Goal: Task Accomplishment & Management: Complete application form

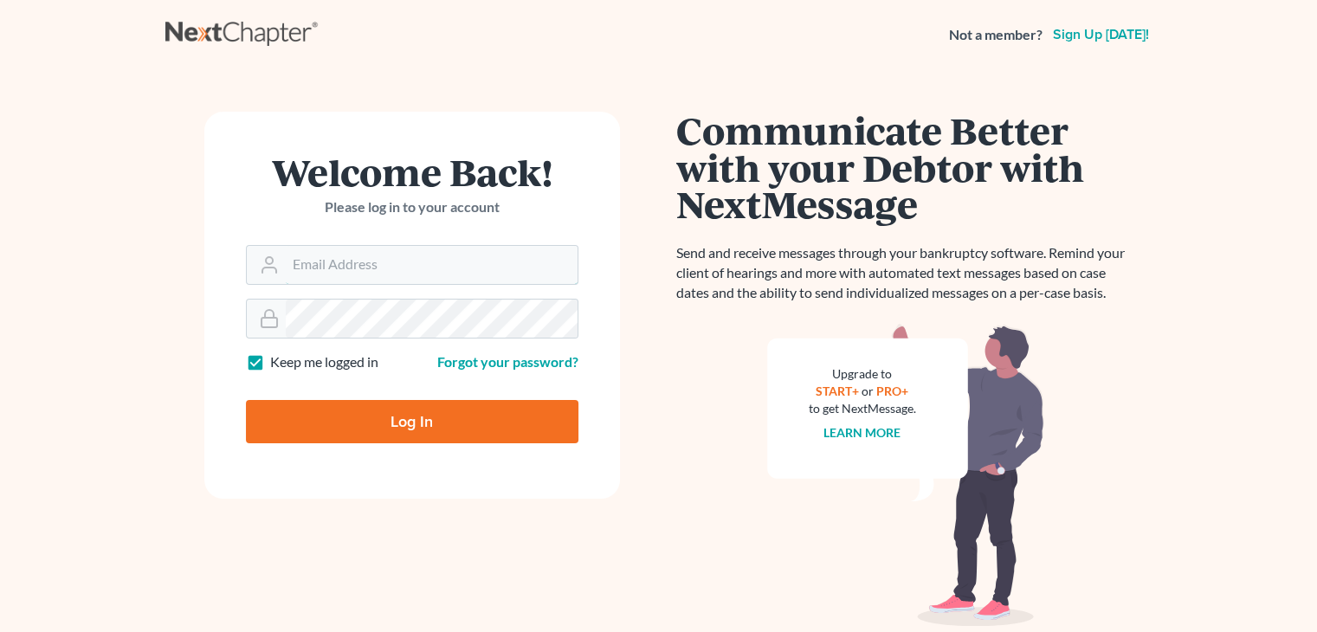
type input "[EMAIL_ADDRESS][DOMAIN_NAME]"
click at [336, 427] on input "Log In" at bounding box center [412, 421] width 333 height 43
type input "Thinking..."
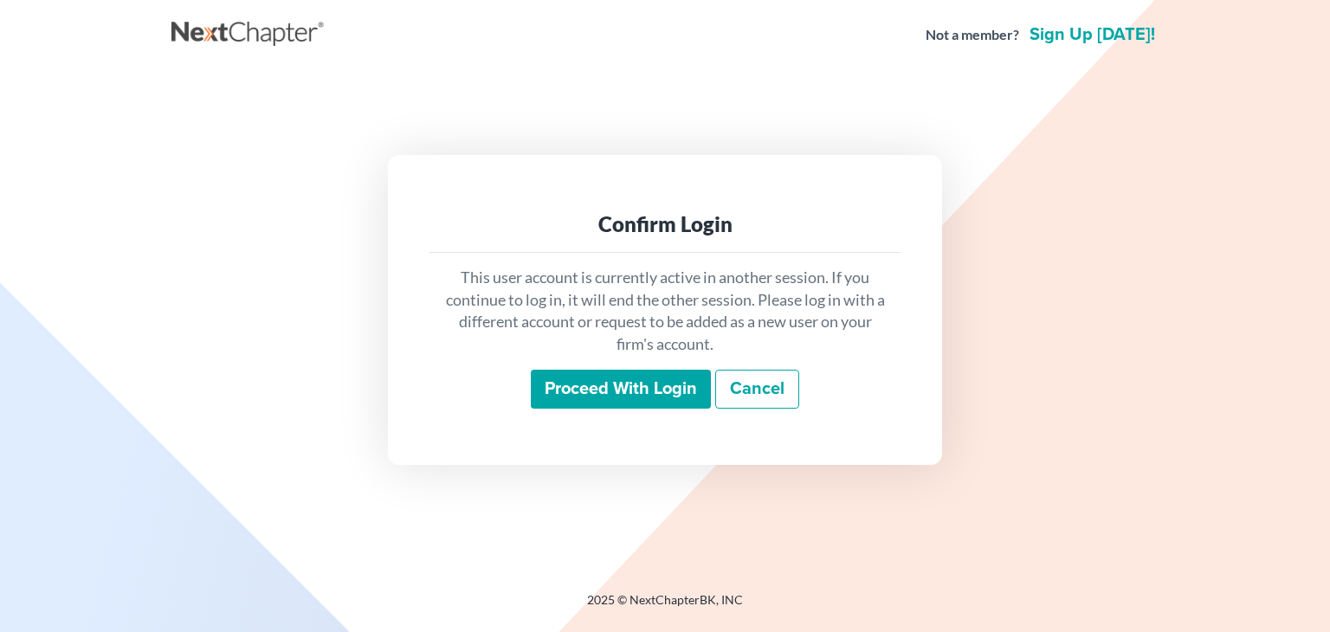
click at [612, 403] on input "Proceed with login" at bounding box center [621, 390] width 180 height 40
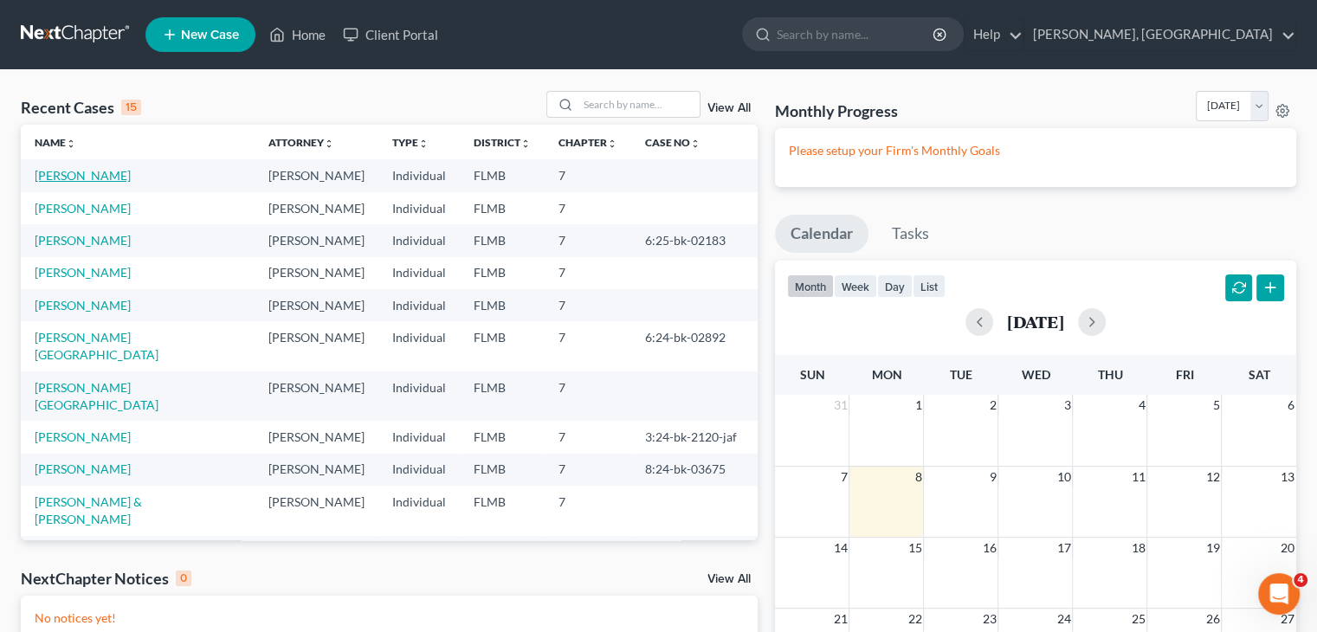
click at [110, 176] on link "[PERSON_NAME]" at bounding box center [83, 175] width 96 height 15
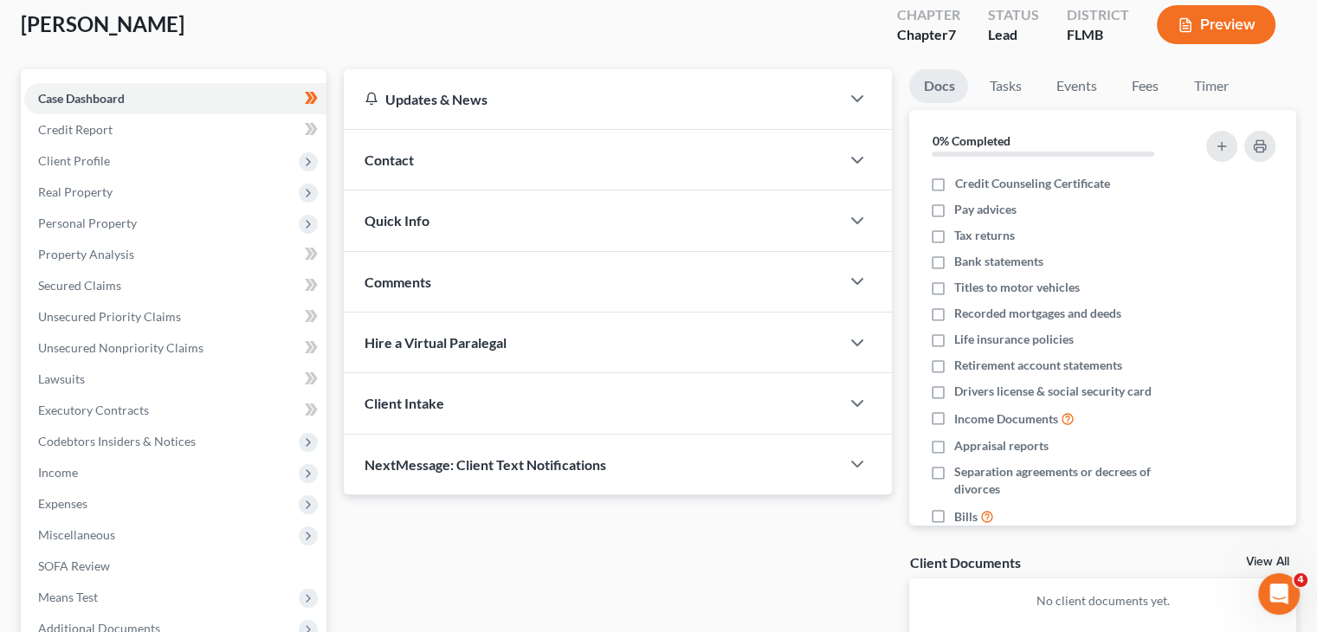
scroll to position [98, 0]
click at [213, 341] on link "Unsecured Nonpriority Claims" at bounding box center [175, 347] width 302 height 31
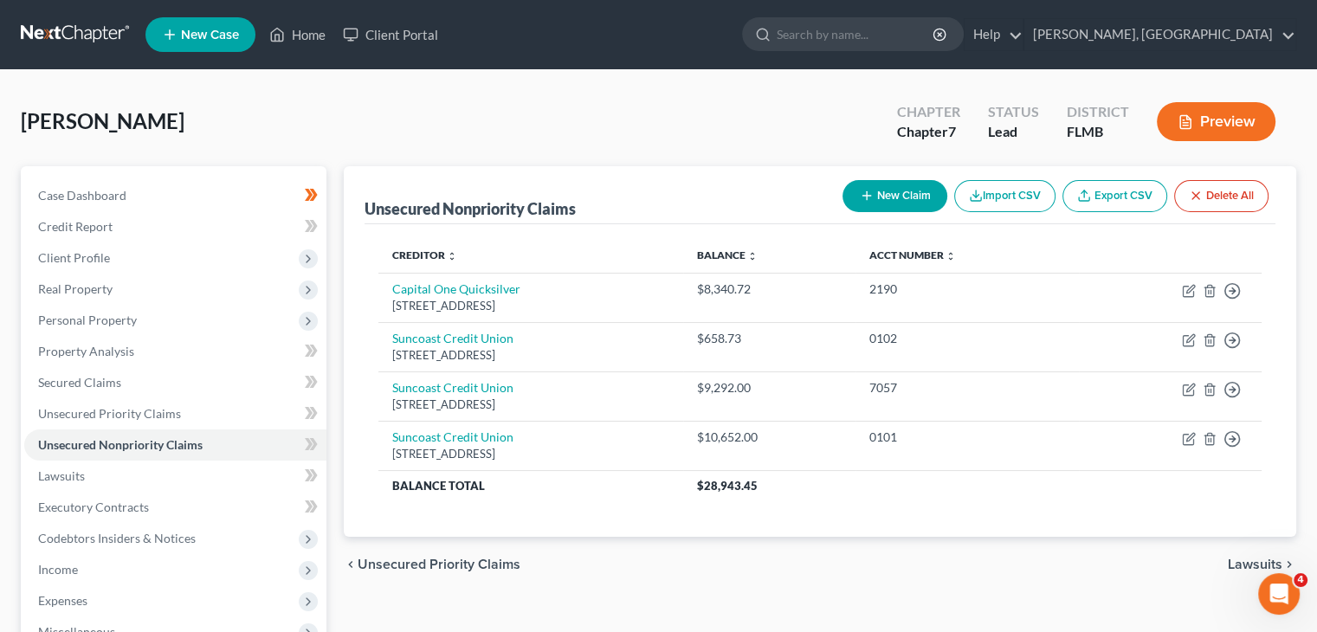
click at [899, 188] on button "New Claim" at bounding box center [895, 196] width 105 height 32
select select "0"
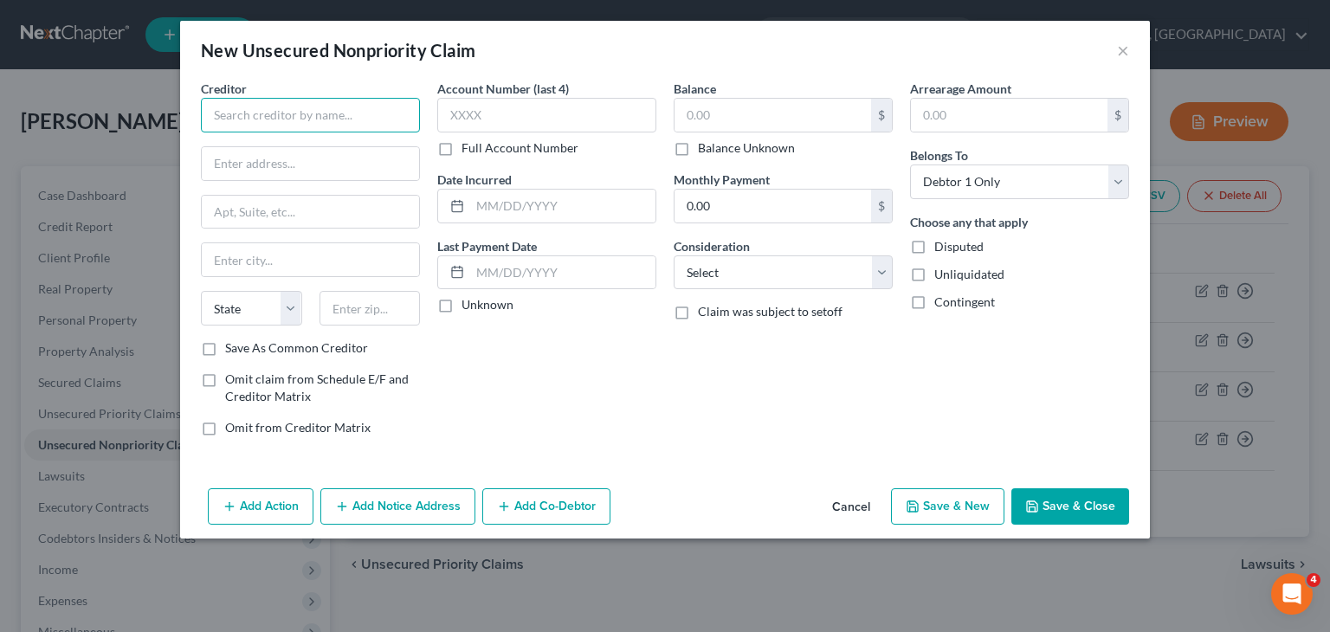
click at [346, 113] on input "text" at bounding box center [310, 115] width 219 height 35
click at [346, 173] on input "text" at bounding box center [310, 163] width 217 height 33
click at [353, 107] on input "Capital One Platinum" at bounding box center [310, 115] width 219 height 35
click at [353, 107] on input "Capital One" at bounding box center [310, 115] width 219 height 35
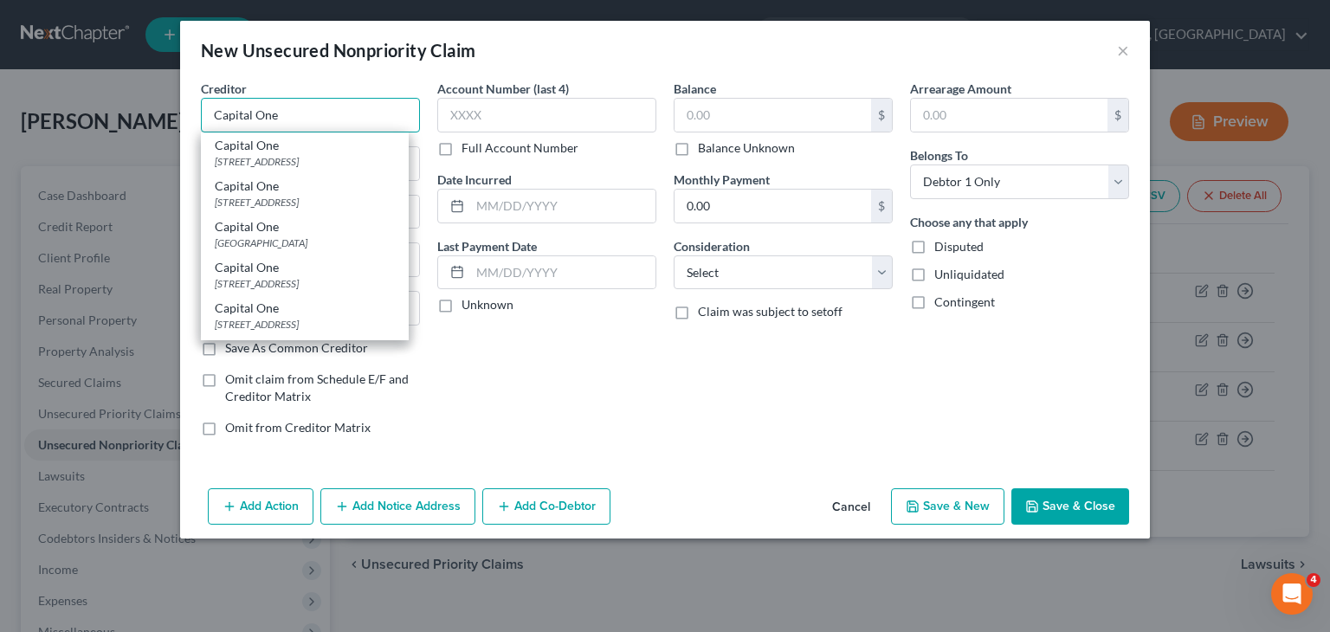
click at [347, 121] on input "Capital One" at bounding box center [310, 115] width 219 height 35
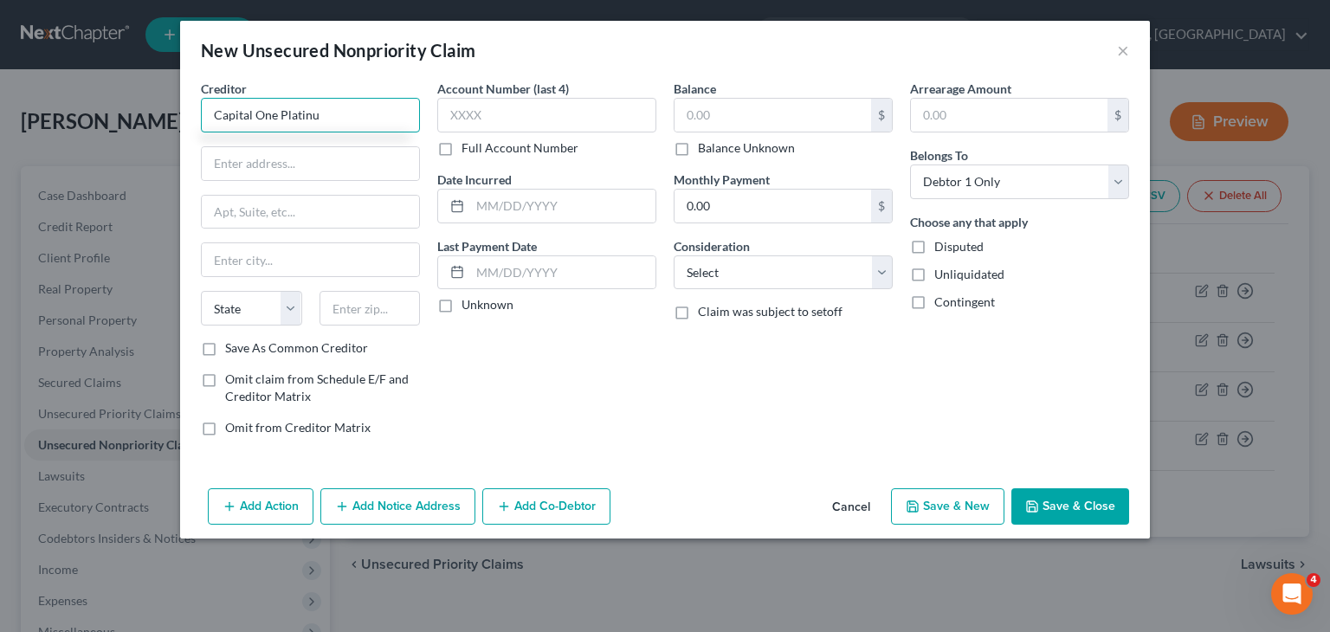
type input "Capital One Platinum"
click at [302, 157] on input "text" at bounding box center [310, 163] width 217 height 33
type input "PO Box 31293"
click at [281, 261] on input "text" at bounding box center [310, 259] width 217 height 33
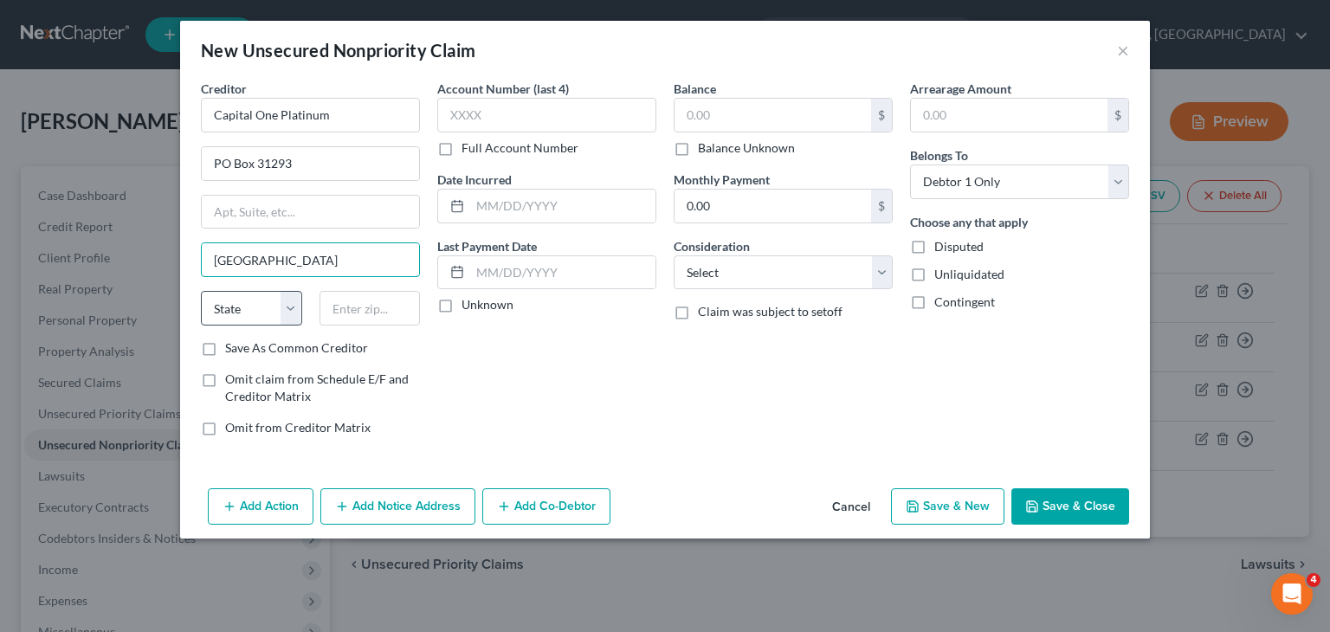
type input "Salt Lake City"
click at [293, 314] on select "State AL AK AR AZ CA CO CT DE DC FL GA GU HI ID IL IN IA KS KY LA ME MD MA MI M…" at bounding box center [251, 308] width 101 height 35
select select "46"
click at [201, 291] on select "State AL AK AR AZ CA CO CT DE DC FL GA GU HI ID IL IN IA KS KY LA ME MD MA MI M…" at bounding box center [251, 308] width 101 height 35
click at [363, 313] on input "text" at bounding box center [370, 308] width 101 height 35
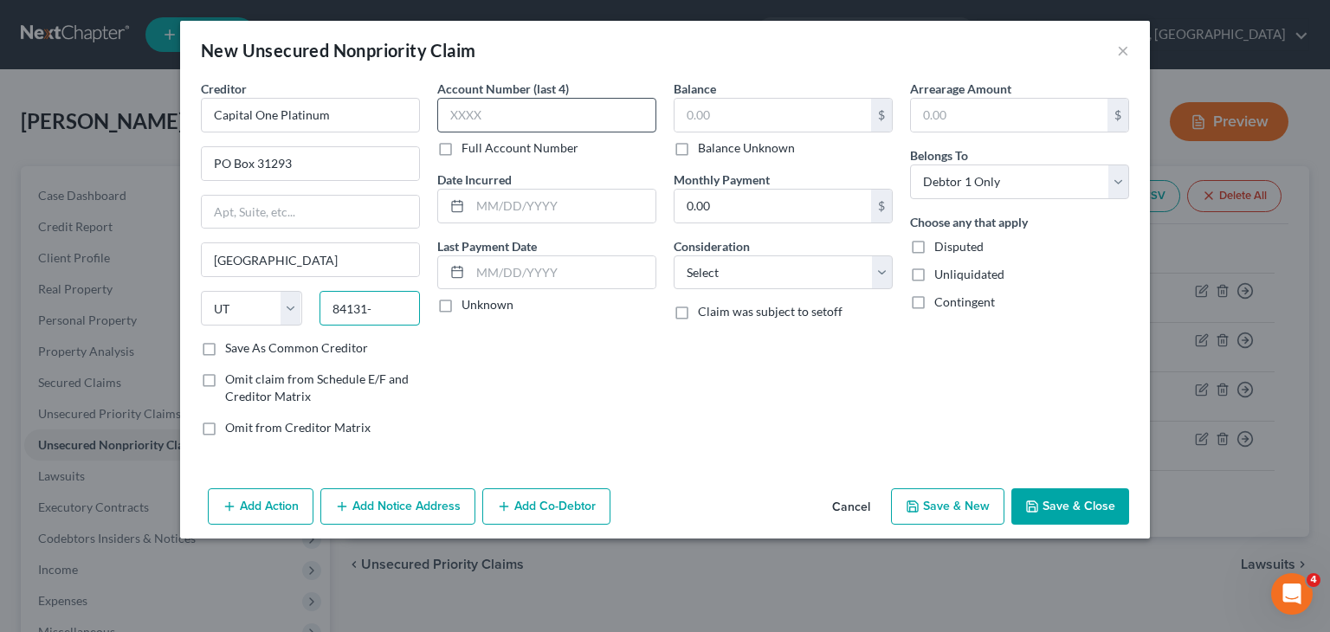
type input "84131-"
click at [493, 119] on input "text" at bounding box center [546, 115] width 219 height 35
type input "1437"
click at [812, 94] on div "Balance $ Balance Unknown Balance Undetermined $ Balance Unknown" at bounding box center [783, 118] width 219 height 77
click at [799, 101] on input "text" at bounding box center [773, 115] width 197 height 33
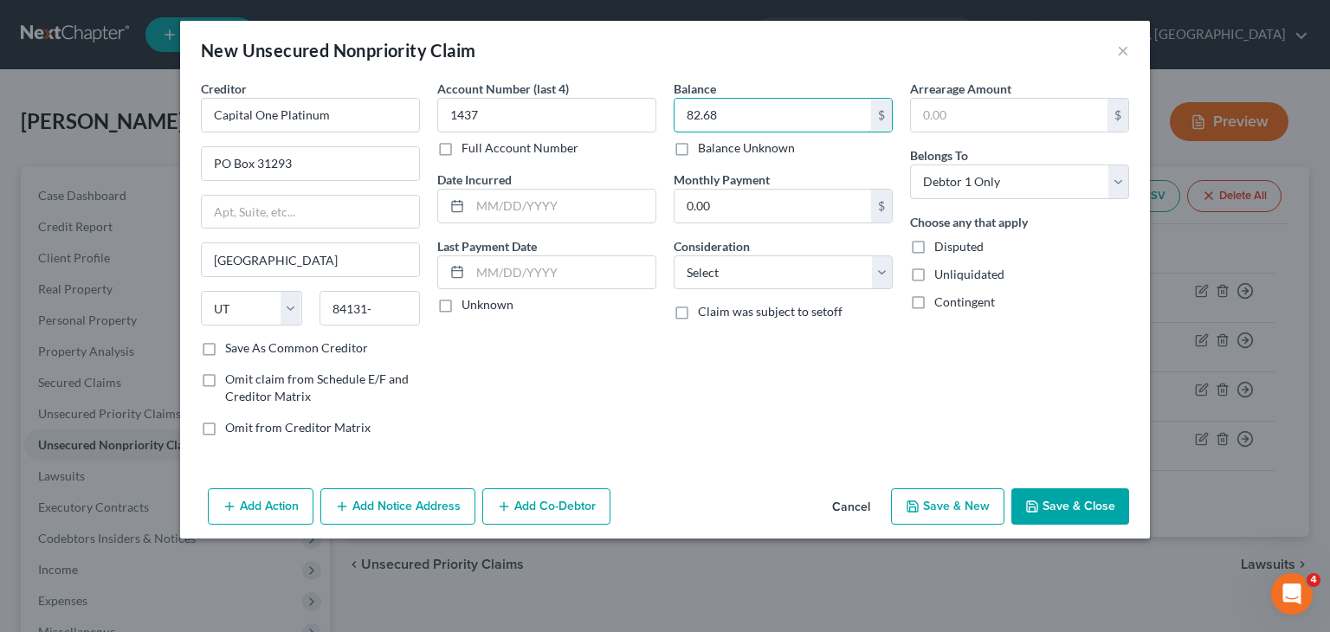
type input "82.68"
click at [967, 508] on button "Save & New" at bounding box center [947, 506] width 113 height 36
select select "0"
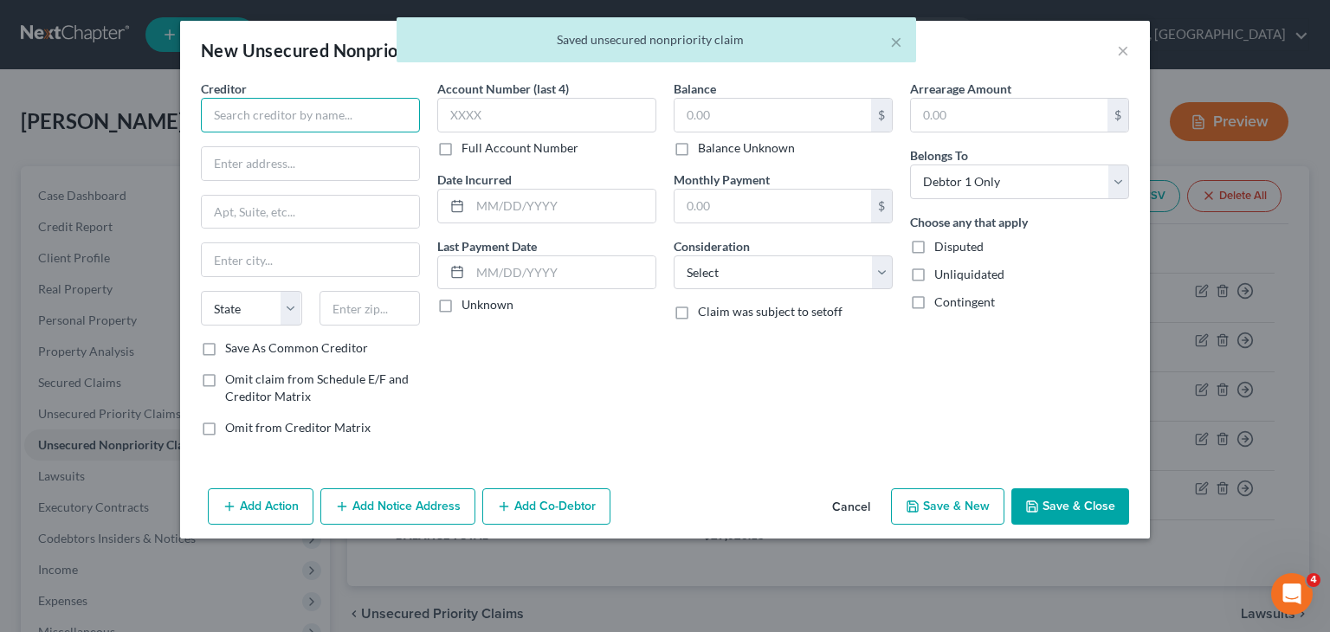
click at [327, 127] on input "text" at bounding box center [310, 115] width 219 height 35
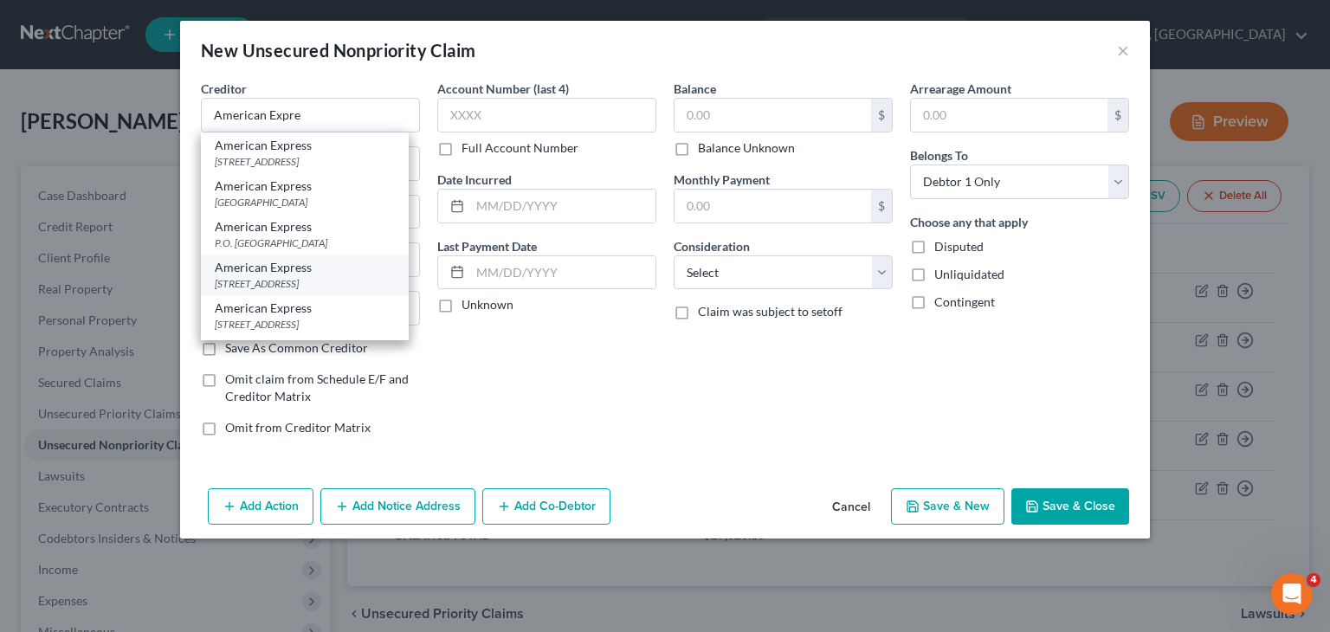
click at [291, 281] on div "PO Box 981537, El Paso, TX 79998" at bounding box center [305, 283] width 180 height 15
type input "American Express"
type input "PO Box 981537"
type input "El Paso"
select select "45"
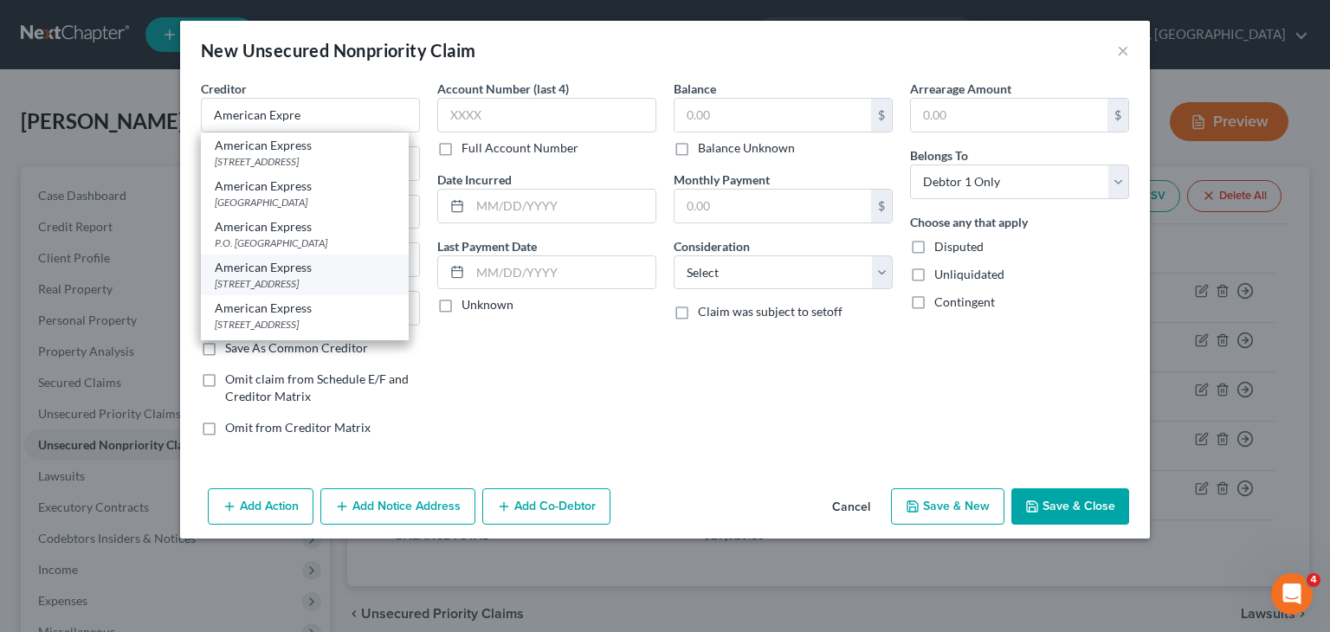
type input "79998"
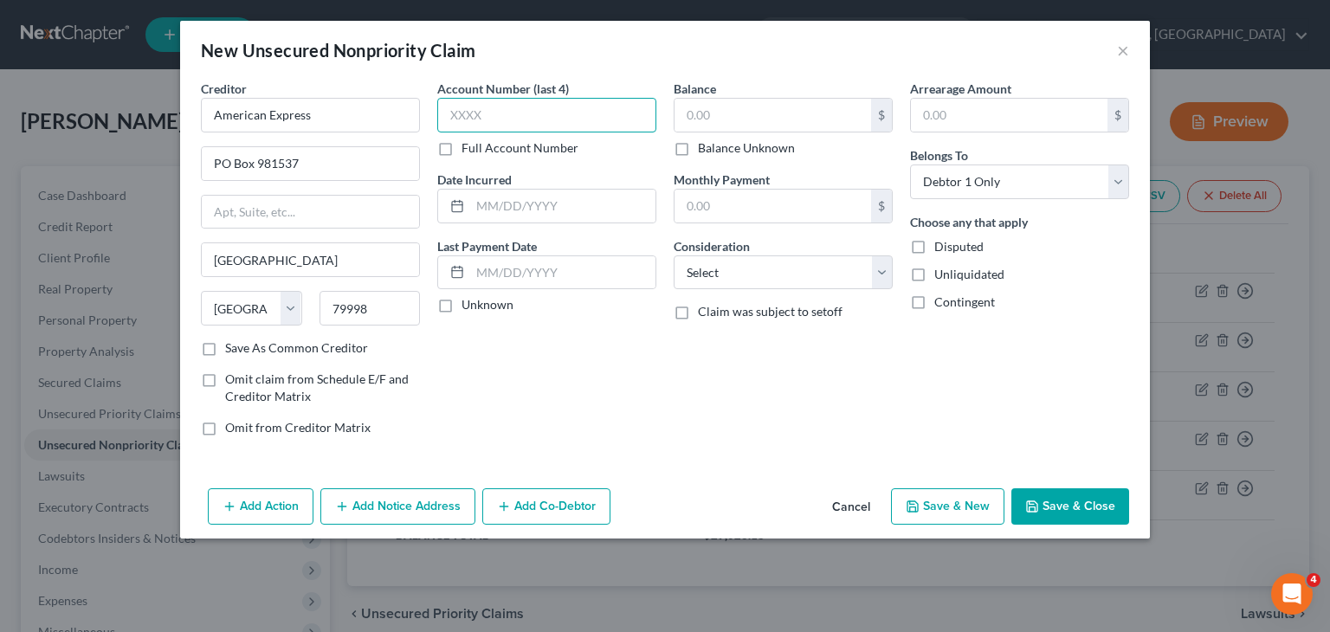
click at [507, 108] on input "text" at bounding box center [546, 115] width 219 height 35
type input "2009"
click at [744, 119] on input "text" at bounding box center [773, 115] width 197 height 33
type input "5"
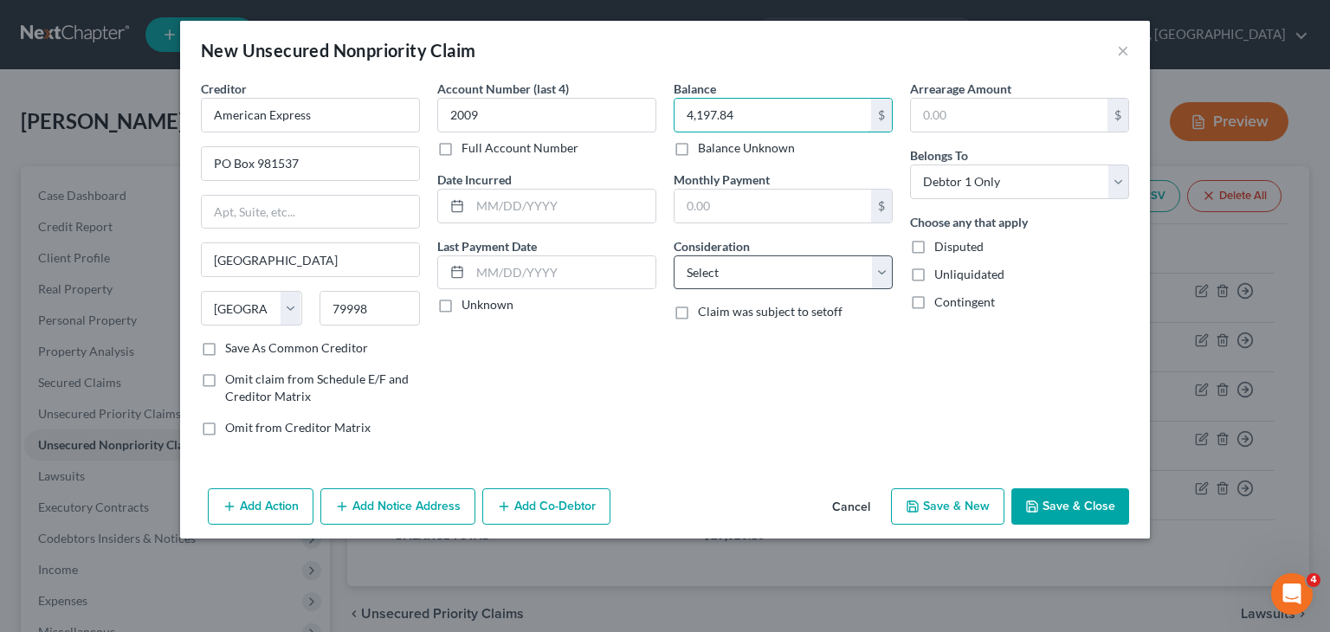
type input "4,197.84"
click at [884, 268] on select "Select Cable / Satellite Services Collection Agency Credit Card Debt Debt Couns…" at bounding box center [783, 272] width 219 height 35
select select "2"
click at [674, 255] on select "Select Cable / Satellite Services Collection Agency Credit Card Debt Debt Couns…" at bounding box center [783, 272] width 219 height 35
click at [955, 507] on button "Save & New" at bounding box center [947, 506] width 113 height 36
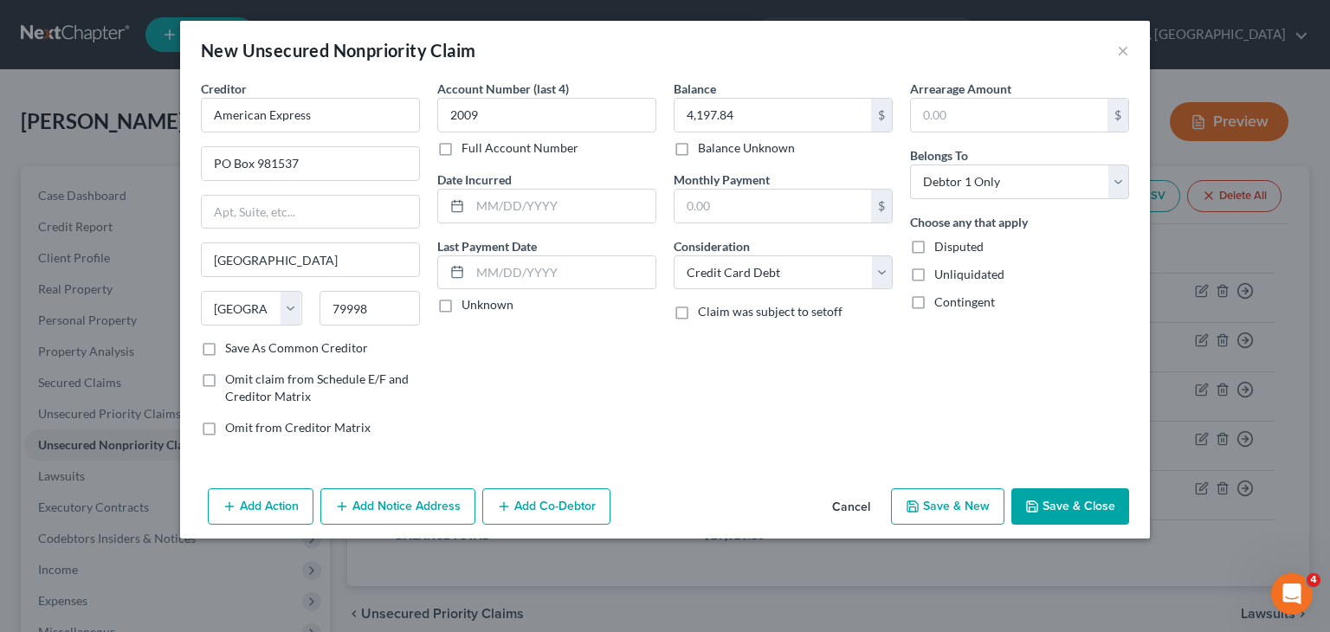
select select "0"
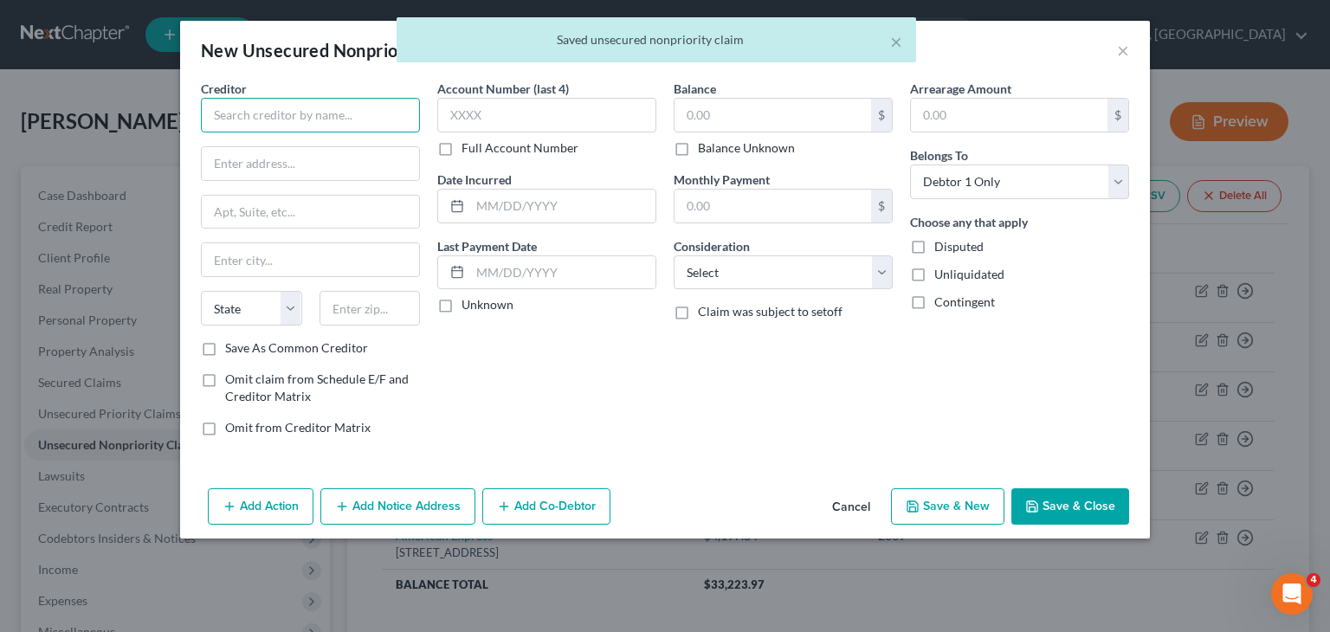
click at [362, 109] on input "text" at bounding box center [310, 115] width 219 height 35
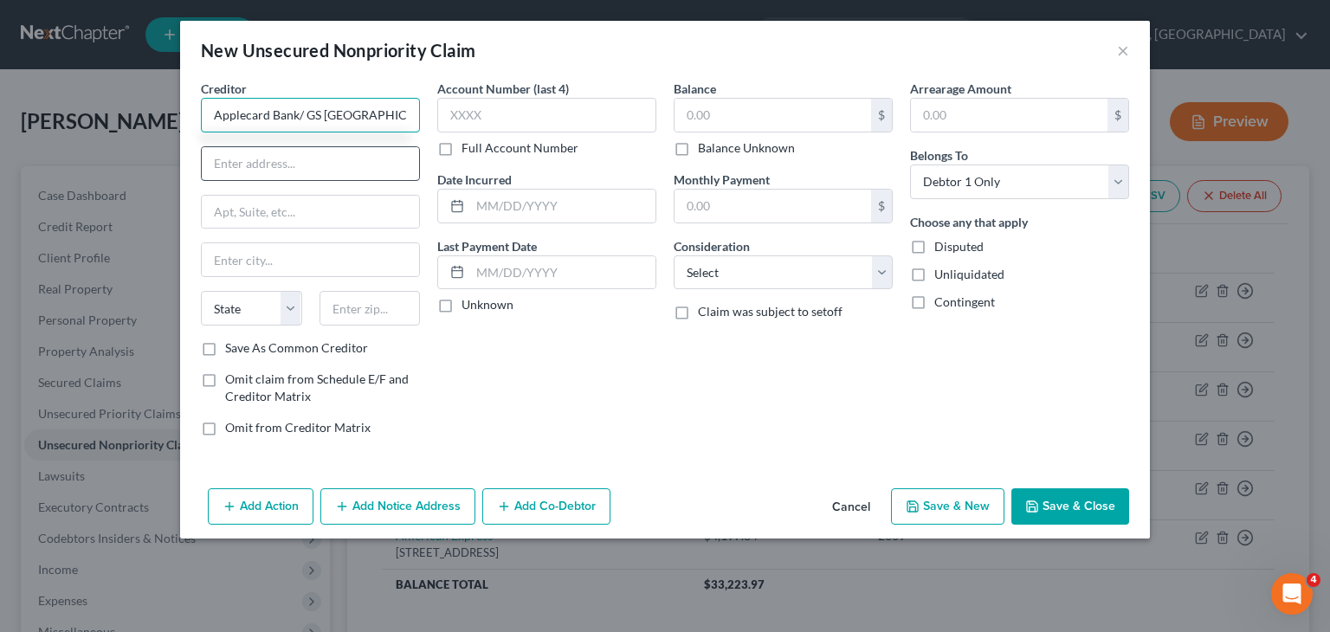
type input "Applecard Bank/ GS USA"
click at [320, 147] on input "text" at bounding box center [310, 163] width 217 height 33
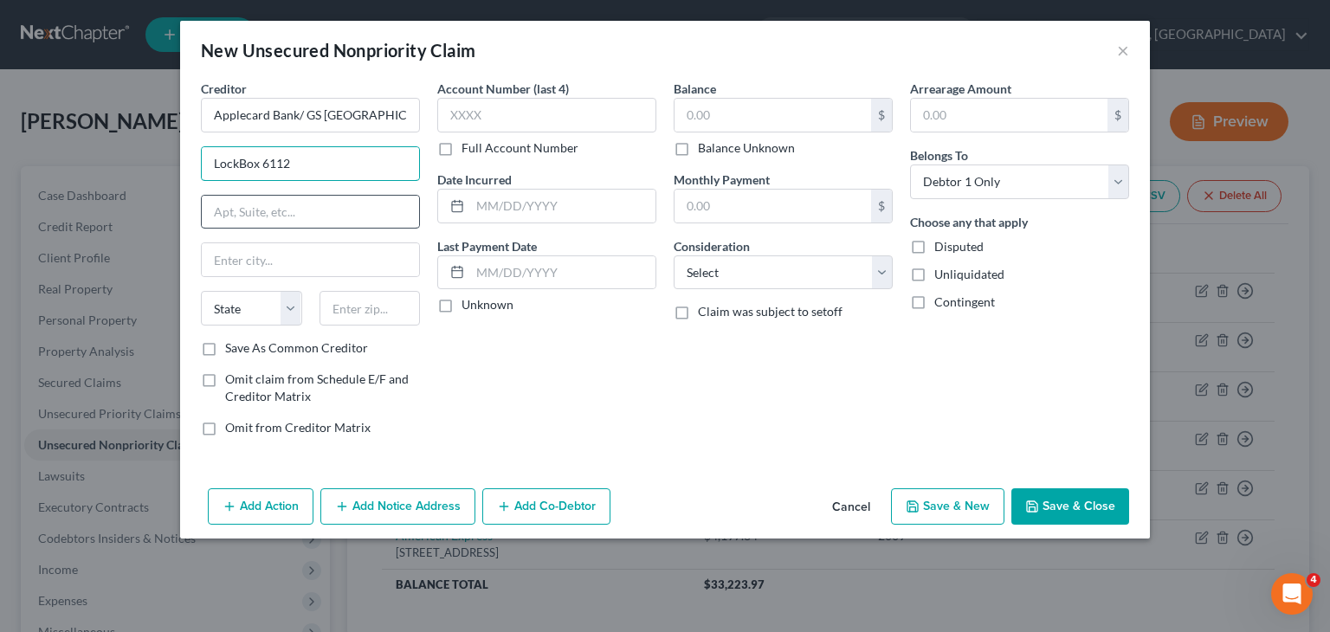
type input "LockBox 6112"
click at [253, 209] on input "text" at bounding box center [310, 212] width 217 height 33
type input "PO Box 7247"
click at [269, 268] on input "text" at bounding box center [310, 259] width 217 height 33
click at [236, 258] on input "Philidelphia, PA" at bounding box center [310, 259] width 217 height 33
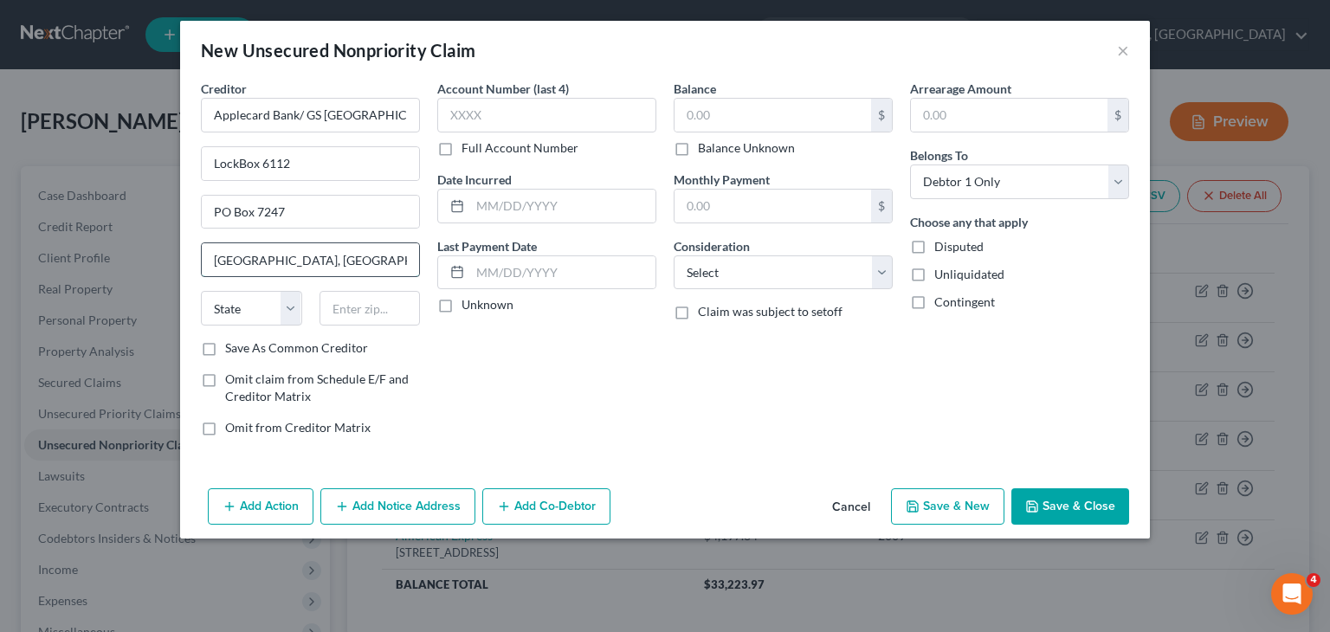
click at [311, 263] on input "Philadelphia, PA" at bounding box center [310, 259] width 217 height 33
type input "Philadelphia"
click at [289, 314] on select "State AL AK AR AZ CA CO CT DE DC FL GA GU HI ID IL IN IA KS KY LA ME MD MA MI M…" at bounding box center [251, 308] width 101 height 35
select select "39"
click at [201, 291] on select "State AL AK AR AZ CA CO CT DE DC FL GA GU HI ID IL IN IA KS KY LA ME MD MA MI M…" at bounding box center [251, 308] width 101 height 35
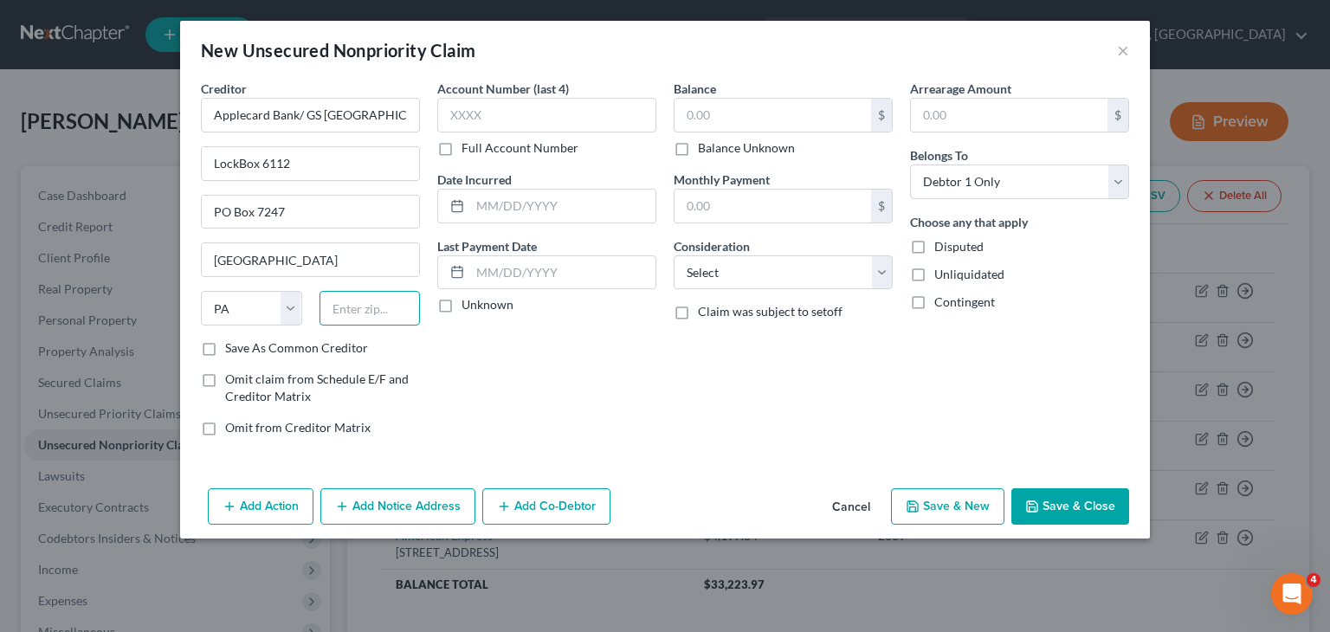
click at [346, 305] on input "text" at bounding box center [370, 308] width 101 height 35
type input "19170"
click at [500, 105] on input "text" at bounding box center [546, 115] width 219 height 35
type input "2471"
click at [751, 110] on input "text" at bounding box center [773, 115] width 197 height 33
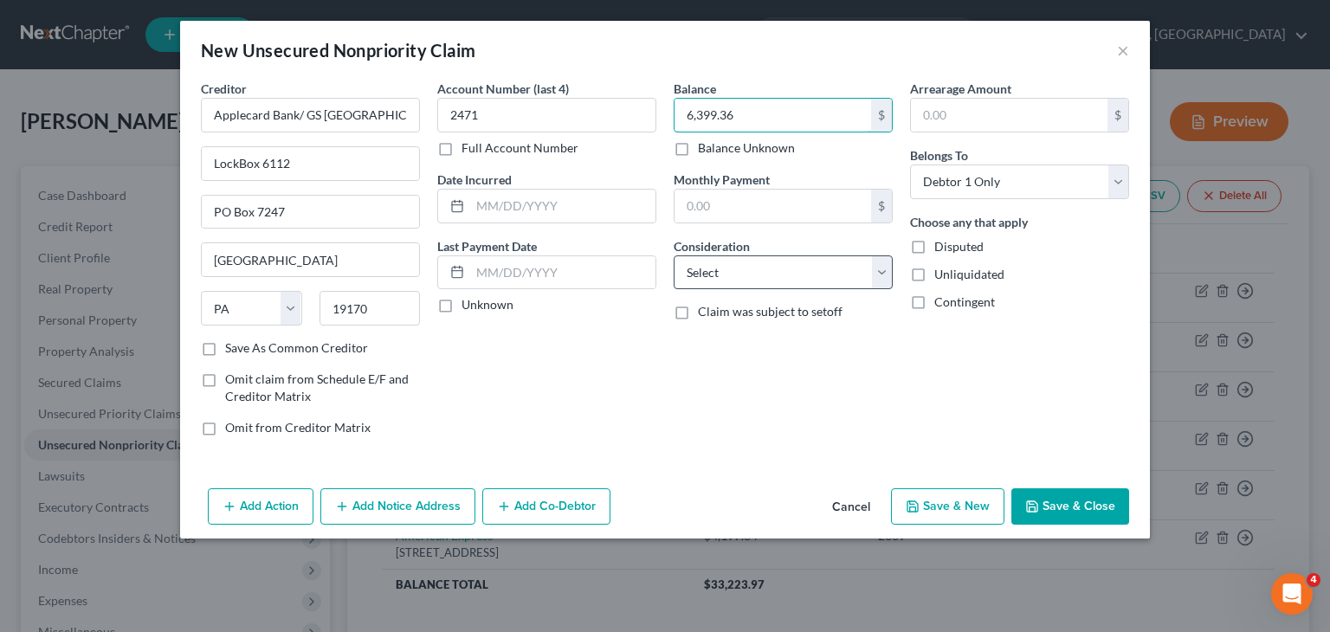
type input "6,399.36"
click at [889, 275] on select "Select Cable / Satellite Services Collection Agency Credit Card Debt Debt Couns…" at bounding box center [783, 272] width 219 height 35
select select "2"
click at [674, 255] on select "Select Cable / Satellite Services Collection Agency Credit Card Debt Debt Couns…" at bounding box center [783, 272] width 219 height 35
click at [970, 498] on button "Save & New" at bounding box center [947, 506] width 113 height 36
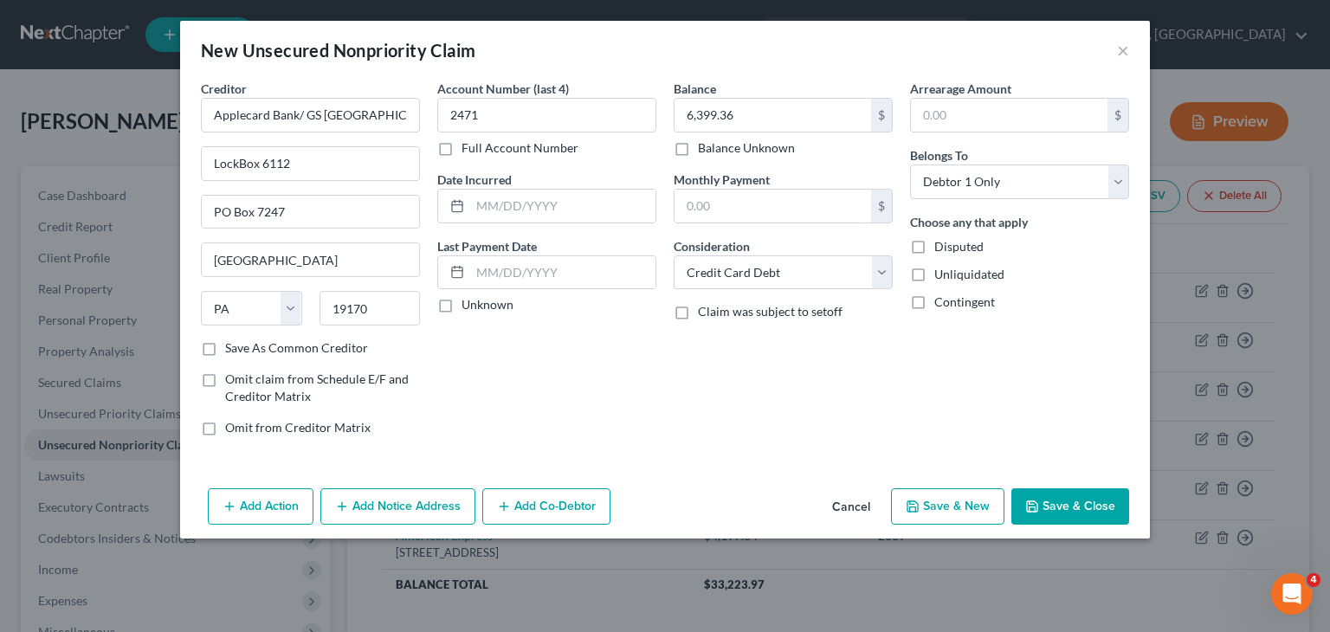
type input "0.00"
select select "0"
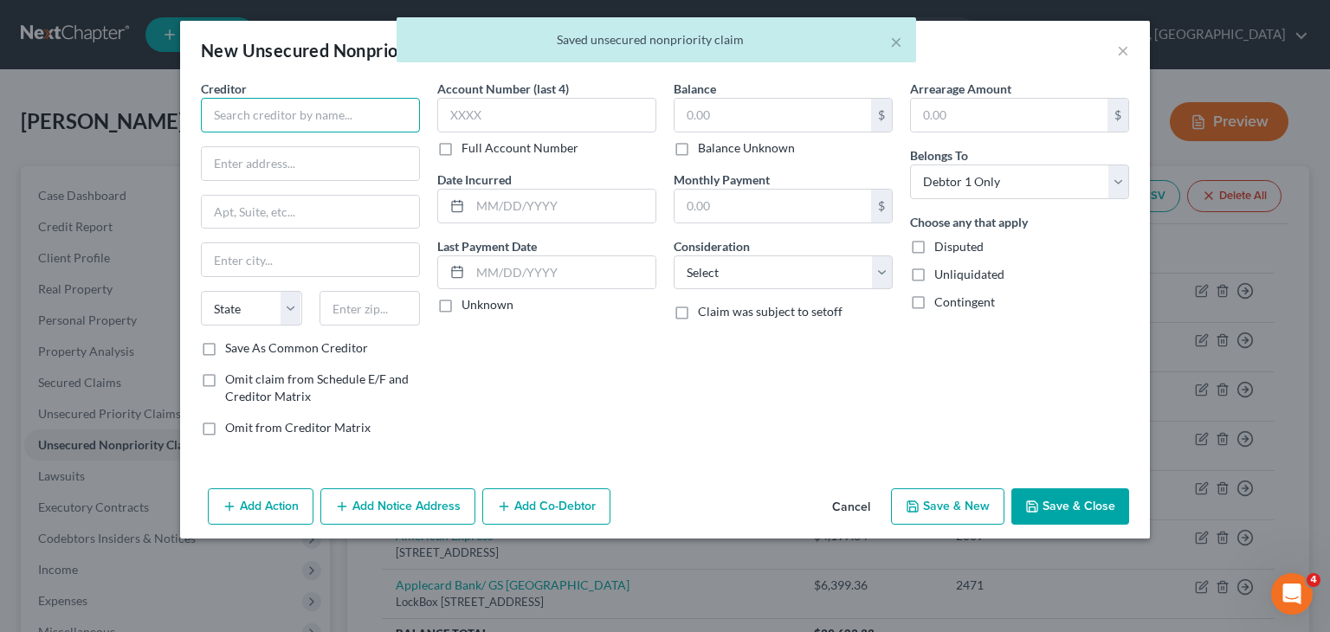
click at [349, 108] on input "text" at bounding box center [310, 115] width 219 height 35
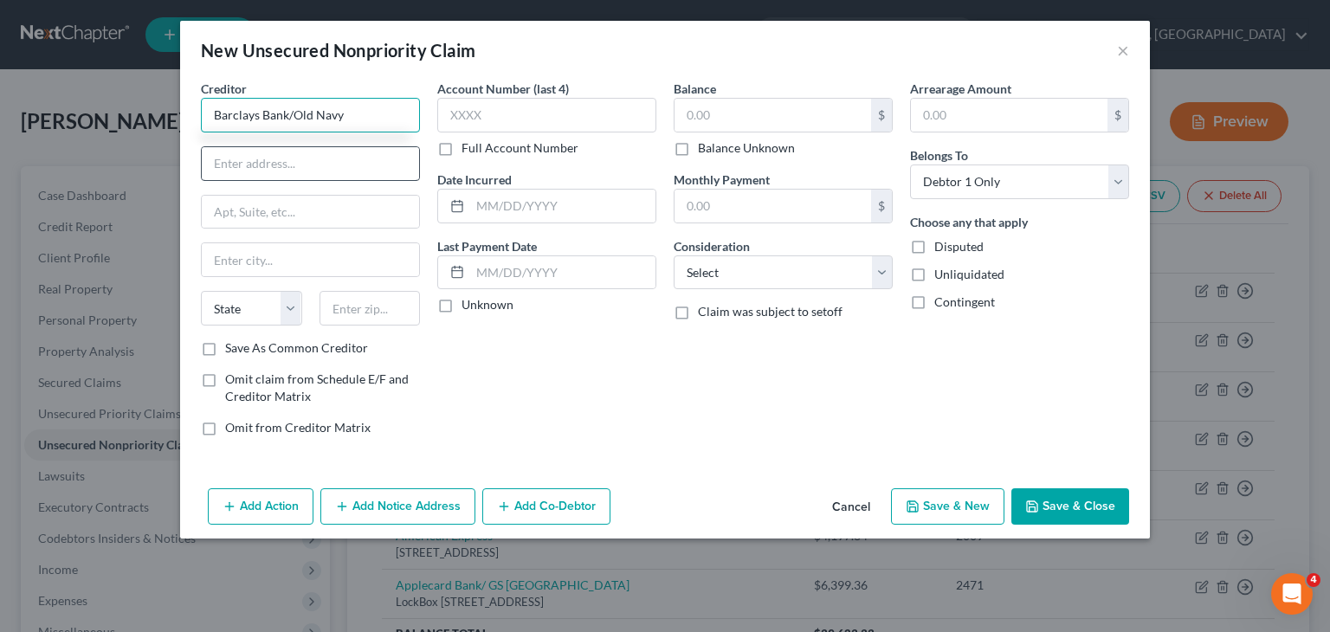
type input "Barclays Bank/Old Navy"
click at [249, 158] on input "text" at bounding box center [310, 163] width 217 height 33
type input "PO Box 8803"
click at [288, 257] on input "text" at bounding box center [310, 259] width 217 height 33
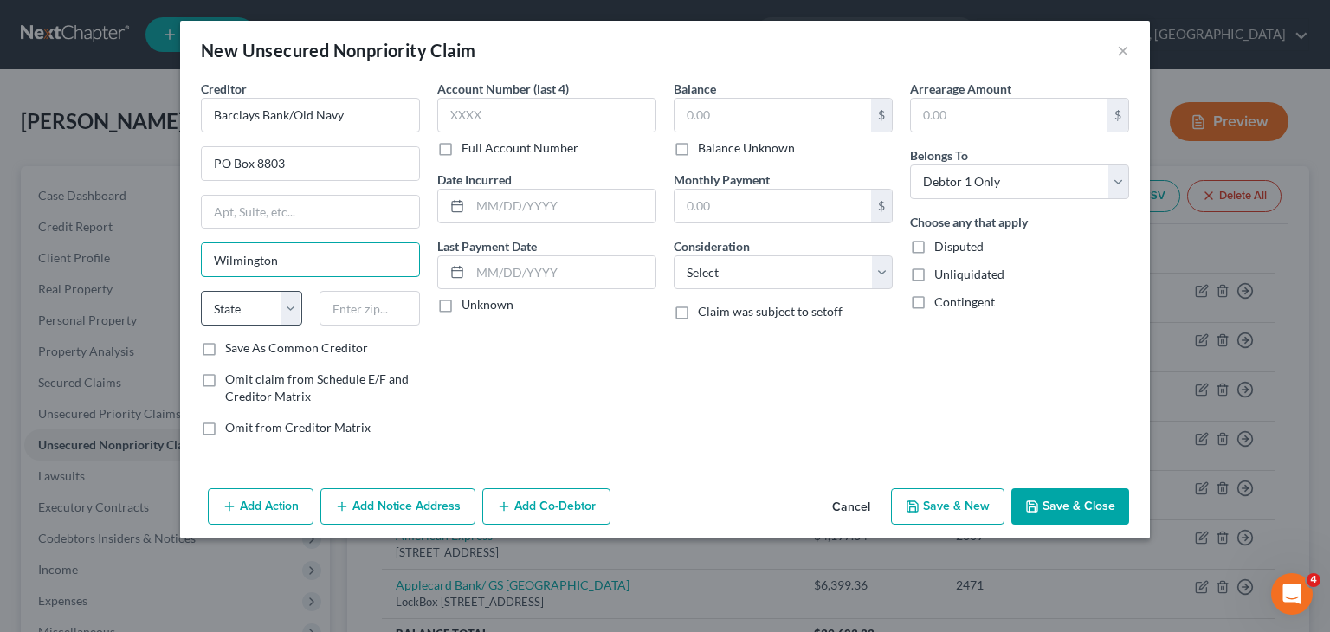
type input "Wilmington"
click at [295, 314] on select "State AL AK AR AZ CA CO CT DE DC FL GA GU HI ID IL IN IA KS KY LA ME MD MA MI M…" at bounding box center [251, 308] width 101 height 35
select select "7"
click at [201, 291] on select "State AL AK AR AZ CA CO CT DE DC FL GA GU HI ID IL IN IA KS KY LA ME MD MA MI M…" at bounding box center [251, 308] width 101 height 35
click at [369, 297] on input "text" at bounding box center [370, 308] width 101 height 35
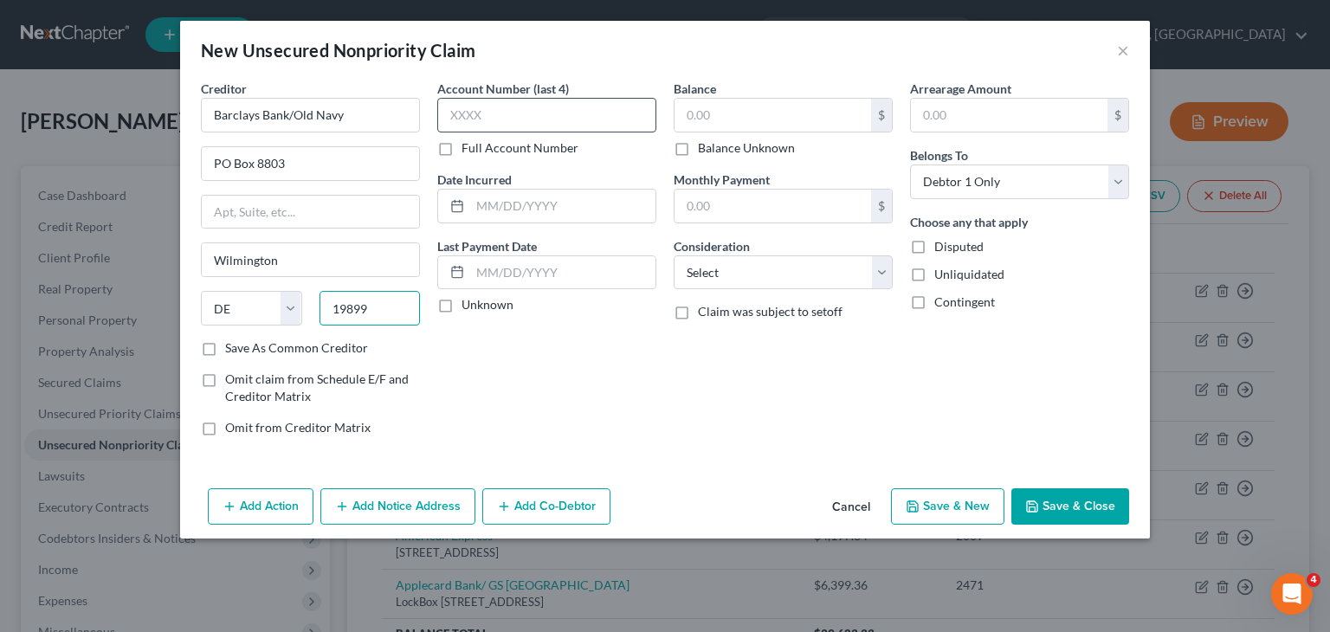
type input "19899"
click at [490, 106] on input "text" at bounding box center [546, 115] width 219 height 35
type input "7073"
click at [776, 113] on input "text" at bounding box center [773, 115] width 197 height 33
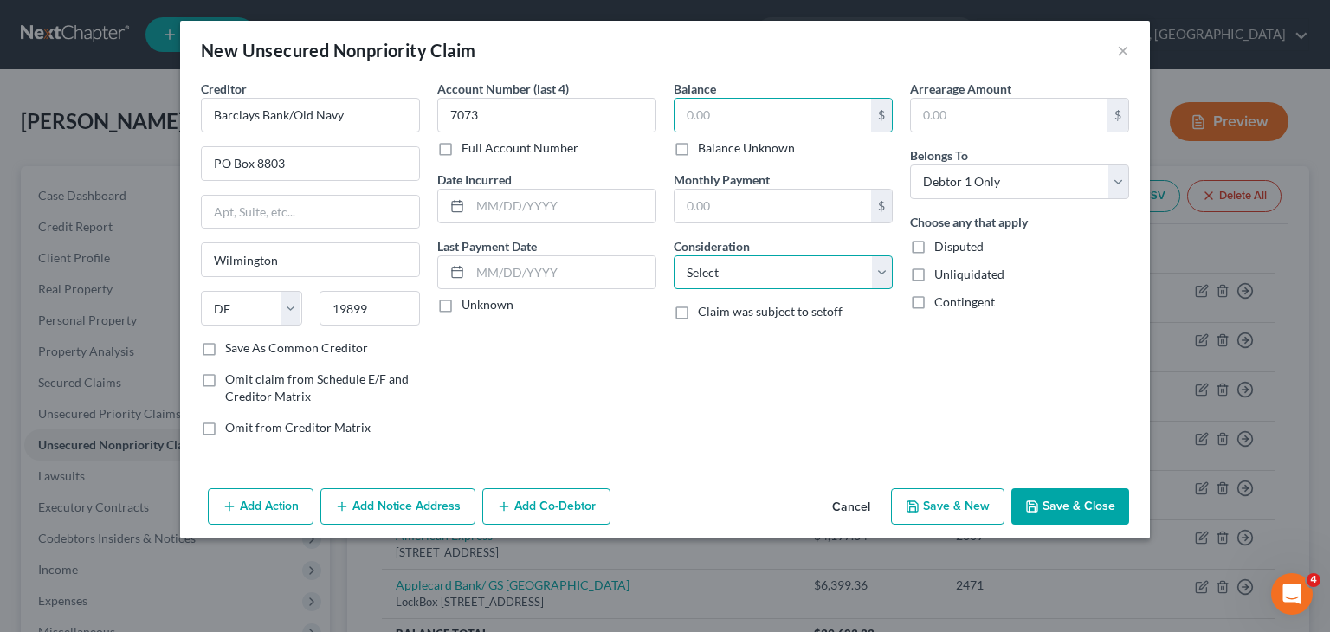
click at [883, 262] on select "Select Cable / Satellite Services Collection Agency Credit Card Debt Debt Couns…" at bounding box center [783, 272] width 219 height 35
select select "2"
click at [674, 255] on select "Select Cable / Satellite Services Collection Agency Credit Card Debt Debt Couns…" at bounding box center [783, 272] width 219 height 35
click at [798, 111] on input "text" at bounding box center [773, 115] width 197 height 33
type input "1,147.89"
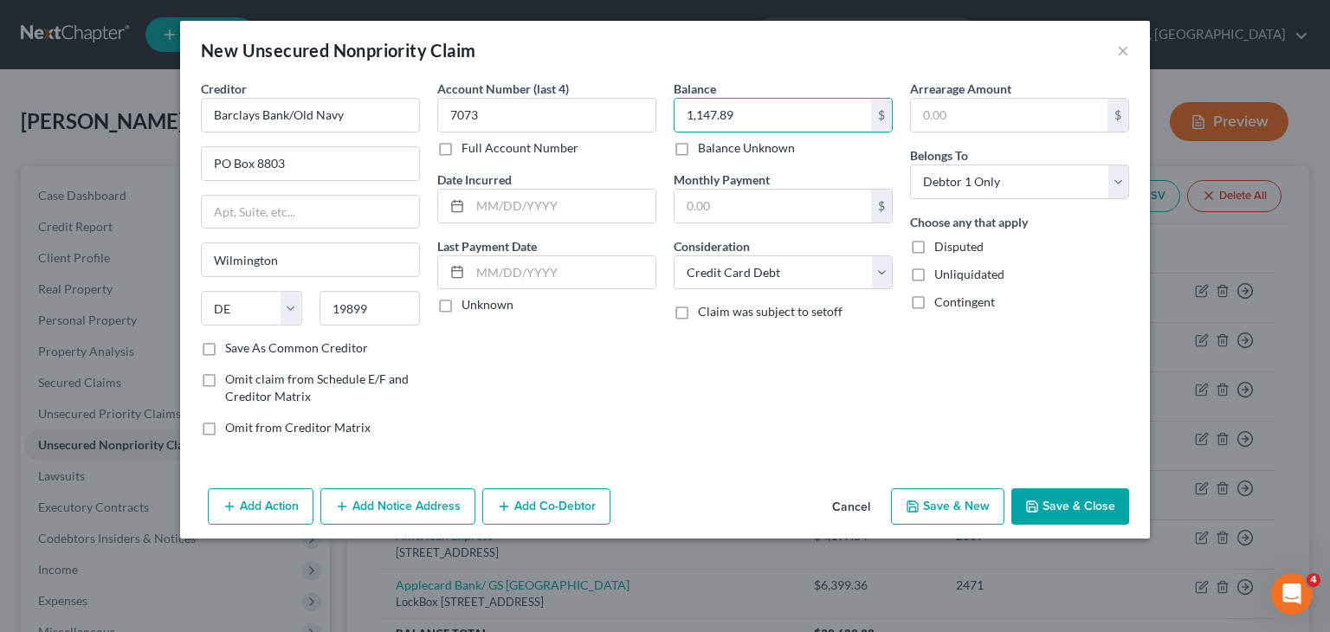
click at [984, 502] on button "Save & New" at bounding box center [947, 506] width 113 height 36
select select "0"
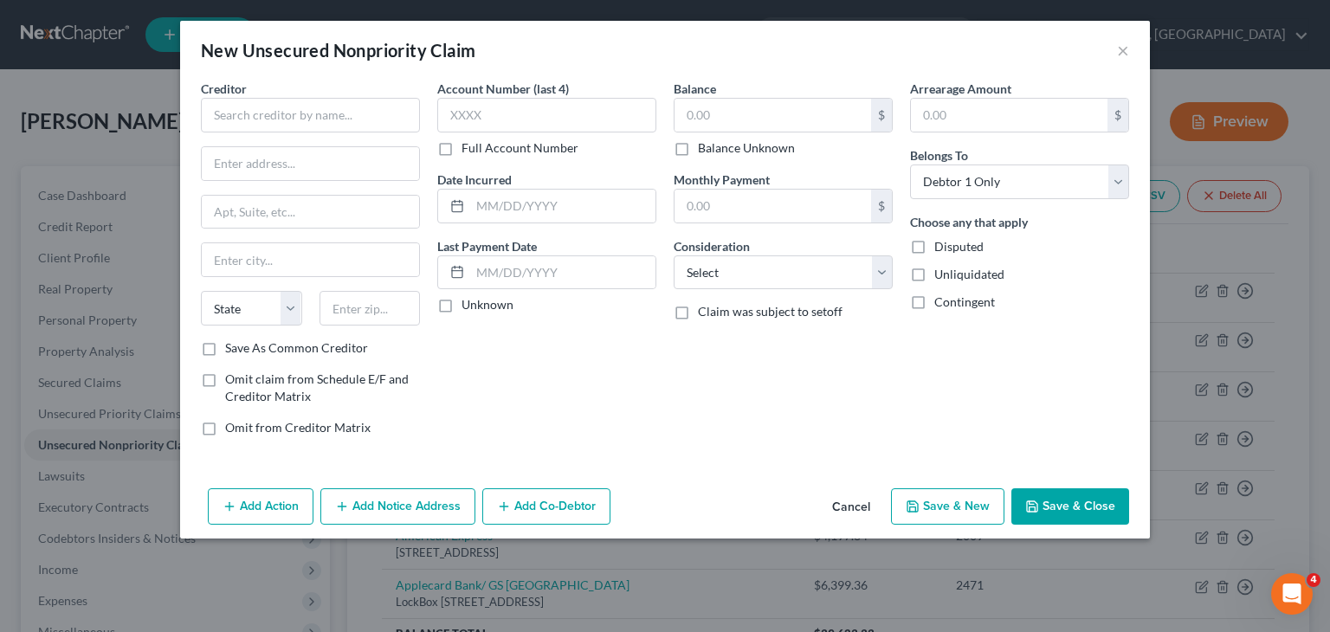
type input "0.00"
click at [351, 116] on input "text" at bounding box center [310, 115] width 219 height 35
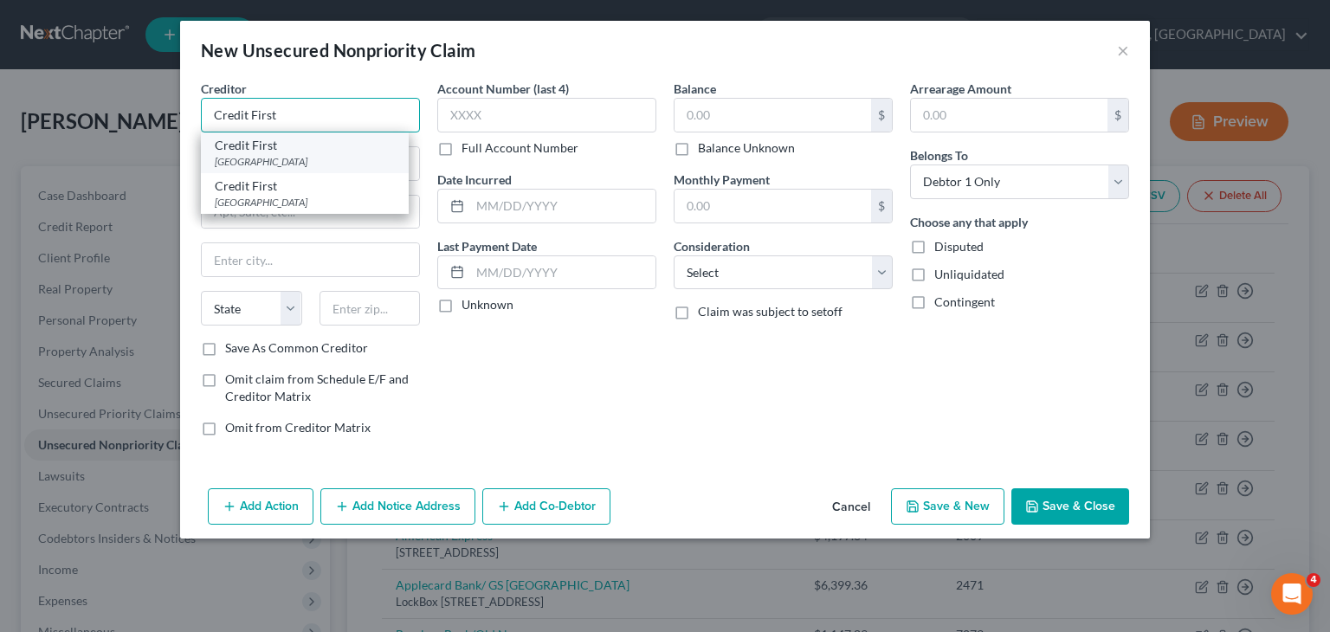
type input "Credit First"
click at [320, 158] on div "PO Box 81315, Cleveland, OH 44181" at bounding box center [305, 161] width 180 height 15
type input "PO Box 81315"
type input "Cleveland"
select select "36"
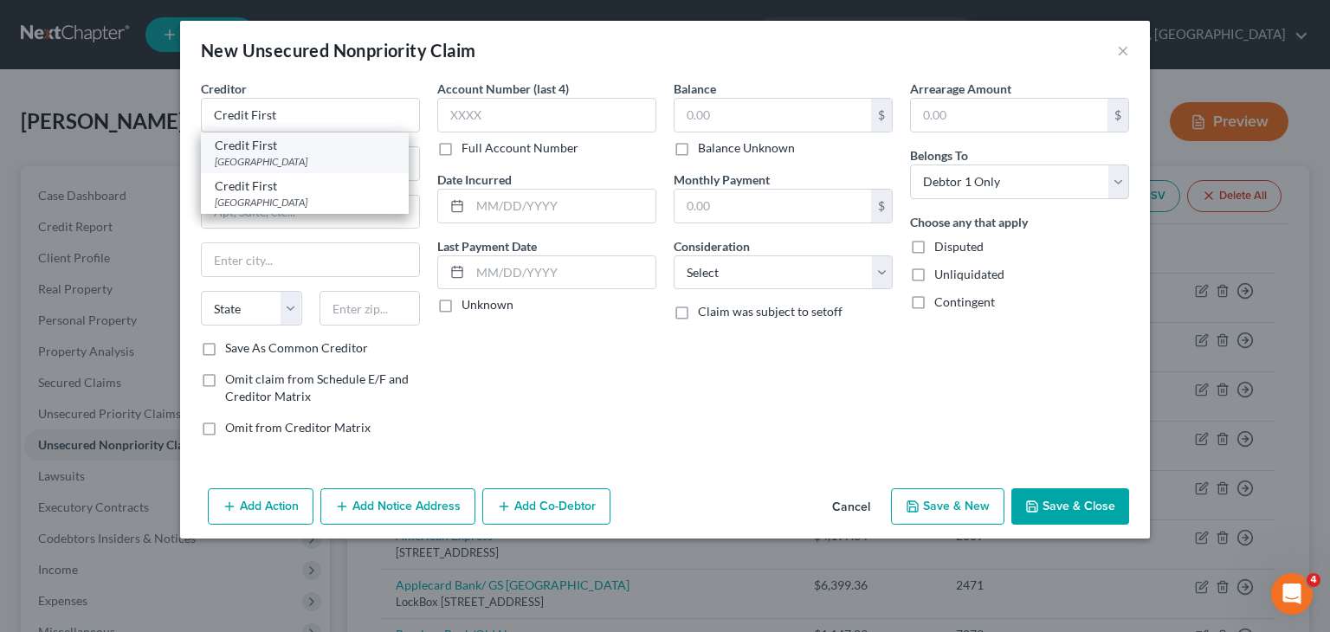
type input "44181"
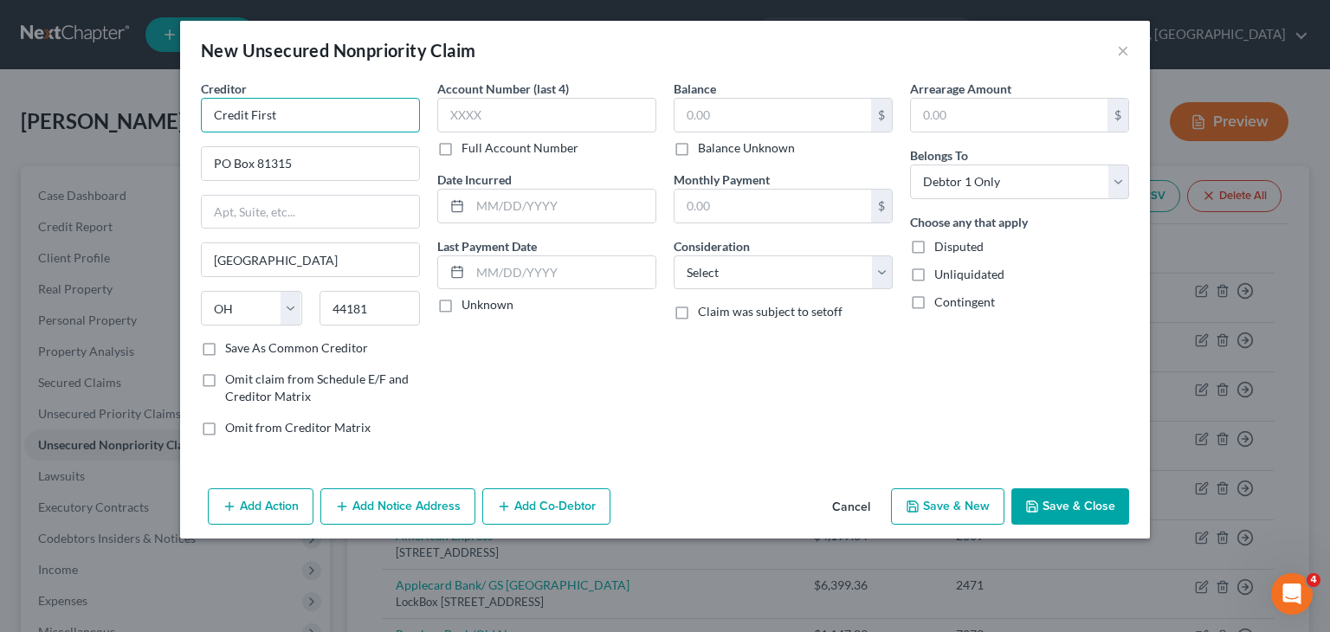
click at [296, 112] on input "Credit First" at bounding box center [310, 115] width 219 height 35
type input "Credit First/Firestone"
click at [479, 111] on input "text" at bounding box center [546, 115] width 219 height 35
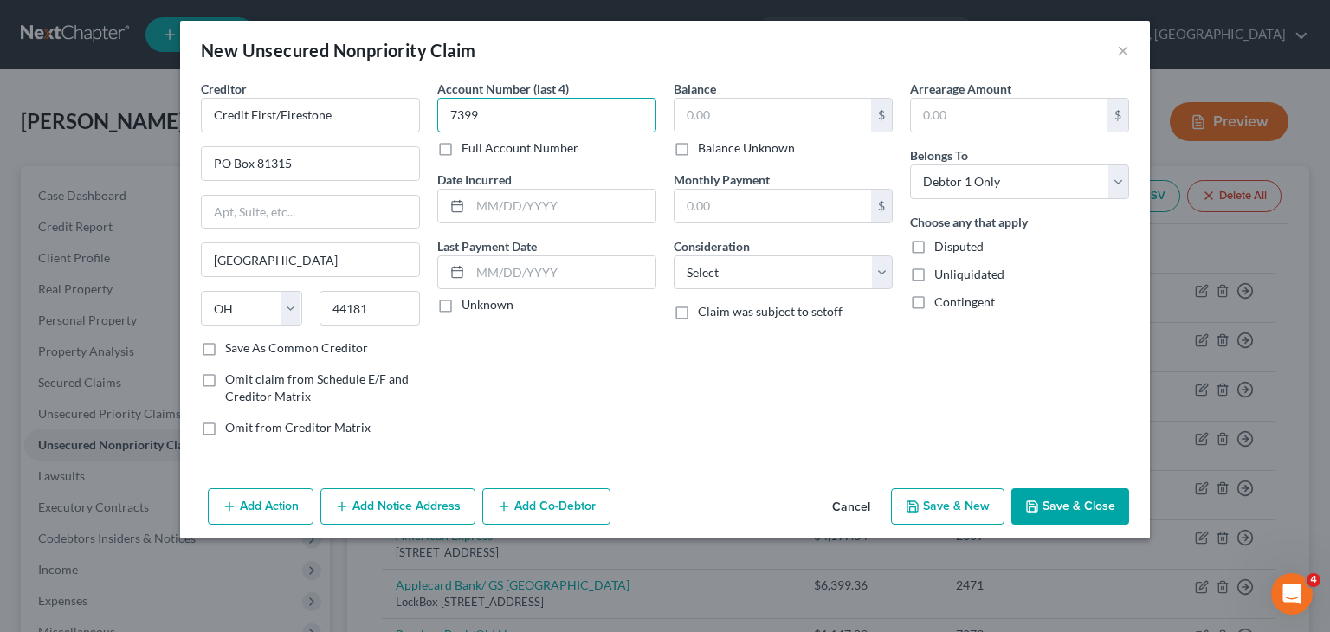
type input "7399"
click at [717, 94] on div "Balance $ Balance Unknown Balance Undetermined $ Balance Unknown" at bounding box center [783, 118] width 219 height 77
click at [749, 121] on input "text" at bounding box center [773, 115] width 197 height 33
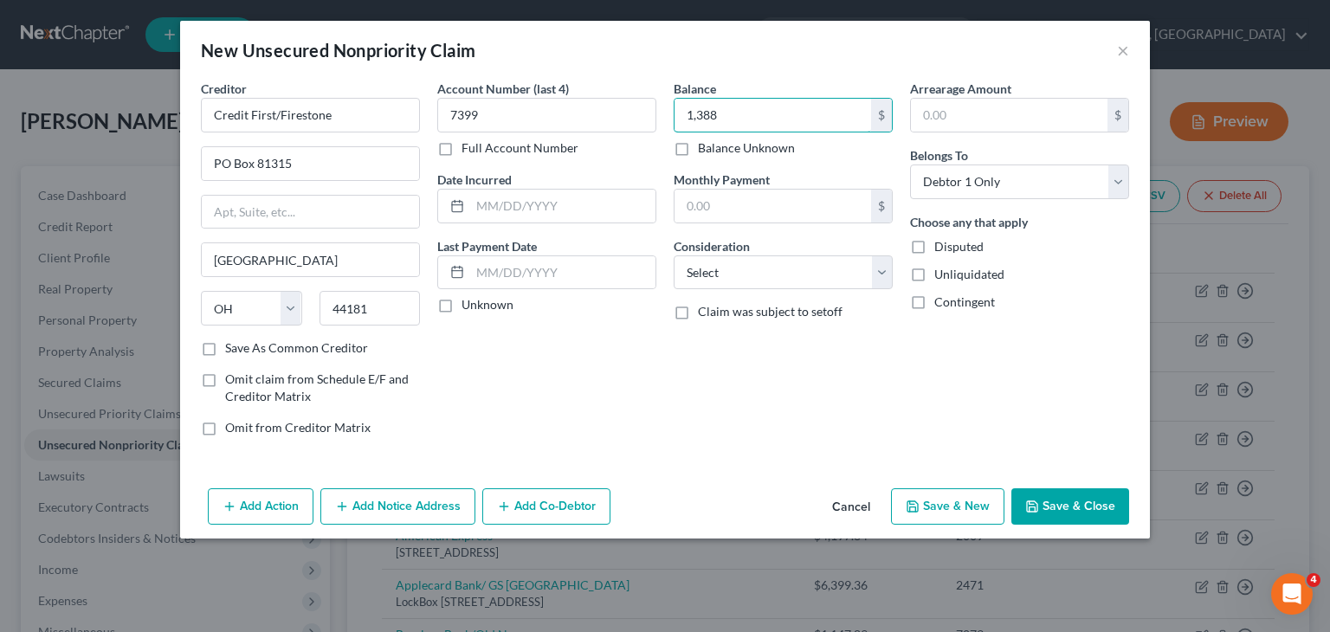
type input "1,388"
click at [970, 503] on button "Save & New" at bounding box center [947, 506] width 113 height 36
select select "0"
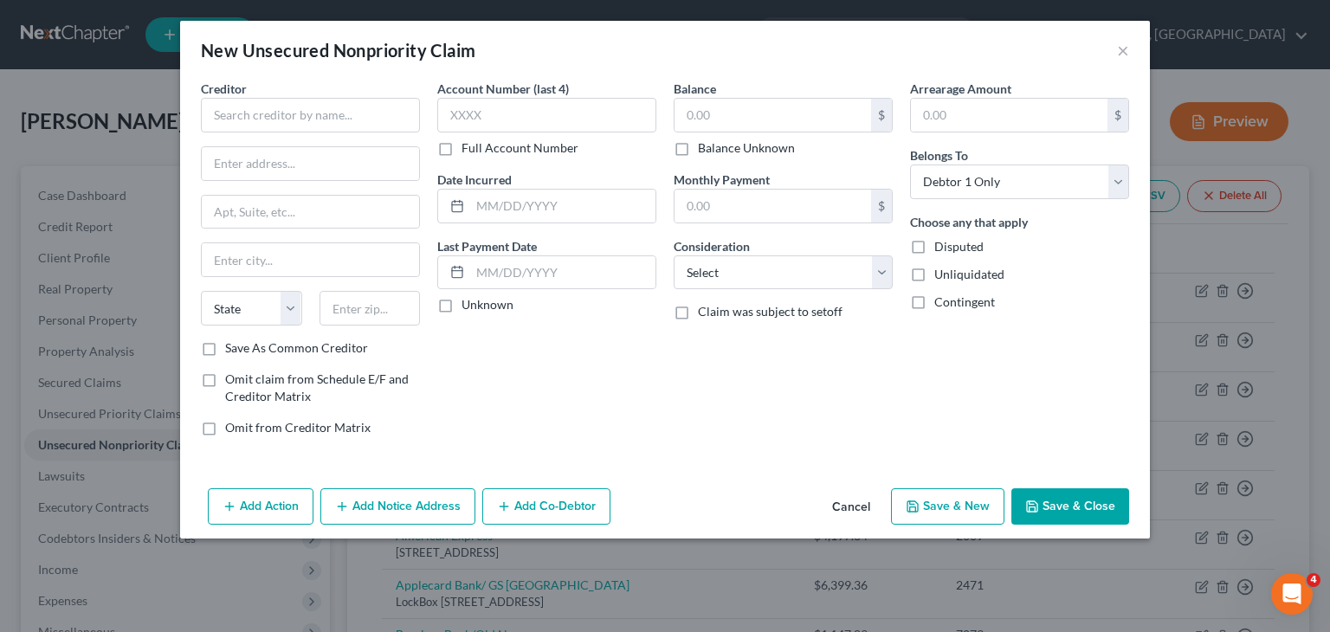
type input "1,388.00"
type input "0.00"
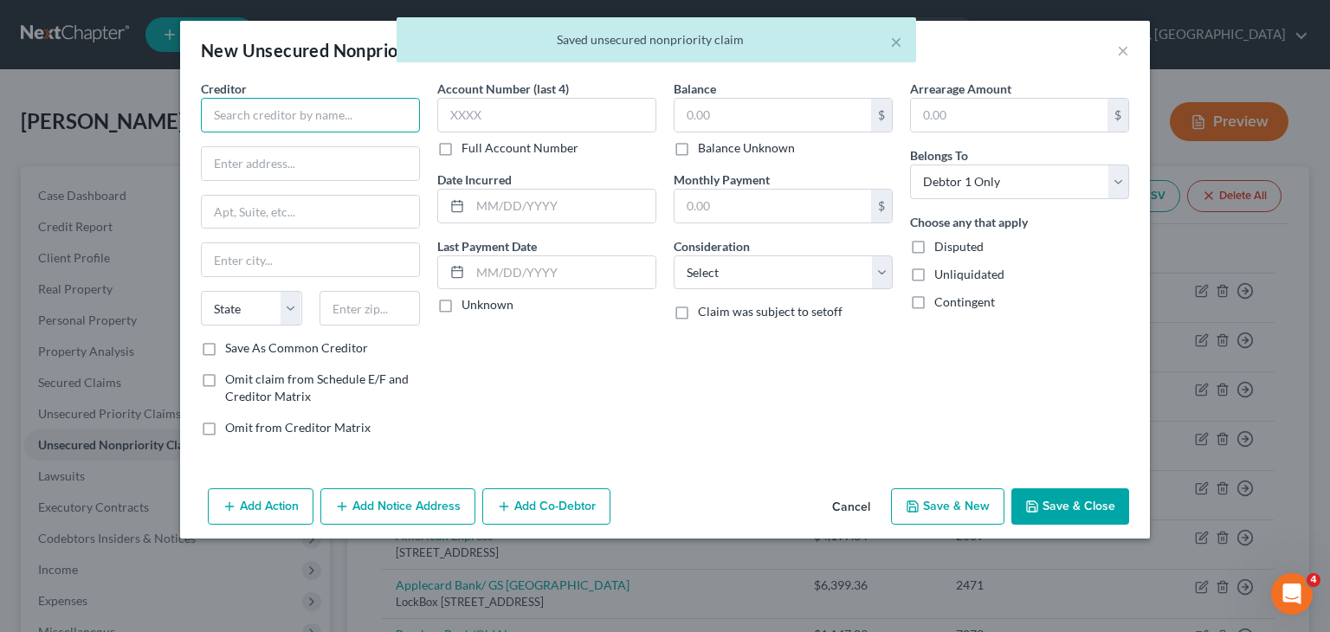
click at [305, 115] on input "text" at bounding box center [310, 115] width 219 height 35
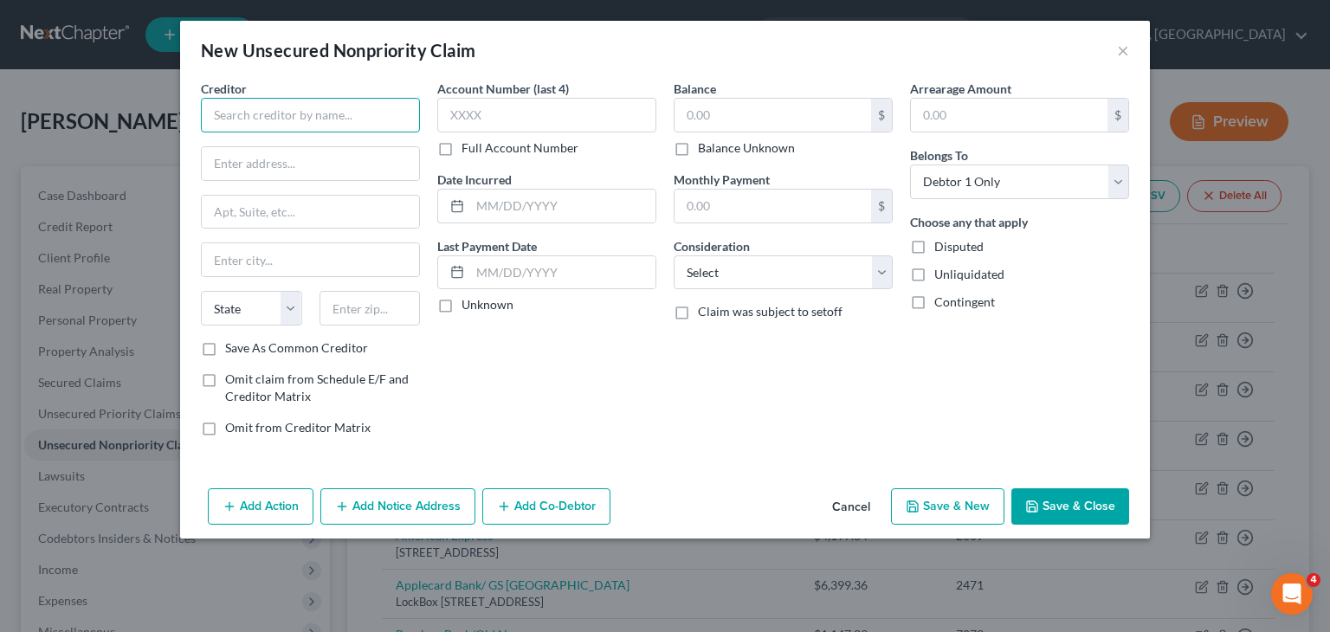
click at [305, 115] on input "text" at bounding box center [310, 115] width 219 height 35
click at [875, 271] on select "Select Cable / Satellite Services Collection Agency Credit Card Debt Debt Couns…" at bounding box center [783, 272] width 219 height 35
select select "17"
click at [674, 255] on select "Select Cable / Satellite Services Collection Agency Credit Card Debt Debt Couns…" at bounding box center [783, 272] width 219 height 35
click at [358, 109] on input "text" at bounding box center [310, 115] width 219 height 35
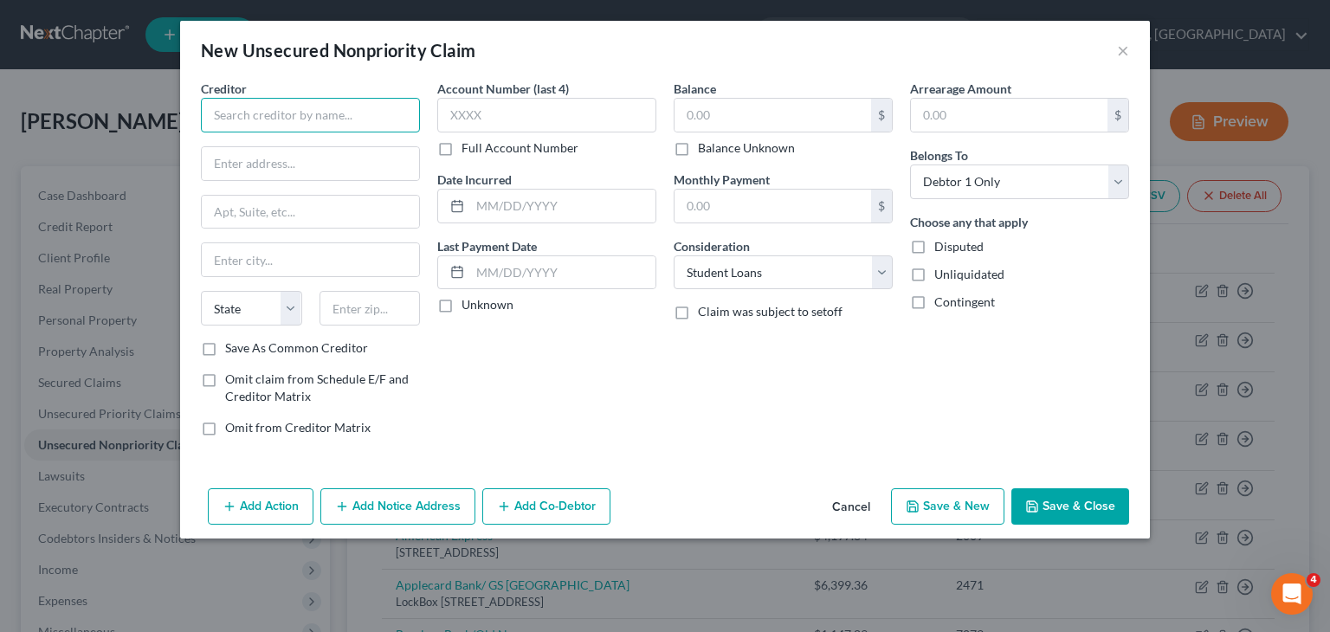
click at [358, 109] on input "text" at bounding box center [310, 115] width 219 height 35
type input "NEINET/ US Dept. of Education"
click at [302, 160] on input "text" at bounding box center [310, 163] width 217 height 33
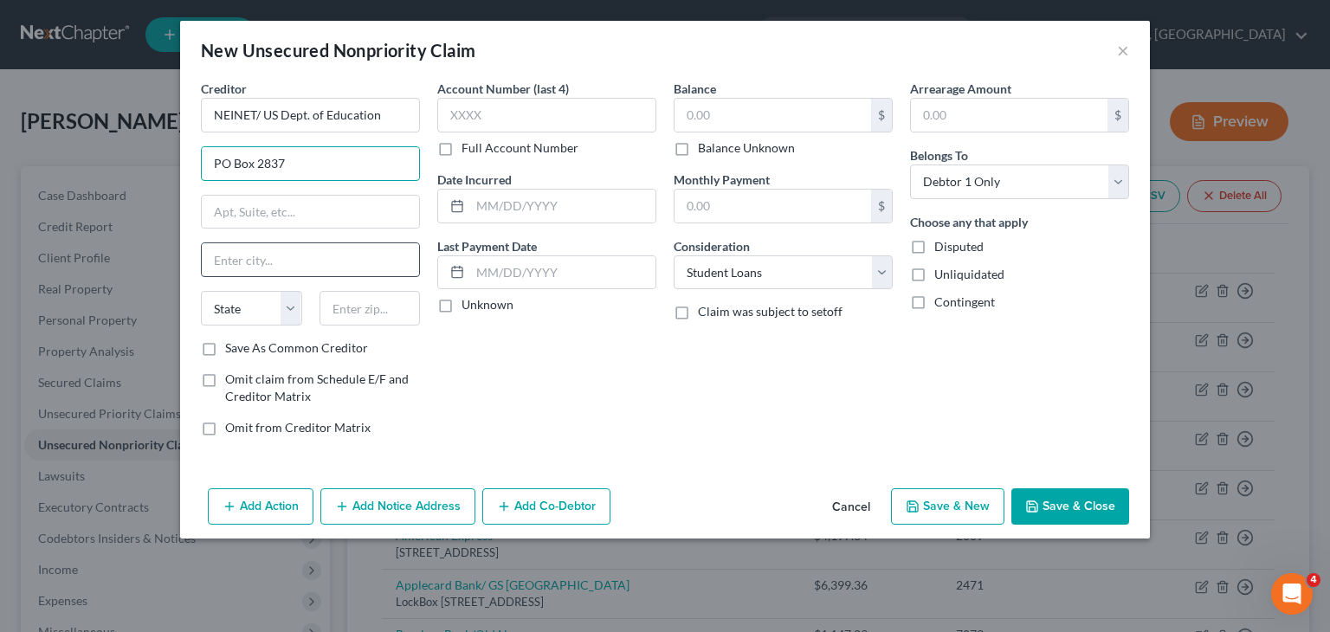
type input "PO Box 2837"
click at [308, 261] on input "text" at bounding box center [310, 259] width 217 height 33
type input "Portland"
click at [291, 314] on select "State AL AK AR AZ CA CO CT DE DC FL GA GU HI ID IL IN IA KS KY LA ME MD MA MI M…" at bounding box center [251, 308] width 101 height 35
select select "38"
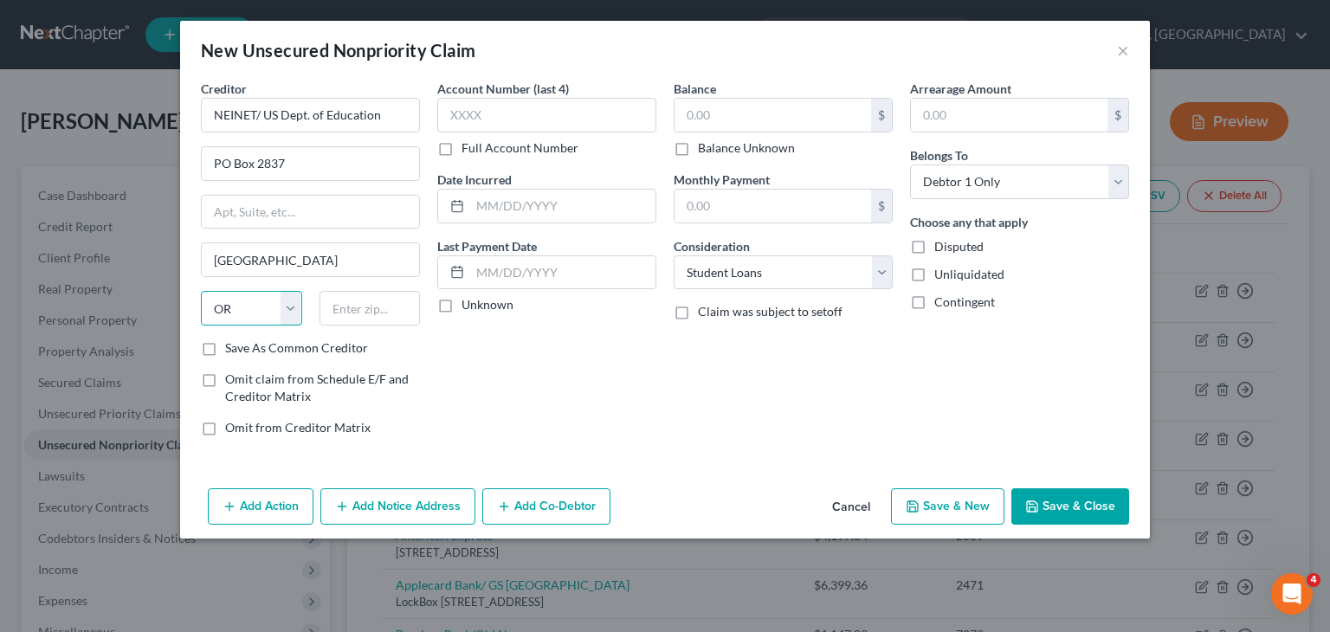
click at [201, 291] on select "State AL AK AR AZ CA CO CT DE DC FL GA GU HI ID IL IN IA KS KY LA ME MD MA MI M…" at bounding box center [251, 308] width 101 height 35
click at [398, 314] on input "text" at bounding box center [370, 308] width 101 height 35
type input "2748"
click at [398, 294] on input "2748" at bounding box center [370, 308] width 101 height 35
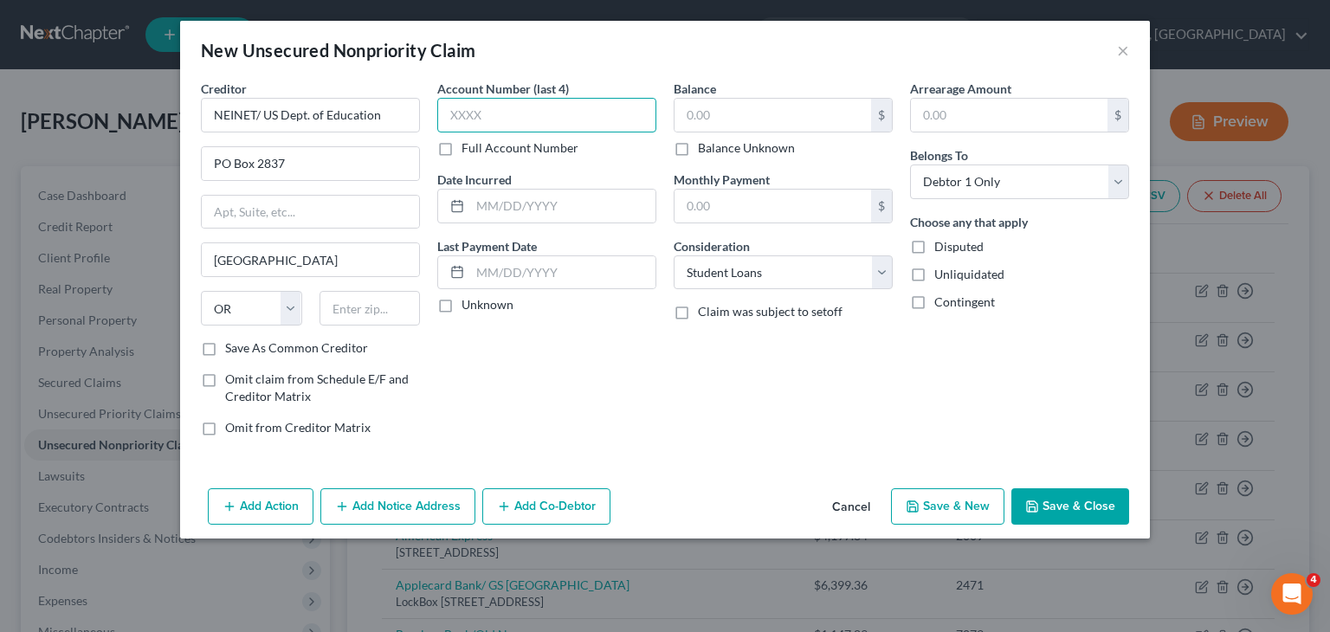
click at [500, 101] on input "text" at bounding box center [546, 115] width 219 height 35
type input "2748"
click at [347, 298] on input "text" at bounding box center [370, 308] width 101 height 35
type input "97208-2837"
click at [733, 106] on input "text" at bounding box center [773, 115] width 197 height 33
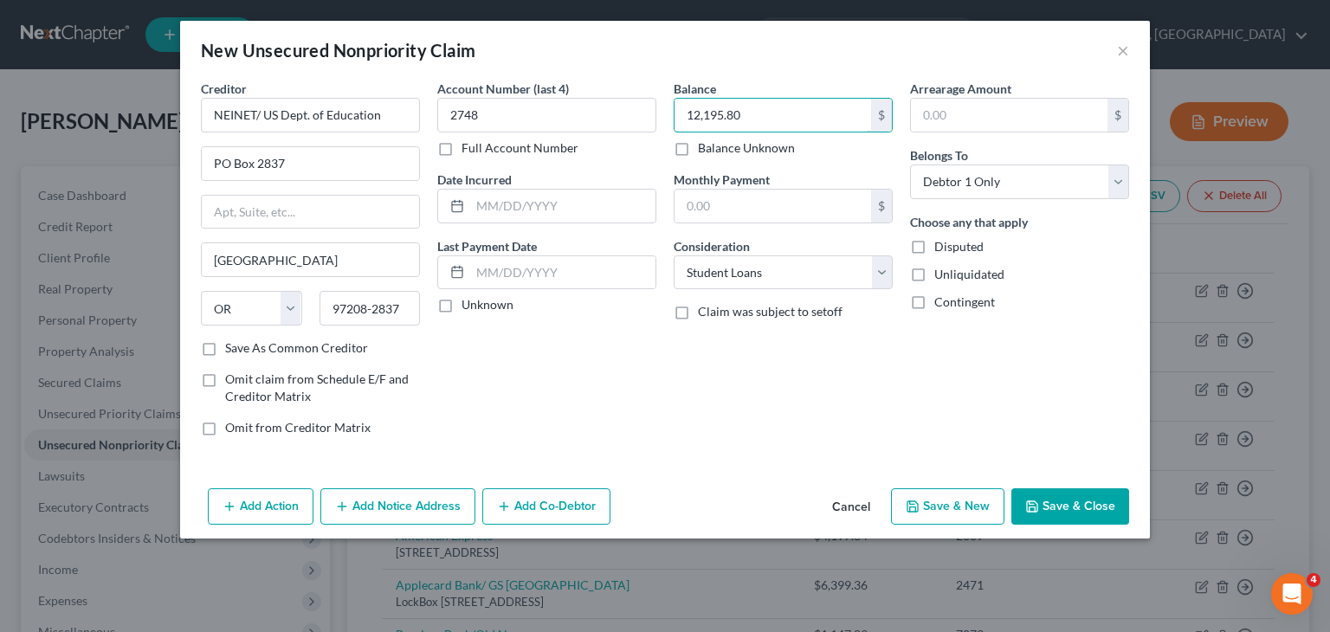
type input "12,195.80"
click at [939, 503] on button "Save & New" at bounding box center [947, 506] width 113 height 36
select select "0"
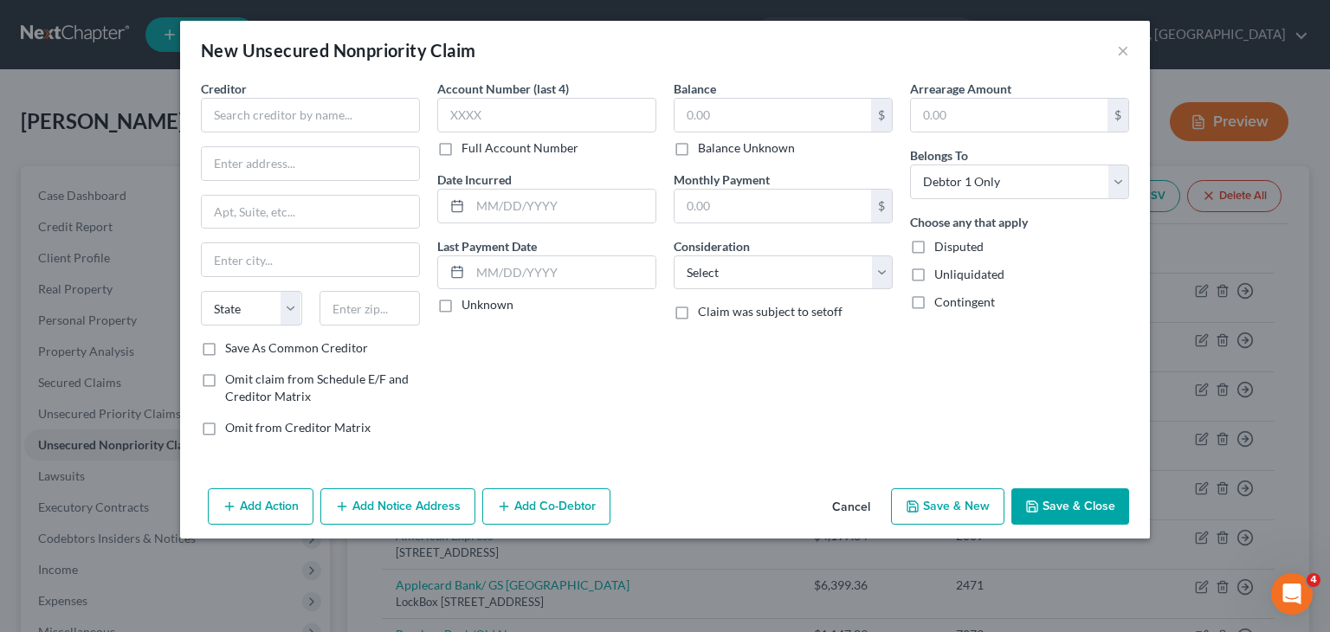
type input "0.00"
click at [244, 125] on input "text" at bounding box center [310, 115] width 219 height 35
type input "Dillards/CBNA"
click at [251, 153] on input "text" at bounding box center [310, 163] width 217 height 33
type input "PO Box 6497"
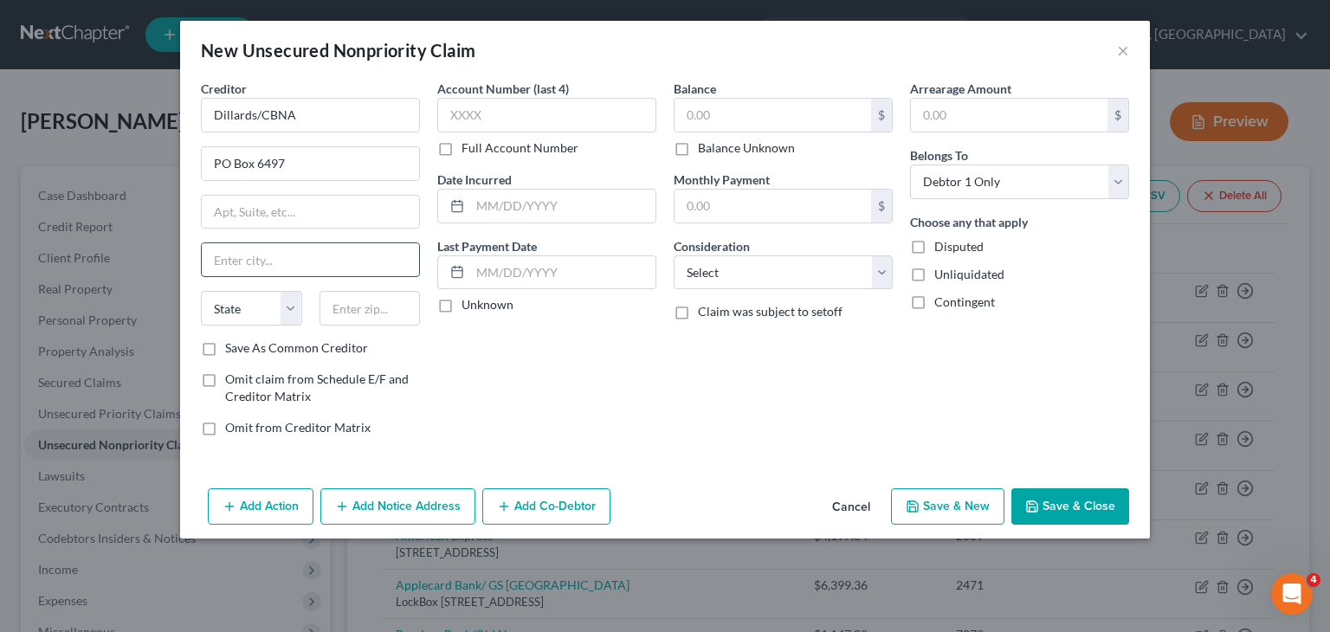
click at [246, 257] on input "text" at bounding box center [310, 259] width 217 height 33
click at [239, 258] on input "Siousx Falls" at bounding box center [310, 259] width 217 height 33
click at [241, 261] on input "Siousx Falls" at bounding box center [310, 259] width 217 height 33
type input "Sioux Falls"
click at [293, 316] on select "State AL AK AR AZ CA CO CT DE DC FL GA GU HI ID IL IN IA KS KY LA ME MD MA MI M…" at bounding box center [251, 308] width 101 height 35
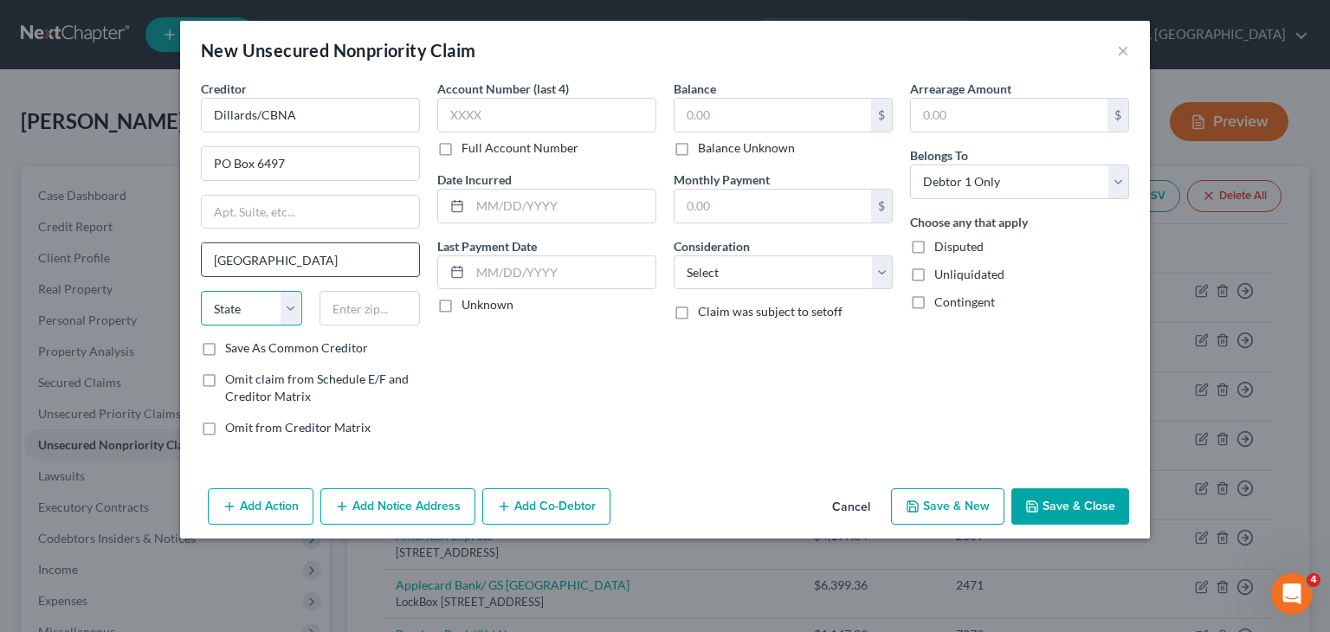
select select "43"
click at [201, 291] on select "State AL AK AR AZ CA CO CT DE DC FL GA GU HI ID IL IN IA KS KY LA ME MD MA MI M…" at bounding box center [251, 308] width 101 height 35
click at [248, 60] on div "New Unsecured Nonpriority Claim" at bounding box center [338, 50] width 275 height 24
click at [376, 309] on input "text" at bounding box center [370, 308] width 101 height 35
type input "57117"
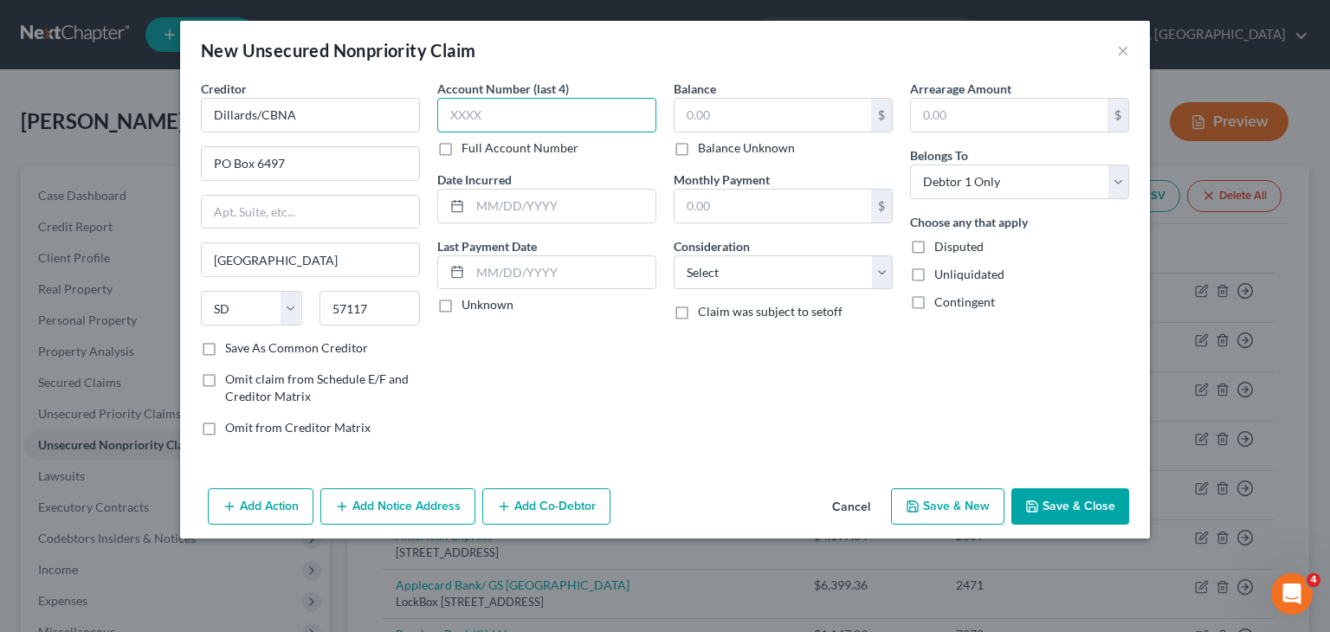
click at [509, 117] on input "text" at bounding box center [546, 115] width 219 height 35
type input "5500"
click at [738, 123] on input "text" at bounding box center [773, 115] width 197 height 33
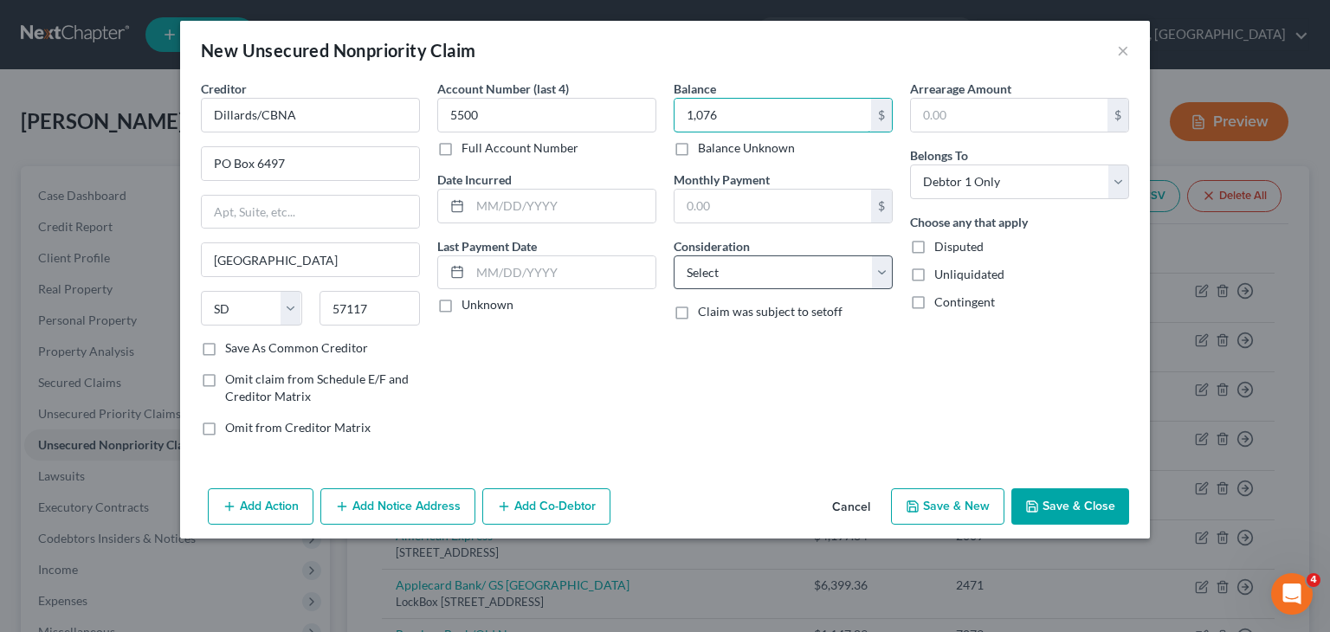
type input "1,076"
click at [885, 275] on select "Select Cable / Satellite Services Collection Agency Credit Card Debt Debt Couns…" at bounding box center [783, 272] width 219 height 35
select select "2"
click at [674, 255] on select "Select Cable / Satellite Services Collection Agency Credit Card Debt Debt Couns…" at bounding box center [783, 272] width 219 height 35
click at [967, 500] on button "Save & New" at bounding box center [947, 506] width 113 height 36
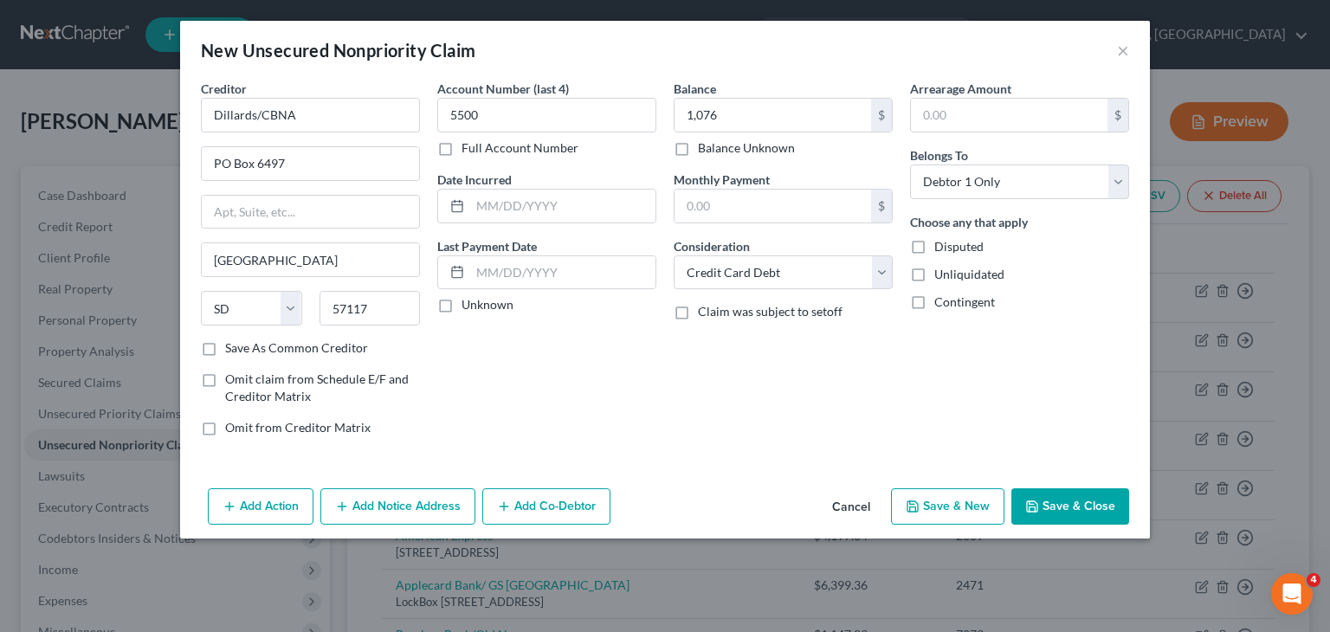
select select "0"
type input "1,076.00"
type input "0.00"
click at [124, 97] on div "New Unsecured Nonpriority Claim × Creditor * State AL AK AR AZ CA CO CT DE DC F…" at bounding box center [665, 316] width 1330 height 632
click at [1050, 505] on button "Save & Close" at bounding box center [1071, 506] width 118 height 36
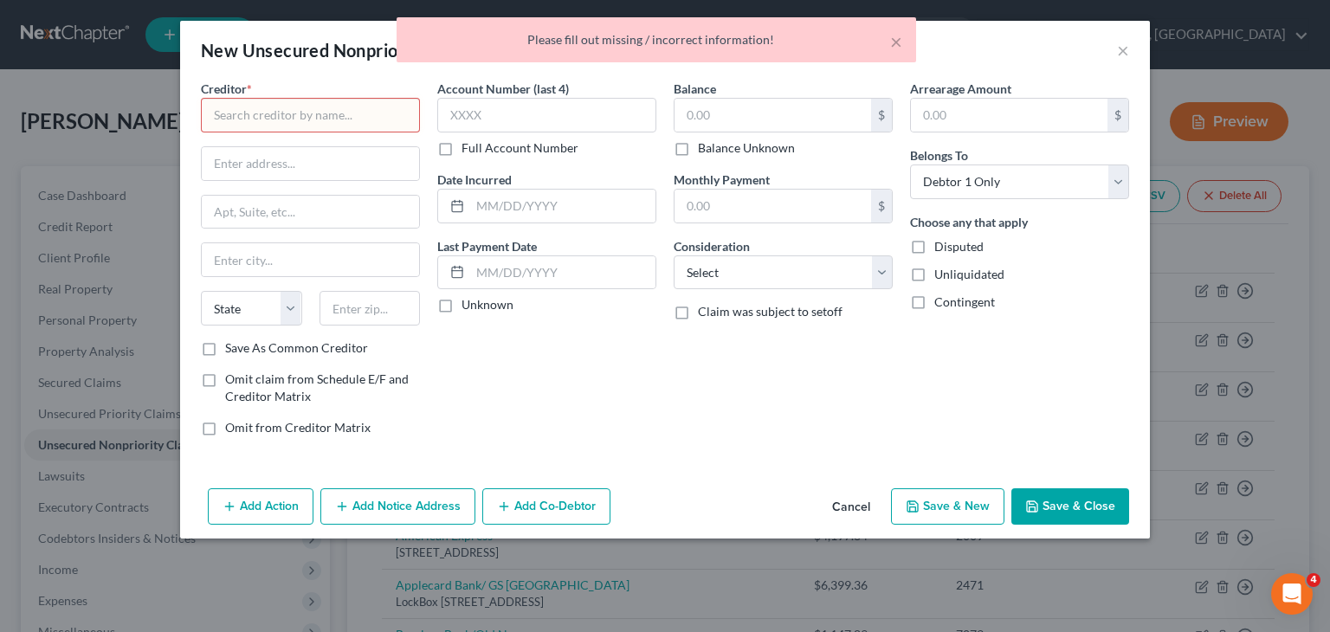
click at [1050, 505] on button "Save & Close" at bounding box center [1071, 506] width 118 height 36
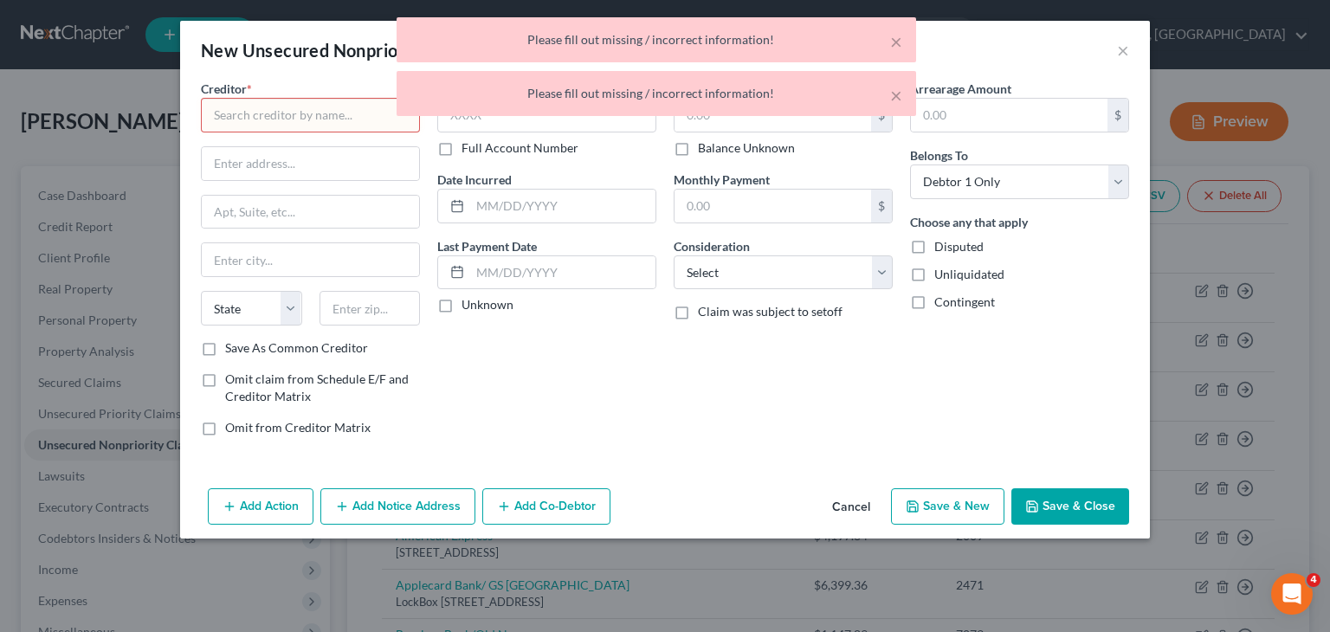
click at [876, 501] on button "Cancel" at bounding box center [851, 507] width 66 height 35
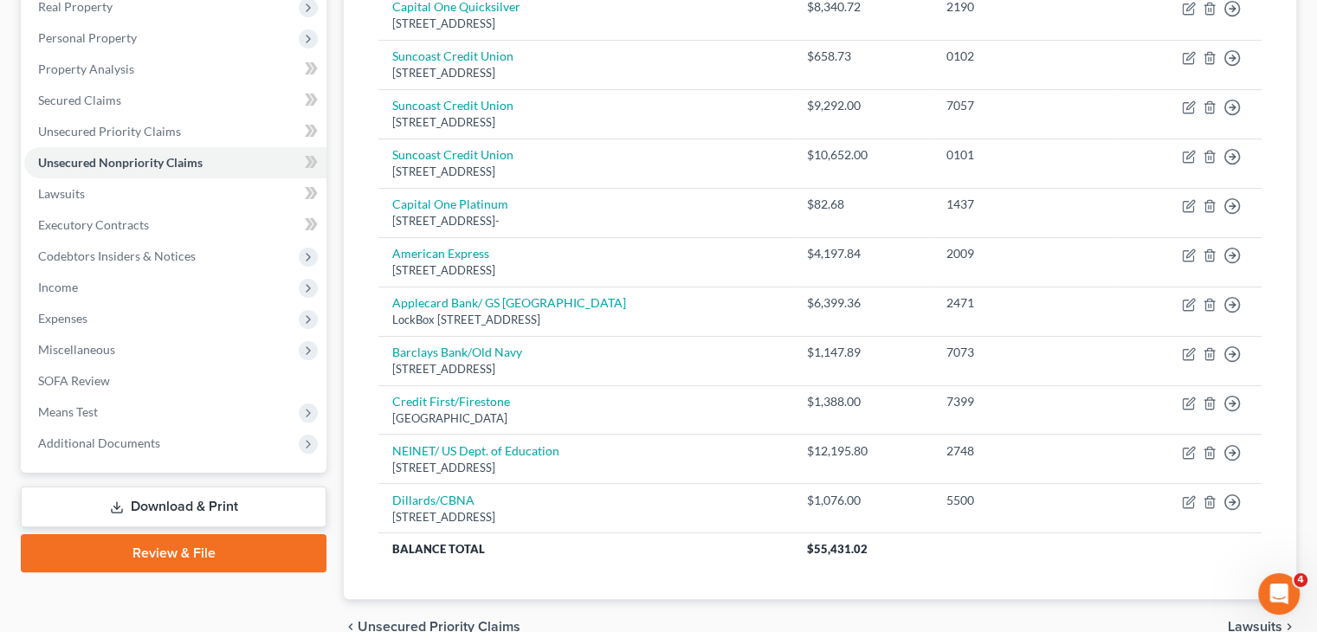
scroll to position [281, 0]
click at [1290, 327] on div "Unsecured Nonpriority Claims New Claim Import CSV Export CSV Delete All Credito…" at bounding box center [820, 243] width 953 height 716
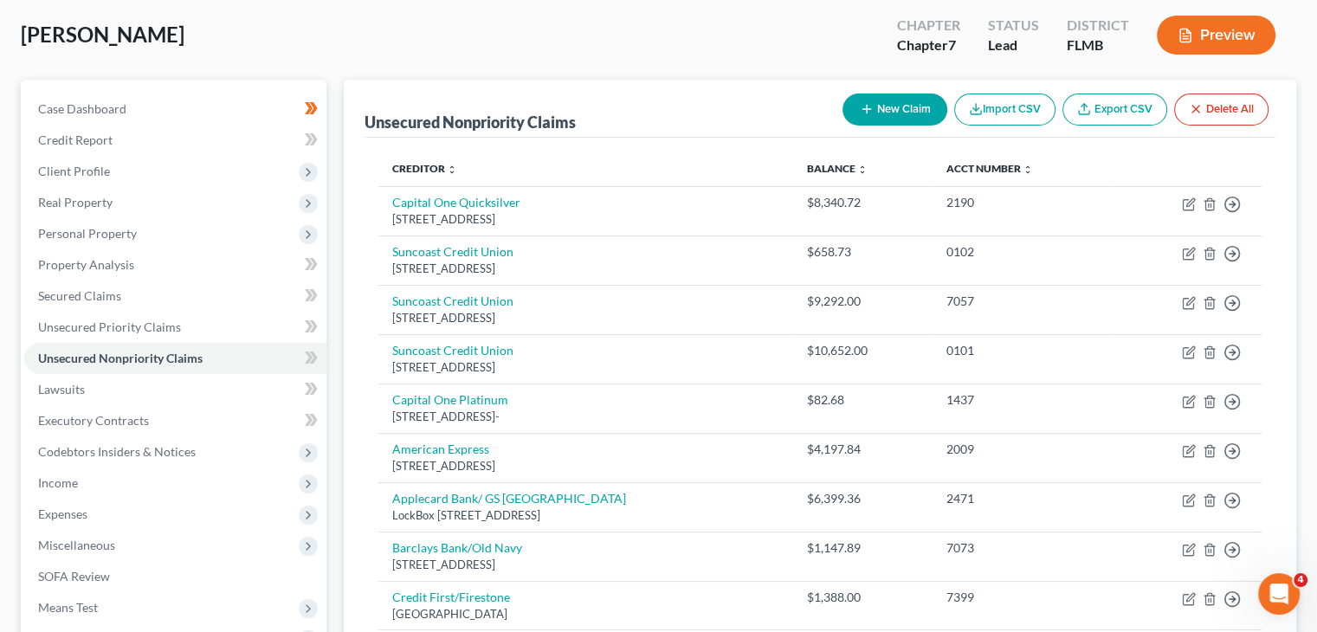
scroll to position [40, 0]
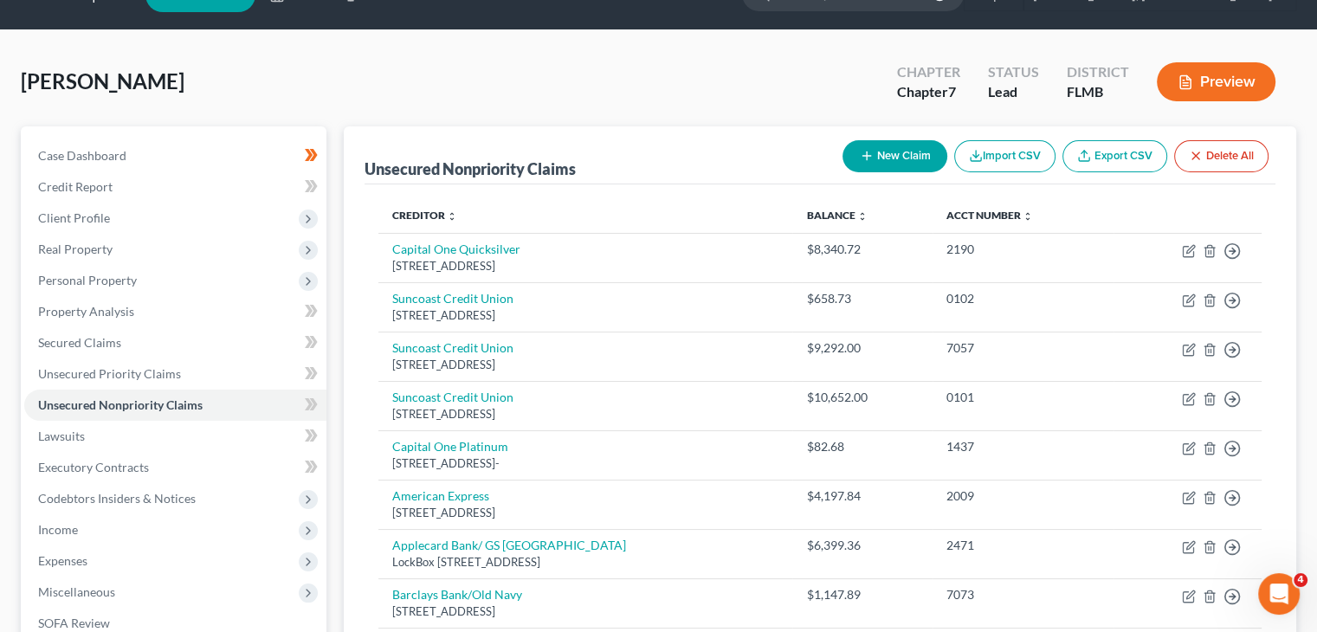
click at [884, 152] on button "New Claim" at bounding box center [895, 156] width 105 height 32
select select "0"
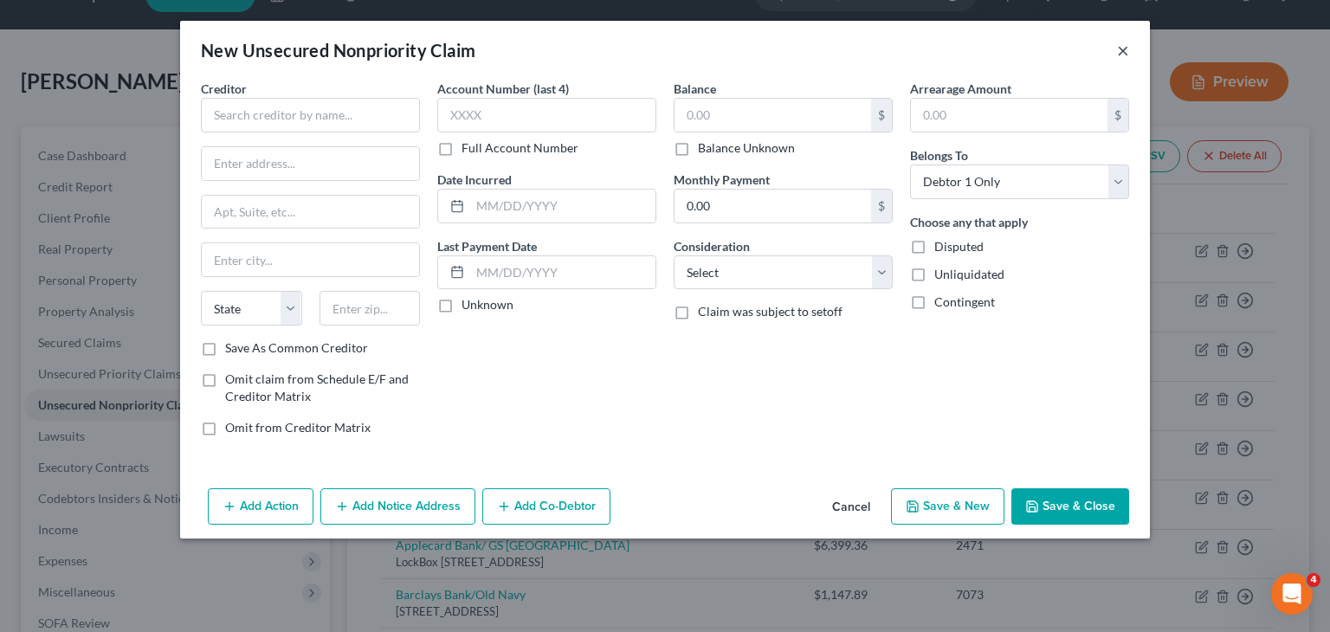
click at [1128, 49] on button "×" at bounding box center [1123, 50] width 12 height 21
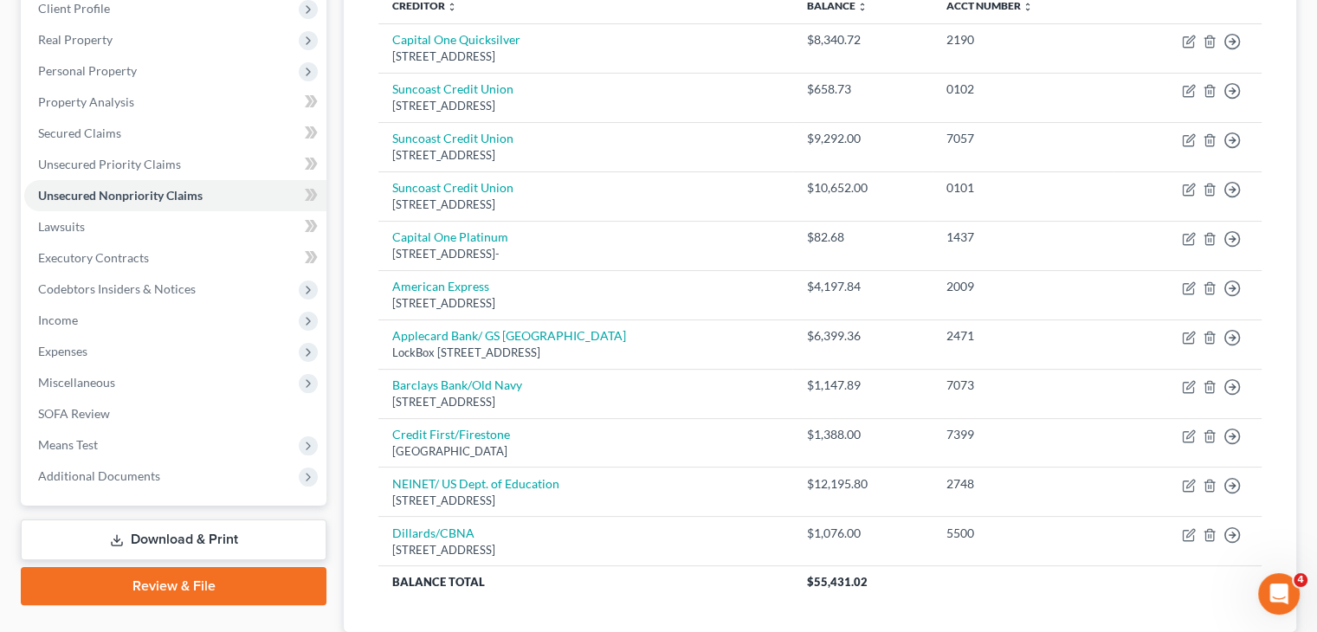
scroll to position [274, 0]
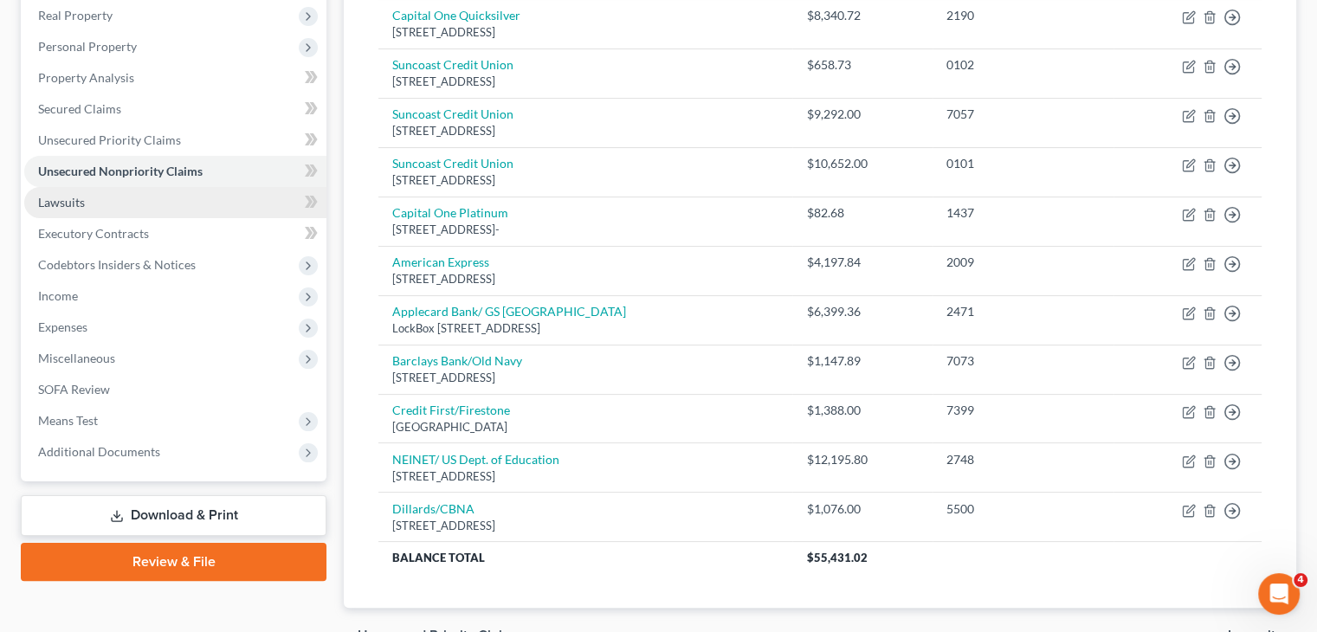
click at [264, 209] on link "Lawsuits" at bounding box center [175, 202] width 302 height 31
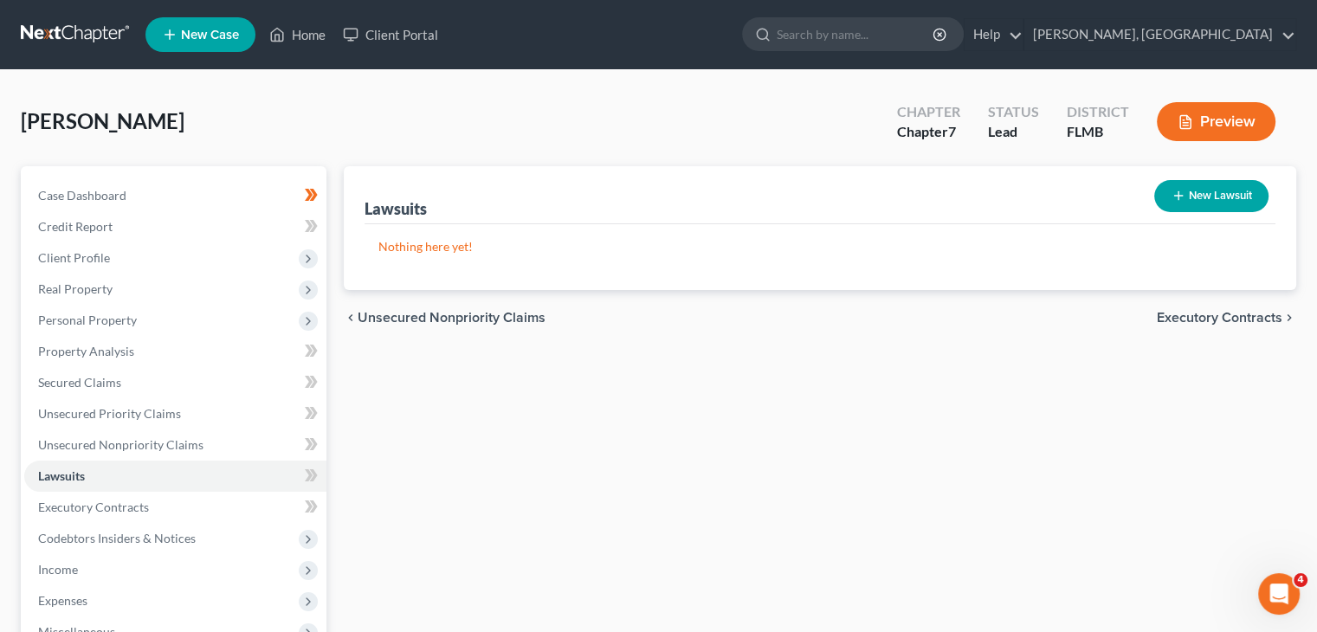
click at [453, 174] on div "Lawsuits New Lawsuit" at bounding box center [820, 195] width 911 height 58
click at [1216, 188] on button "New Lawsuit" at bounding box center [1211, 196] width 114 height 32
select select "0"
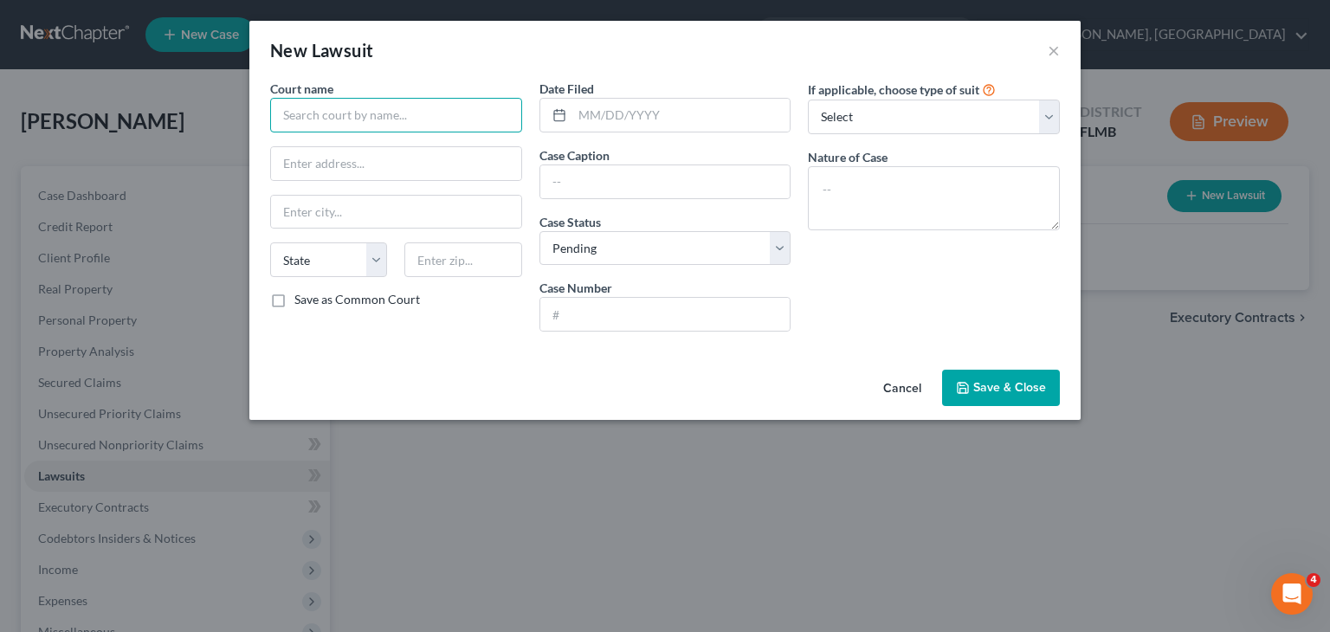
click at [337, 112] on input "text" at bounding box center [396, 115] width 252 height 35
type input "citrus"
click at [337, 112] on input "citrus" at bounding box center [396, 115] width 252 height 35
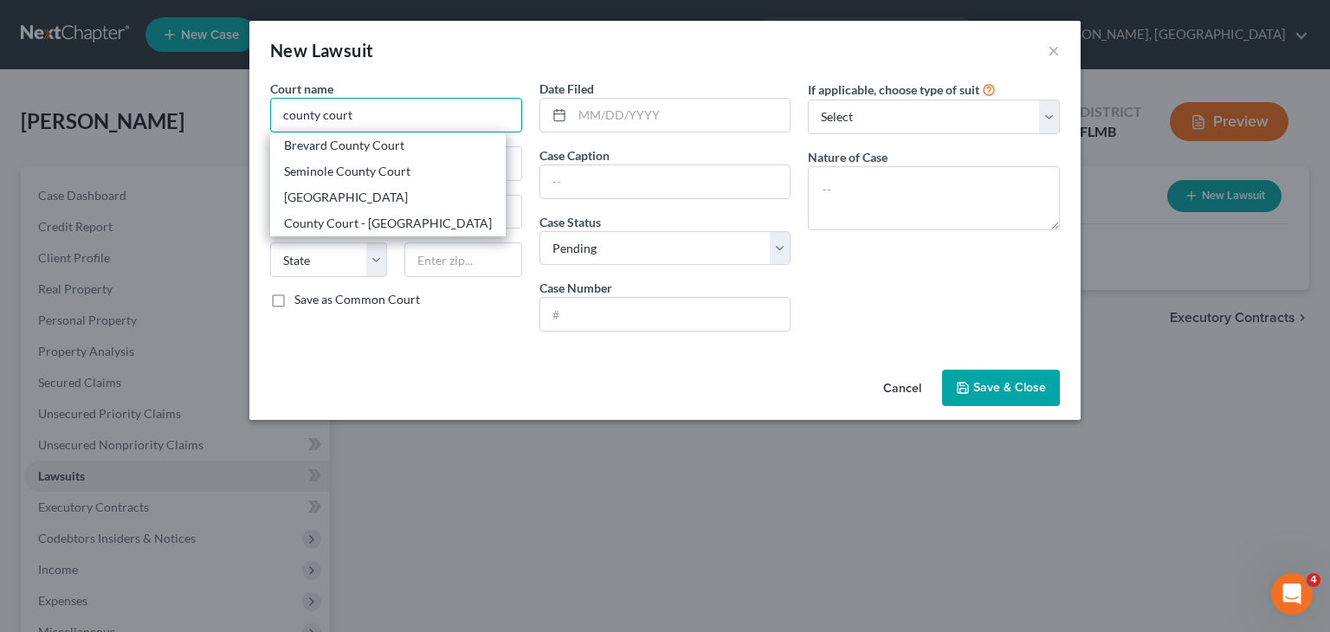
click at [281, 119] on input "county court" at bounding box center [396, 115] width 252 height 35
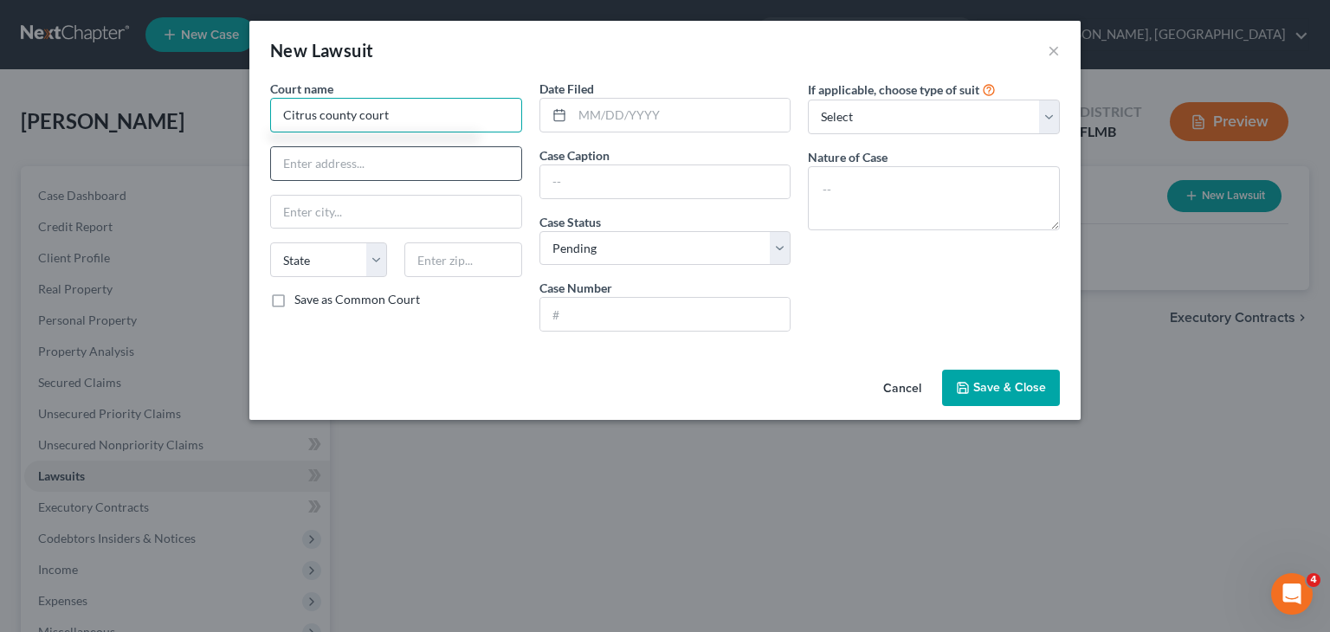
type input "Citrus county court"
click at [326, 151] on input "text" at bounding box center [396, 163] width 250 height 33
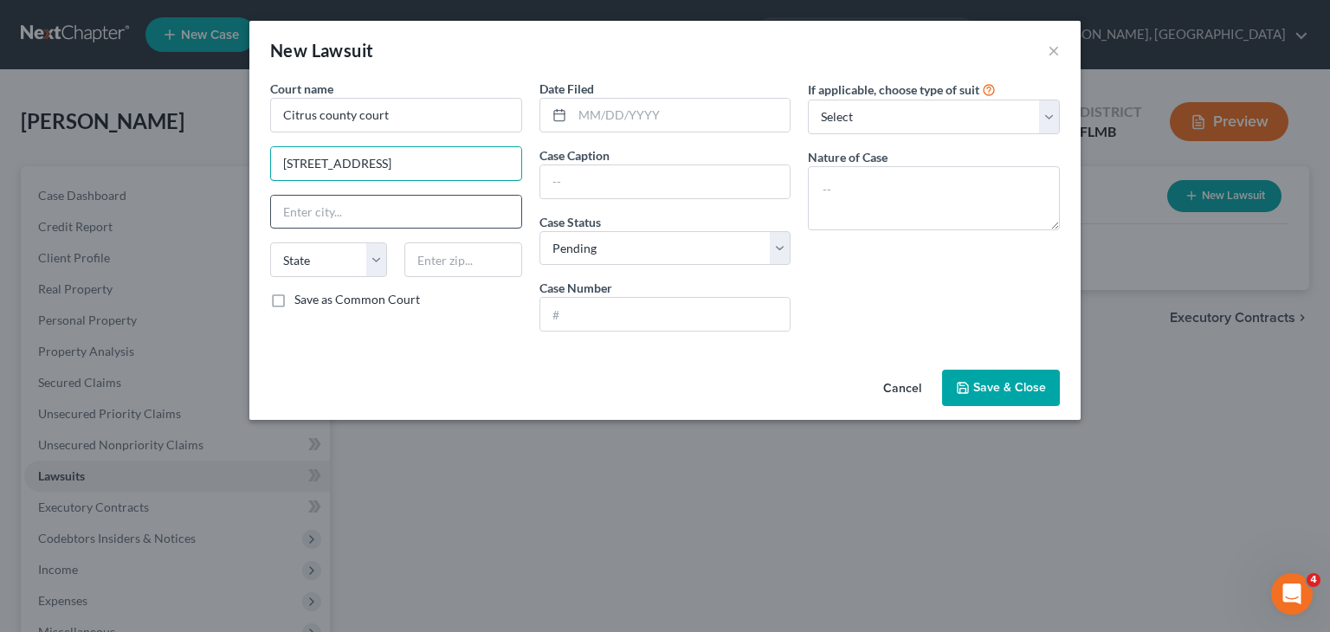
type input "110 N. Apopka Avenue"
click at [349, 221] on input "text" at bounding box center [396, 212] width 250 height 33
type input "Inverness"
click at [378, 262] on select "State AL AK AR AZ CA CO CT DE DC FL GA GU HI ID IL IN IA KS KY LA ME MD MA MI M…" at bounding box center [328, 260] width 117 height 35
select select "9"
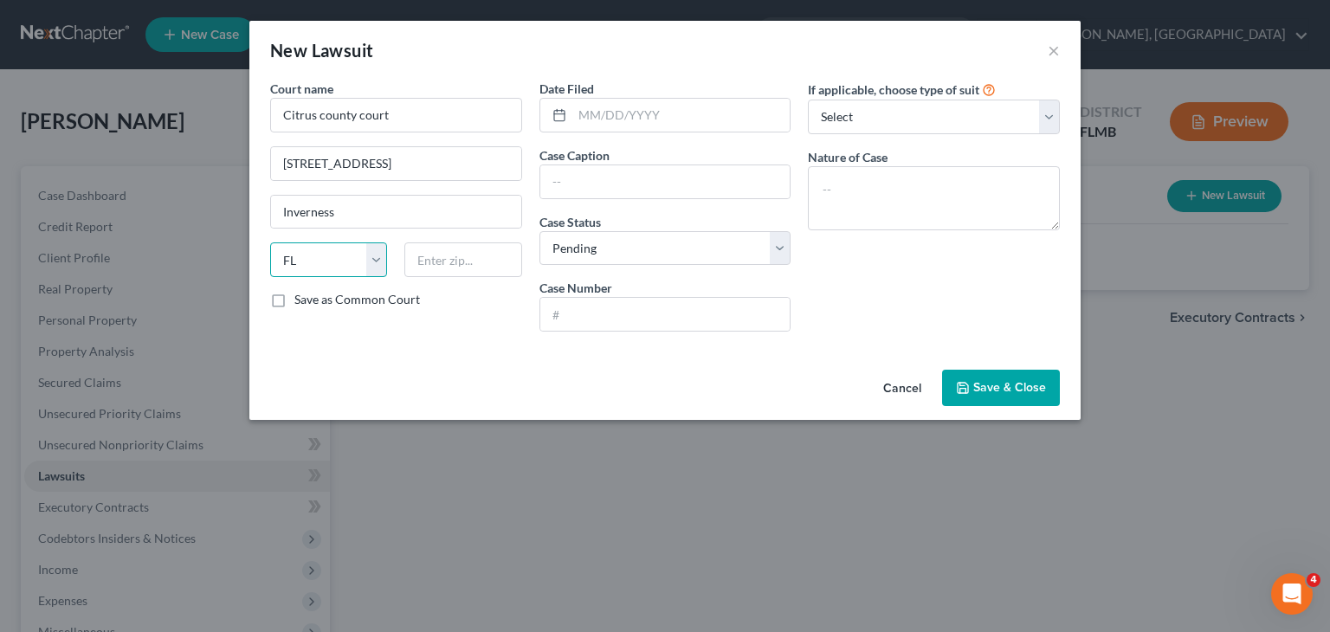
click at [270, 243] on select "State AL AK AR AZ CA CO CT DE DC FL GA GU HI ID IL IN IA KS KY LA ME MD MA MI M…" at bounding box center [328, 260] width 117 height 35
click at [488, 260] on input "text" at bounding box center [462, 260] width 117 height 35
type input "34450-4299"
click at [663, 105] on input "text" at bounding box center [681, 115] width 218 height 33
type input "07/11/2025"
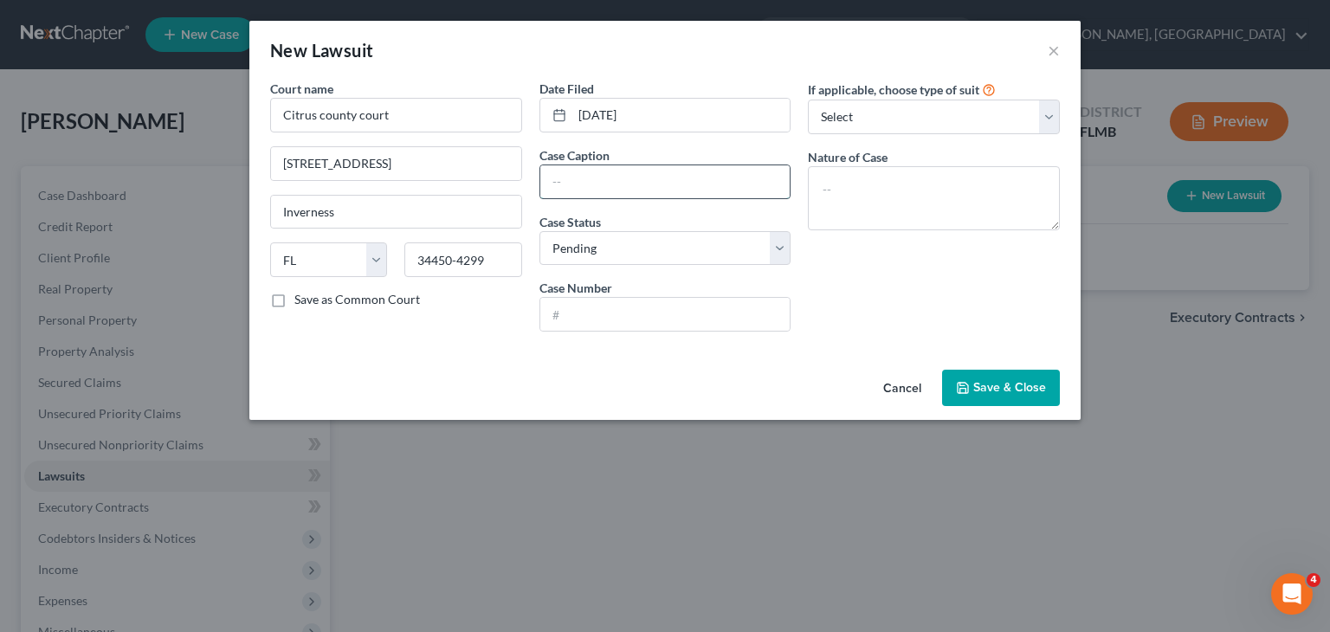
click at [671, 170] on input "text" at bounding box center [665, 181] width 250 height 33
click at [896, 197] on textarea at bounding box center [934, 198] width 252 height 64
click at [715, 315] on input "text" at bounding box center [665, 314] width 250 height 33
type input "2025-SC-0001386"
click at [643, 184] on input "text" at bounding box center [665, 181] width 250 height 33
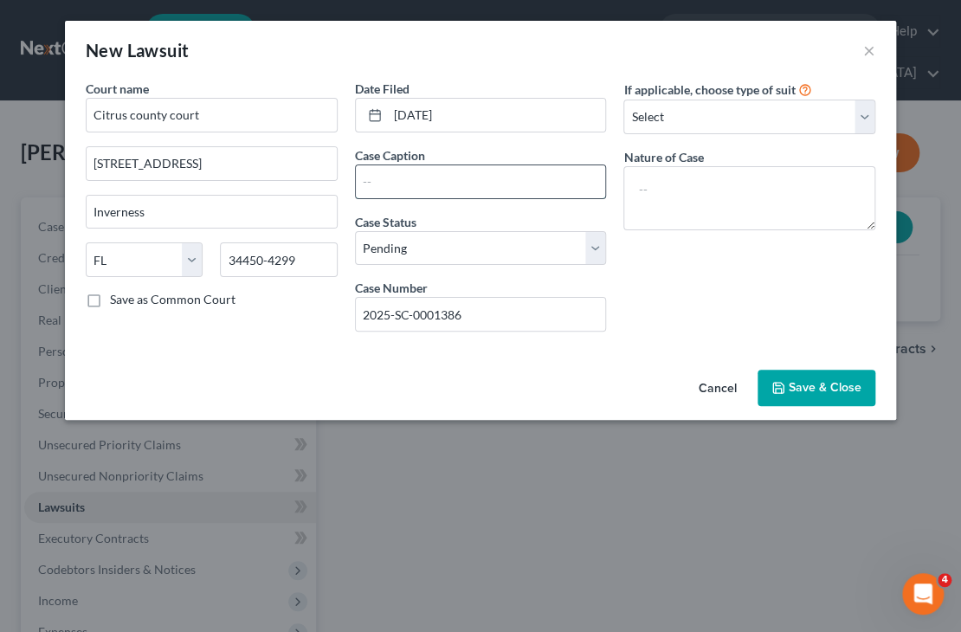
paste input "SoFI Bank, N.A. C/O ZWICKER & ASSOCIATES, P.C. A Law Firm Engaged in Debt Colle…"
type input "SoFI Bank, N.A. C/O ZWICKER & ASSOCIATES, P.C. A Law Firm Engaged in Debt Colle…"
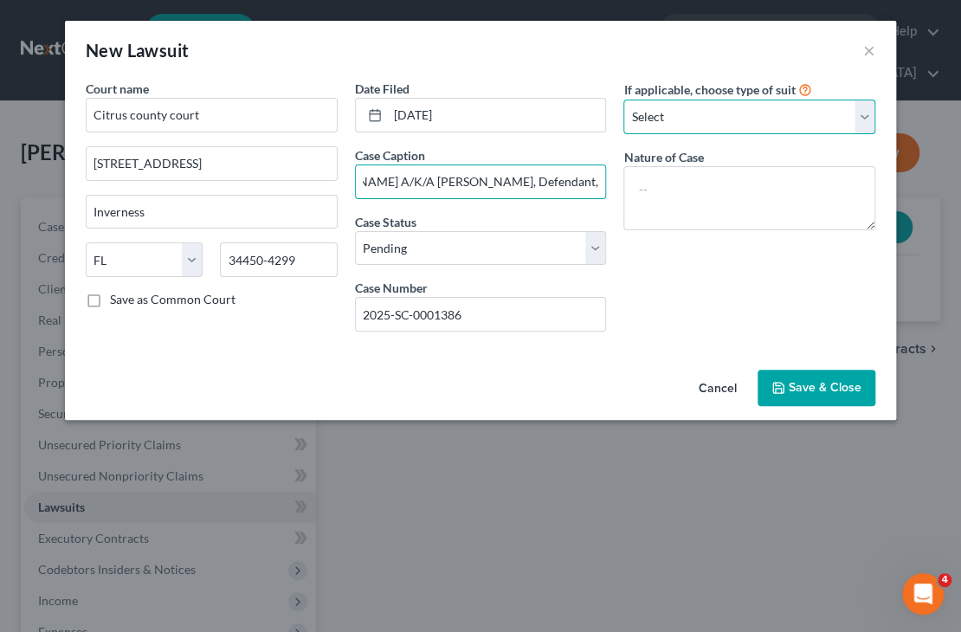
scroll to position [0, 0]
click at [865, 128] on select "Select Repossession Garnishment Foreclosure Attached, Seized, Or Levied Other" at bounding box center [750, 117] width 252 height 35
select select "4"
click at [624, 100] on select "Select Repossession Garnishment Foreclosure Attached, Seized, Or Levied Other" at bounding box center [750, 117] width 252 height 35
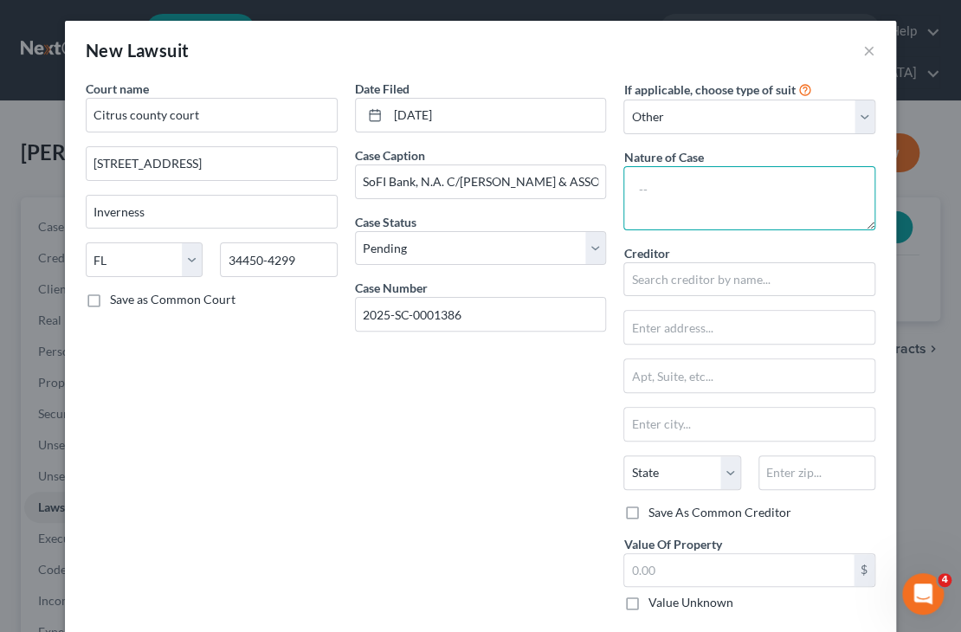
click at [803, 216] on textarea at bounding box center [750, 198] width 252 height 64
type textarea "Small Claims Case on Credit Account"
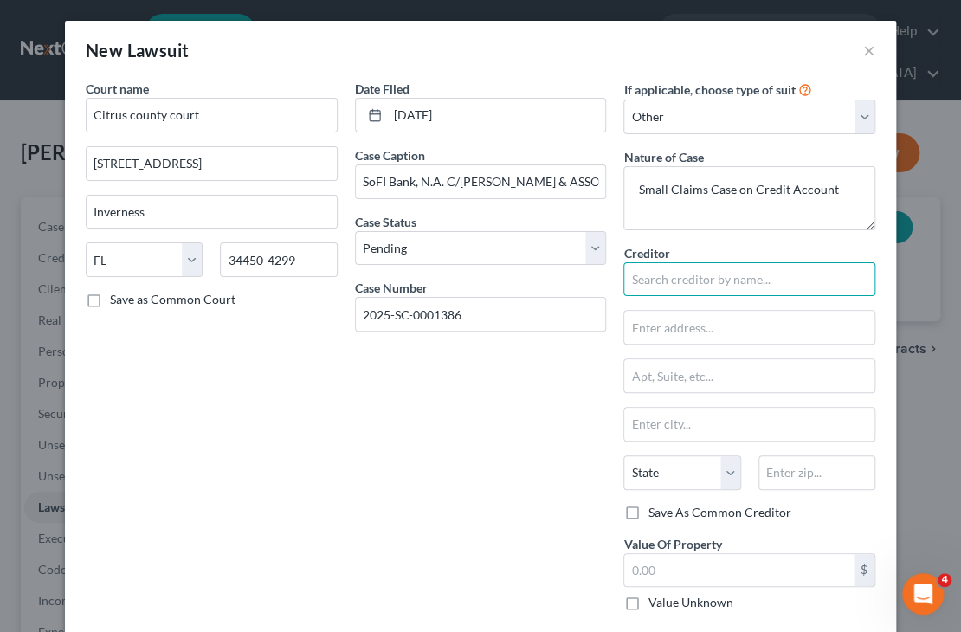
click at [770, 288] on input "text" at bounding box center [750, 279] width 252 height 35
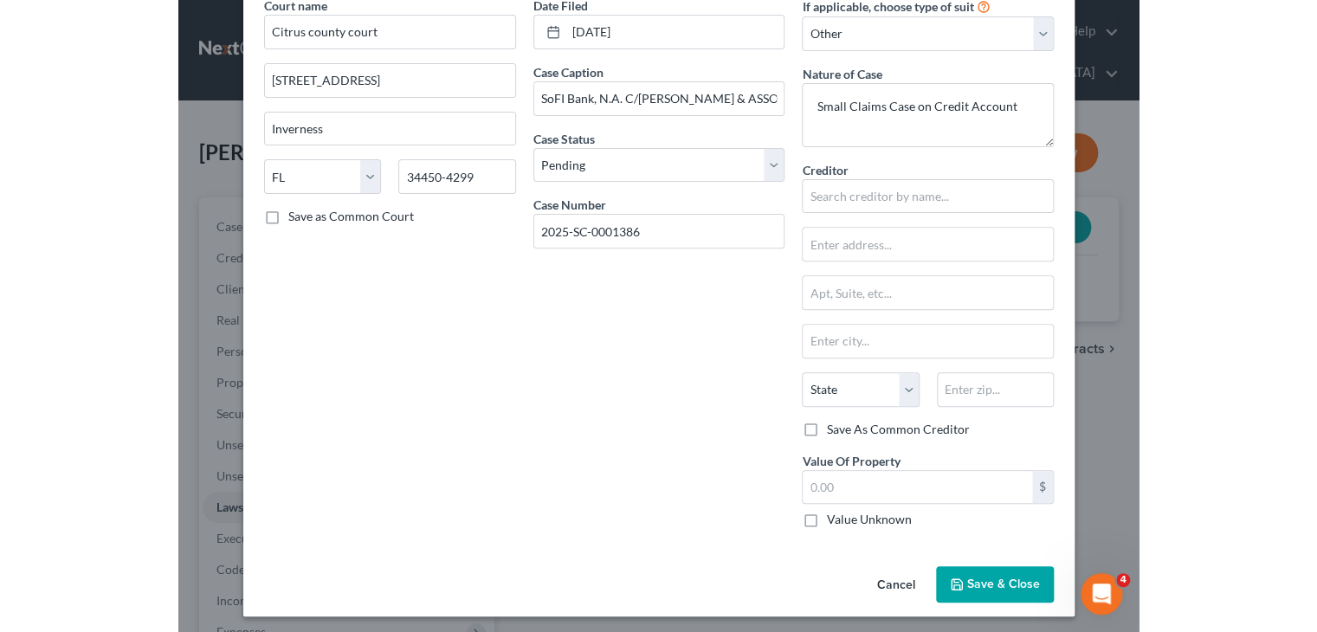
scroll to position [86, 0]
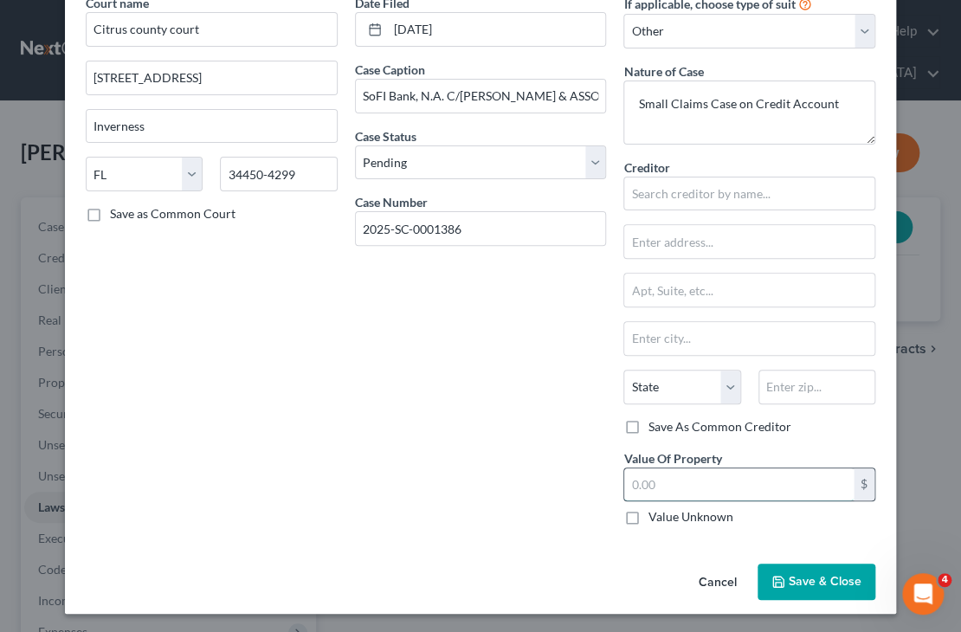
click at [791, 479] on input "text" at bounding box center [739, 485] width 230 height 33
click at [752, 192] on input "text" at bounding box center [750, 194] width 252 height 35
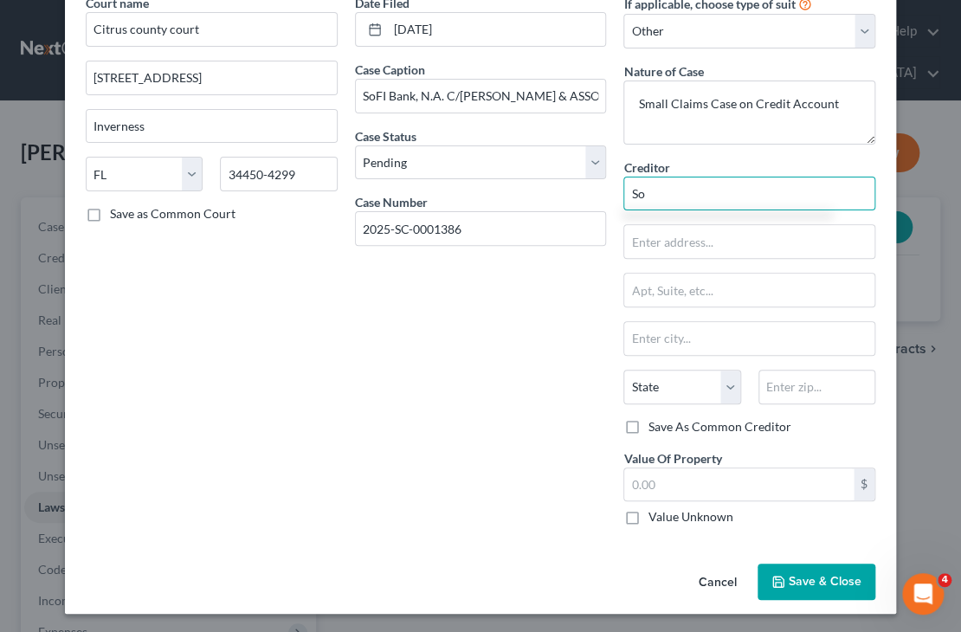
type input "S"
type input "SOFI Bank"
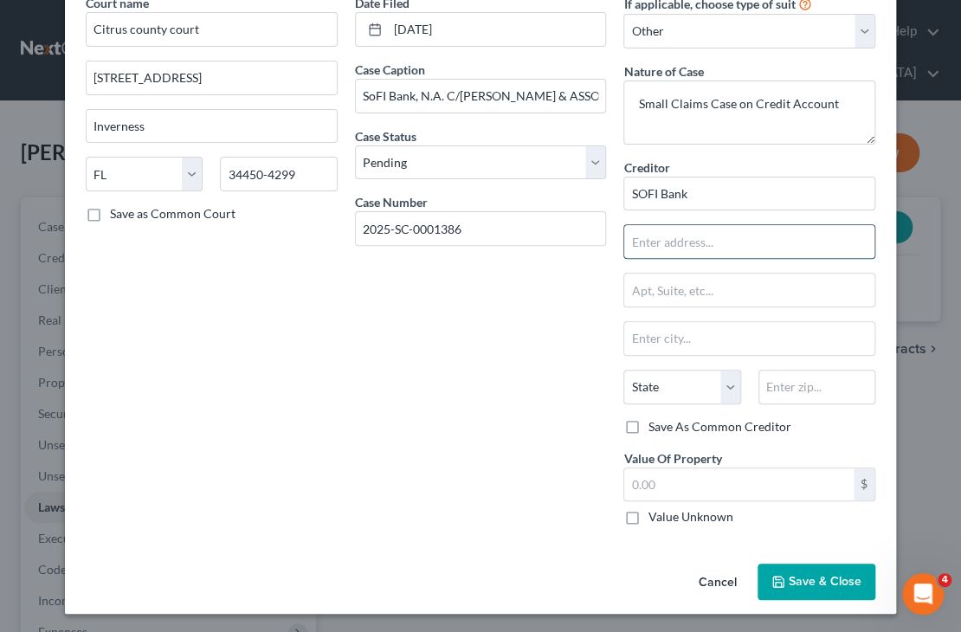
click at [708, 245] on input "text" at bounding box center [749, 241] width 250 height 33
click at [644, 475] on input "text" at bounding box center [739, 485] width 230 height 33
click at [728, 395] on select "State AL AK AR AZ CA CO CT DE DC FL GA GU HI ID IL IN IA KS KY LA ME MD MA MI M…" at bounding box center [682, 387] width 117 height 35
click at [814, 293] on input "text" at bounding box center [749, 290] width 250 height 33
click at [734, 244] on input "text" at bounding box center [749, 241] width 250 height 33
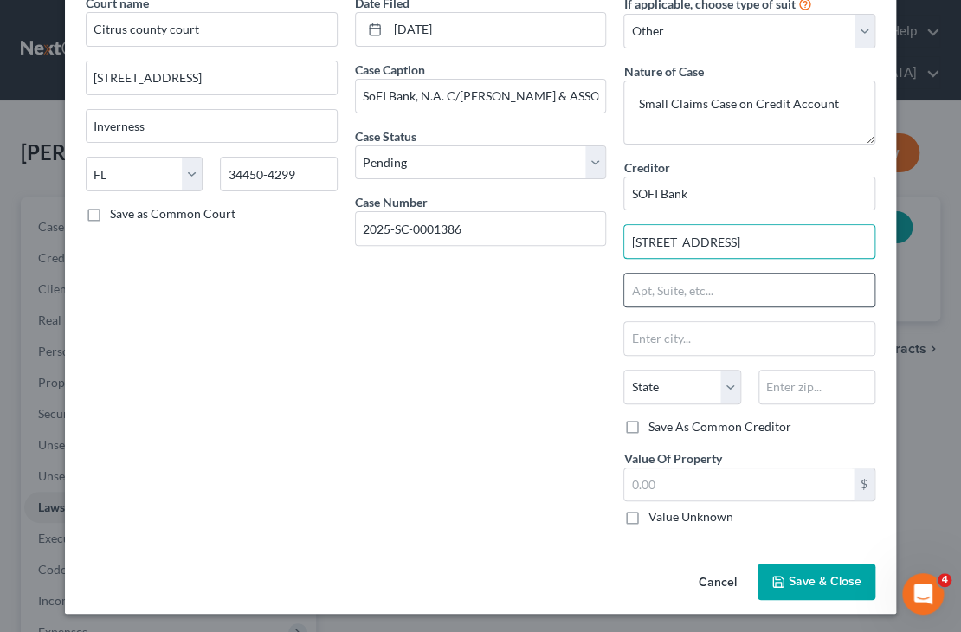
type input "2750 E. Cottonwood Parkway"
click at [686, 296] on input "text" at bounding box center [749, 290] width 250 height 33
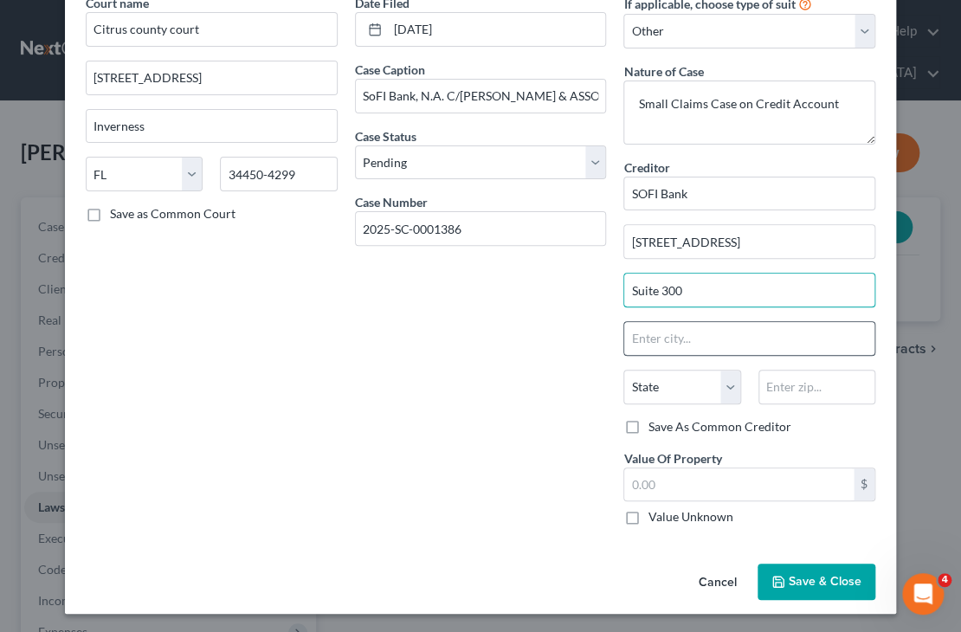
type input "Suite 300"
click at [652, 346] on input "text" at bounding box center [749, 338] width 250 height 33
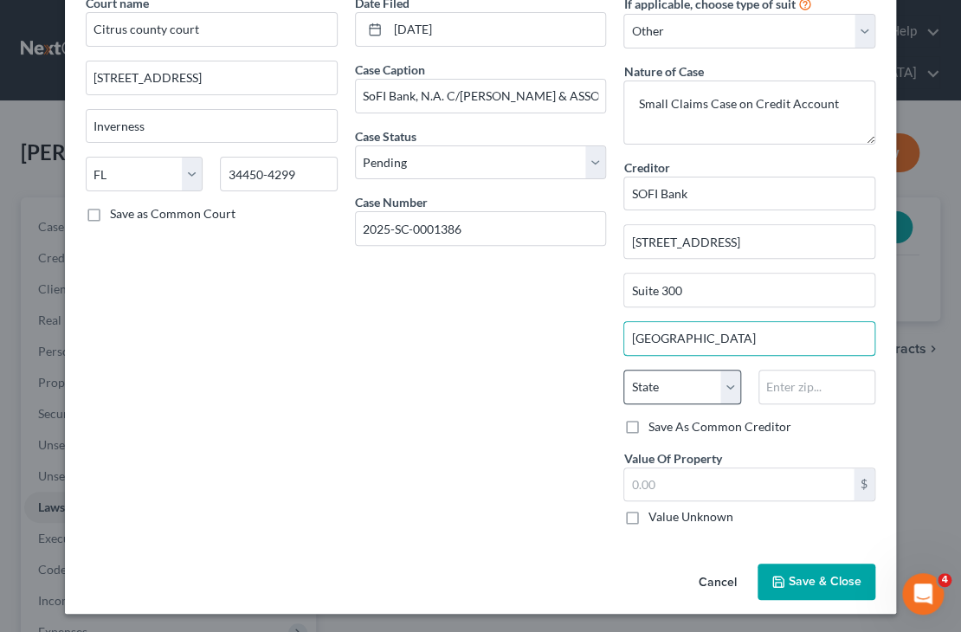
type input "Cottonwood Heights"
click at [729, 392] on select "State AL AK AR AZ CA CO CT DE DC FL GA GU HI ID IL IN IA KS KY LA ME MD MA MI M…" at bounding box center [682, 387] width 117 height 35
select select "46"
click at [624, 370] on select "State AL AK AR AZ CA CO CT DE DC FL GA GU HI ID IL IN IA KS KY LA ME MD MA MI M…" at bounding box center [682, 387] width 117 height 35
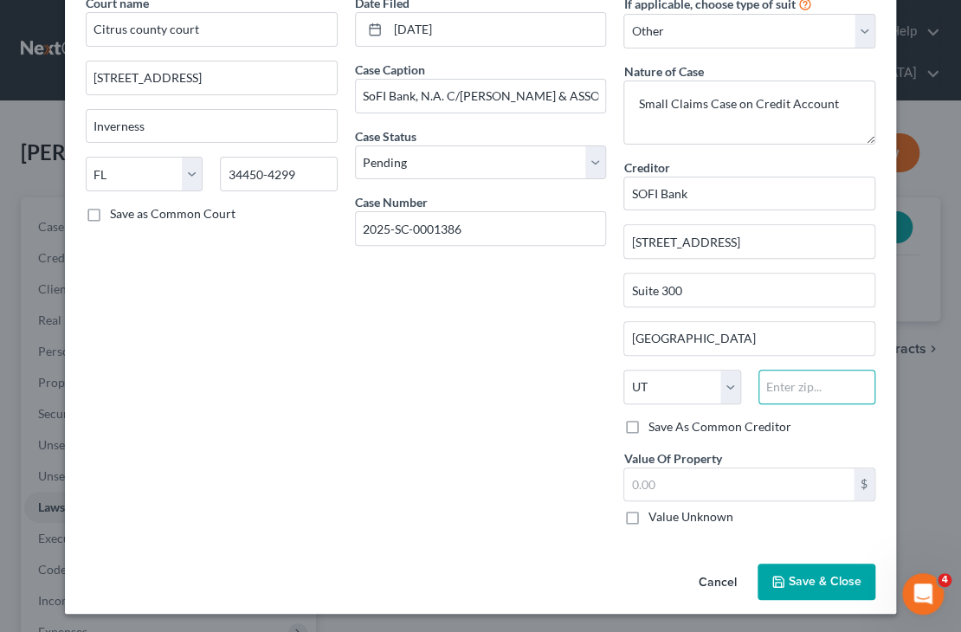
click at [779, 385] on input "text" at bounding box center [817, 387] width 117 height 35
type input "84121"
click at [648, 514] on label "Value Unknown" at bounding box center [690, 516] width 85 height 17
click at [655, 514] on input "Value Unknown" at bounding box center [660, 513] width 11 height 11
checkbox input "true"
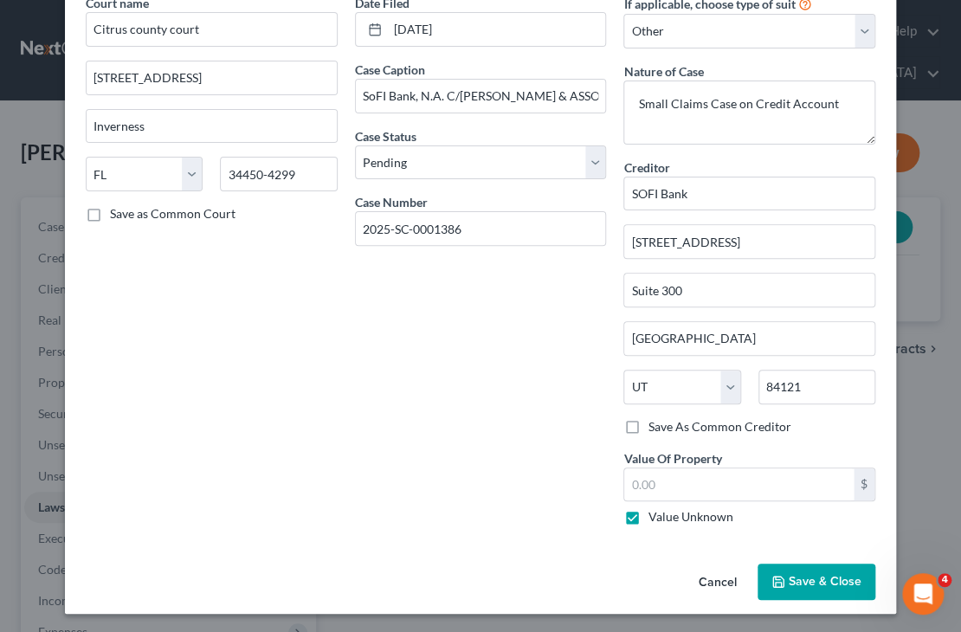
type input "0.00"
type input "Salt Lake City"
click at [789, 591] on button "Save & Close" at bounding box center [817, 582] width 118 height 36
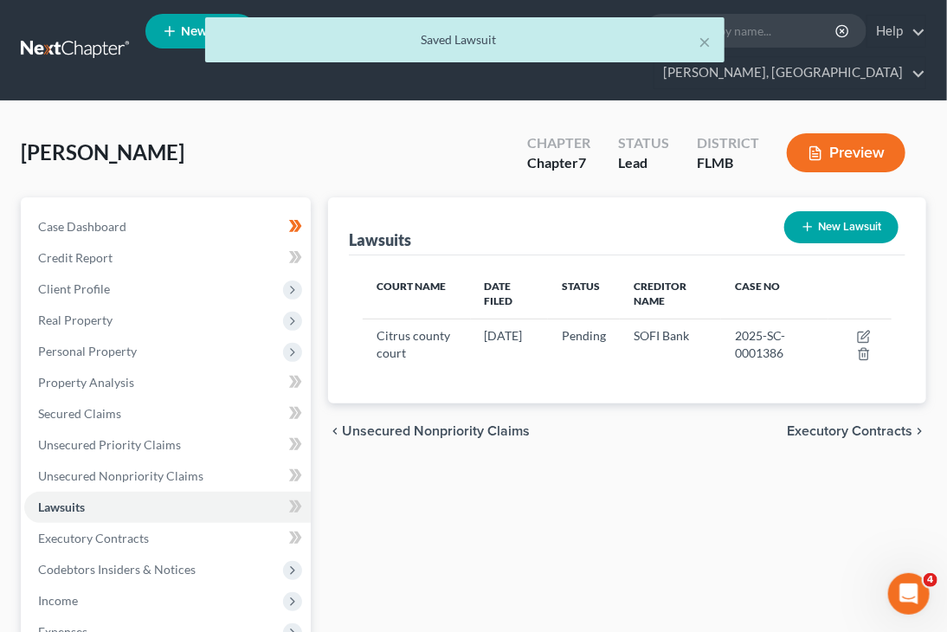
click at [789, 591] on div "Lawsuits New Lawsuit Court Name Date Filed Status Creditor Name Case No Citrus …" at bounding box center [628, 541] width 616 height 689
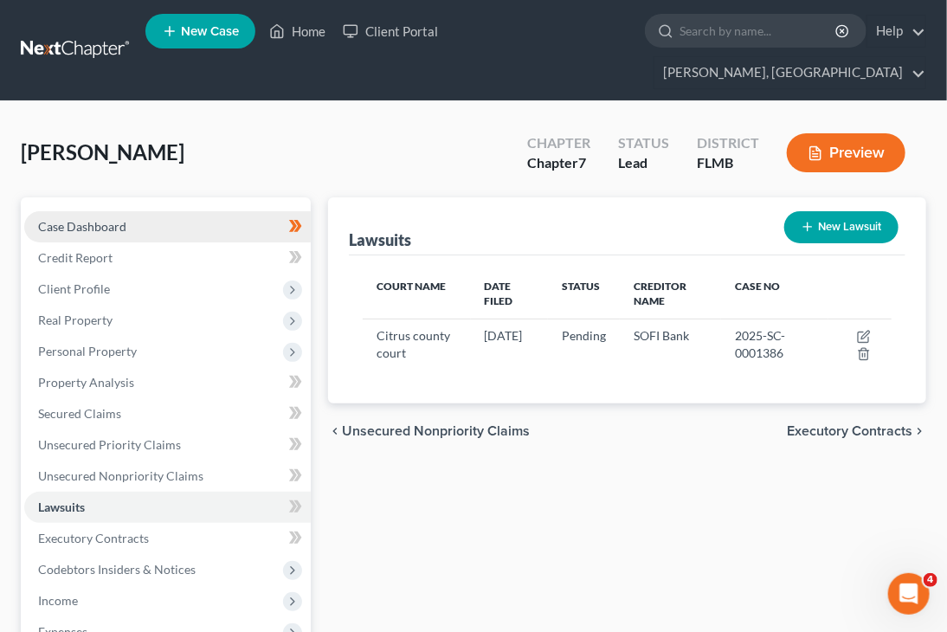
click at [49, 219] on span "Case Dashboard" at bounding box center [82, 226] width 88 height 15
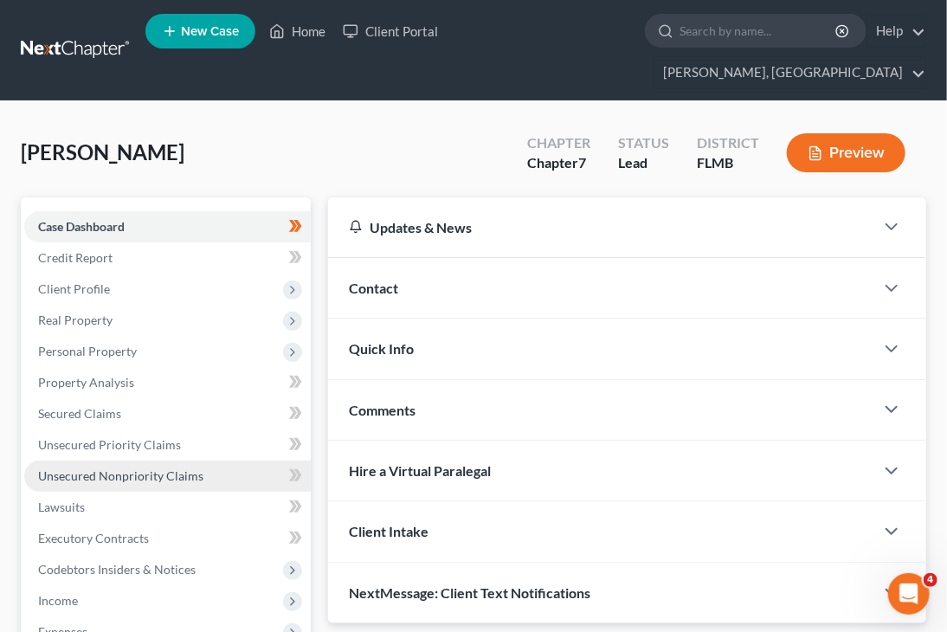
click at [135, 461] on link "Unsecured Nonpriority Claims" at bounding box center [167, 476] width 287 height 31
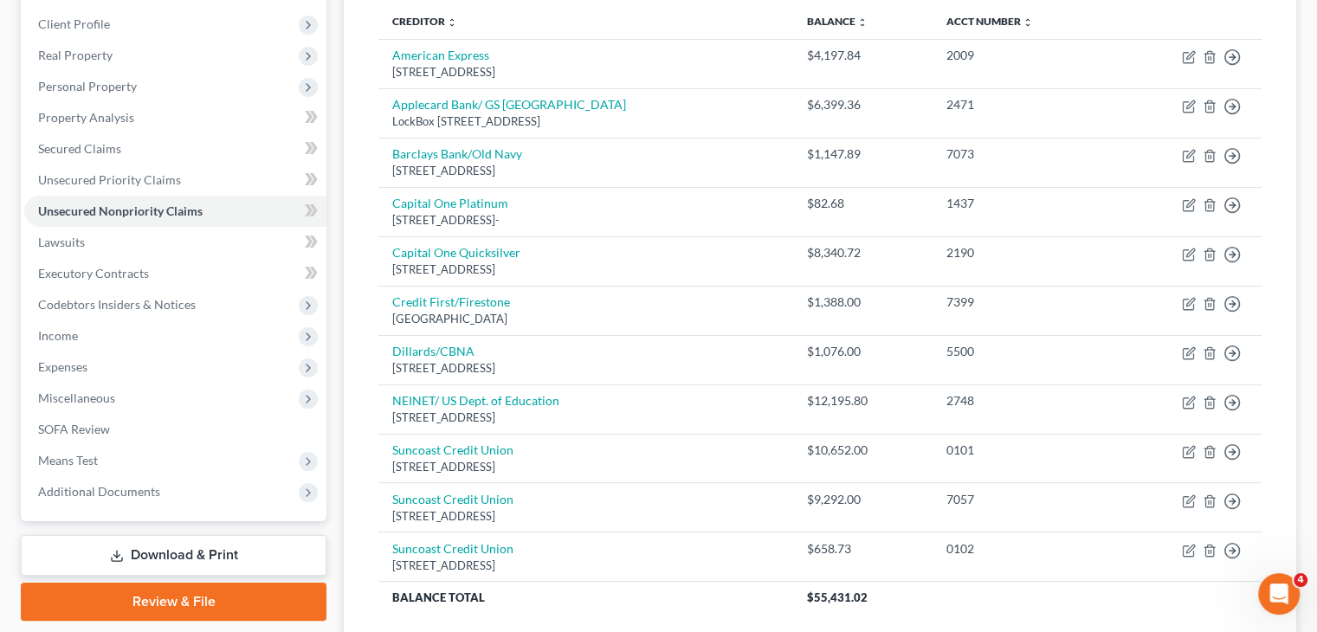
scroll to position [272, 0]
